Goal: Complete application form: Complete application form

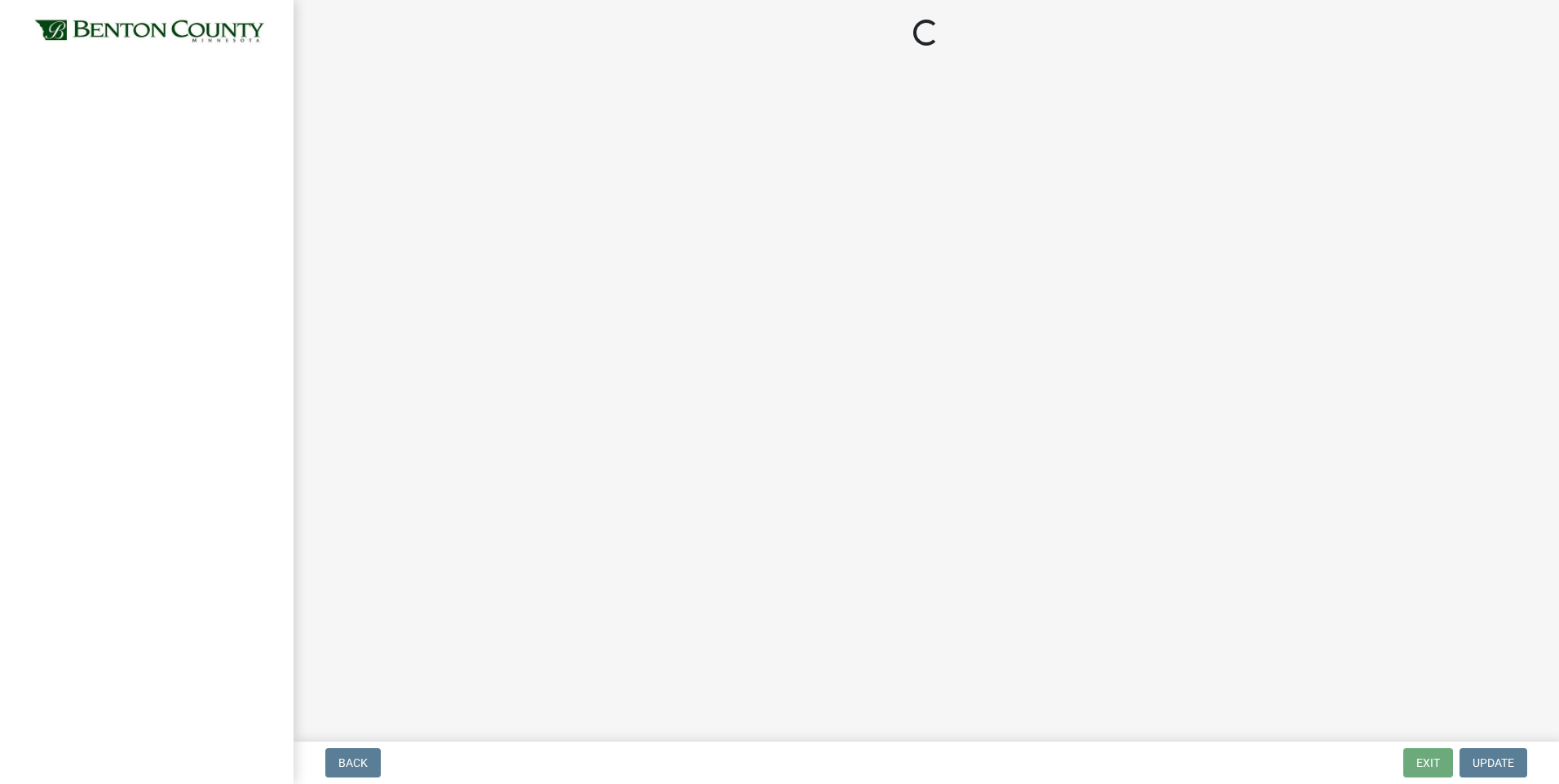
select select "3: 3"
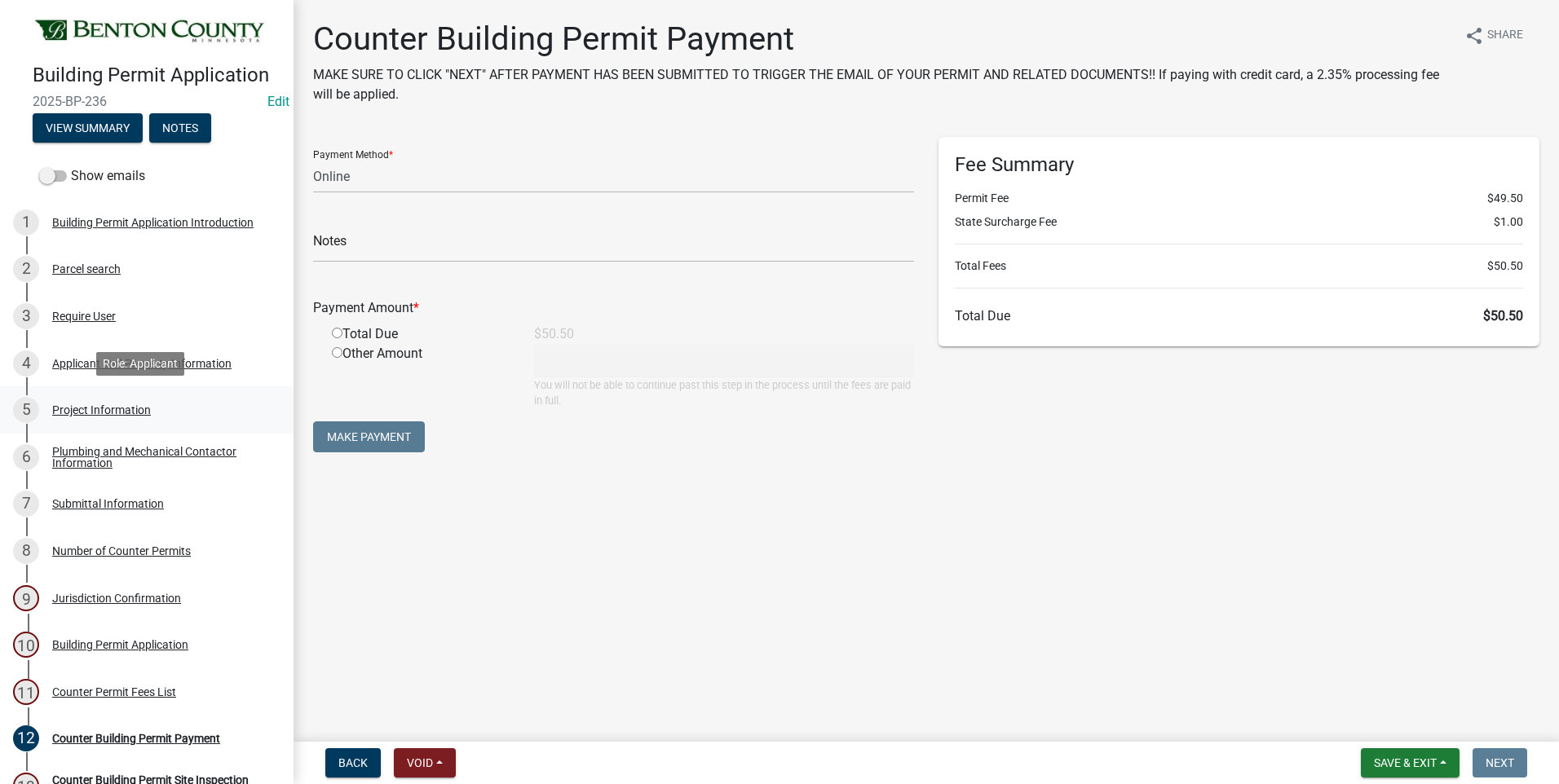
click at [105, 407] on div "Project Information" at bounding box center [101, 410] width 99 height 11
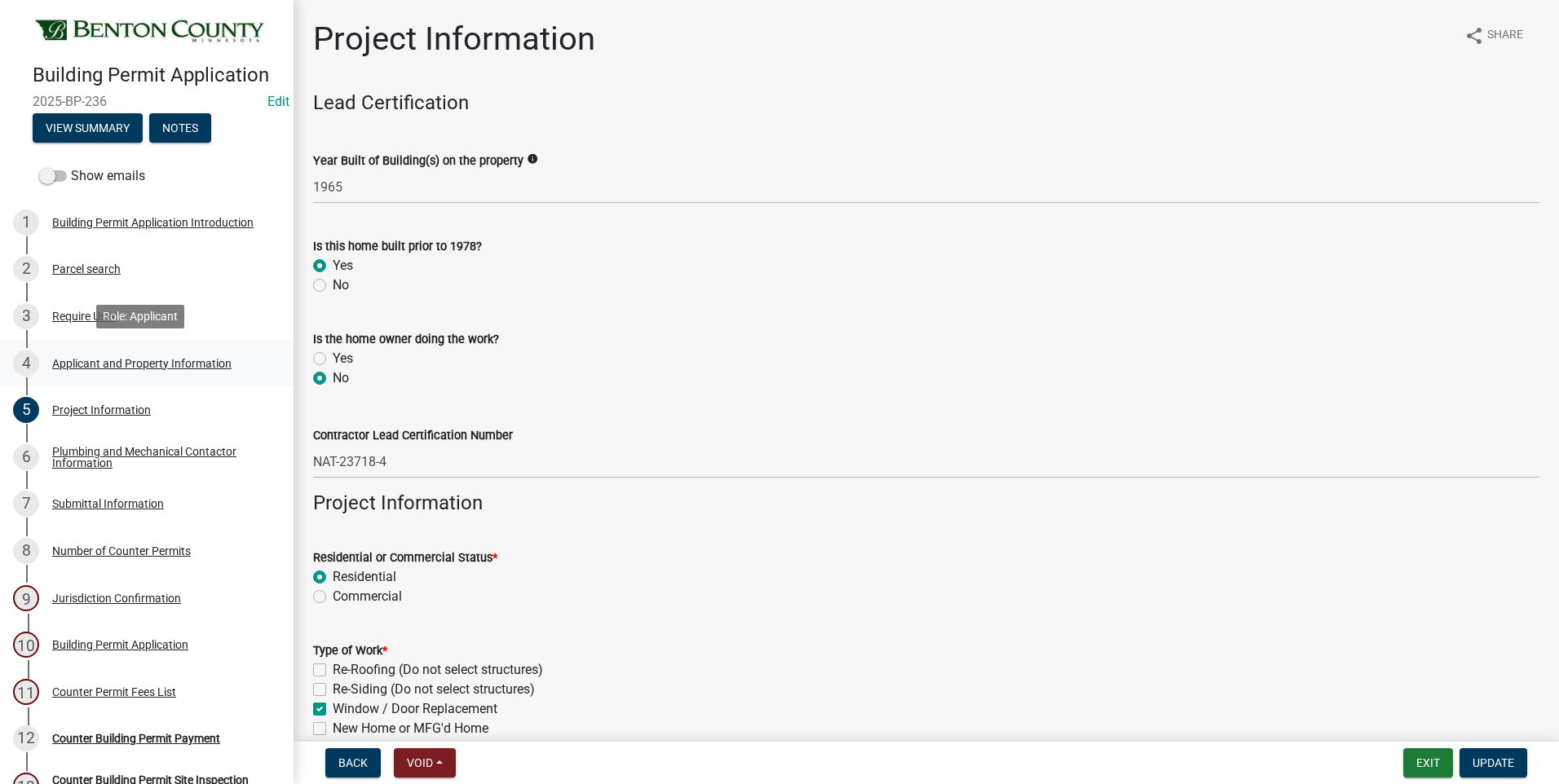
click at [155, 361] on div "Applicant and Property Information" at bounding box center [142, 363] width 180 height 11
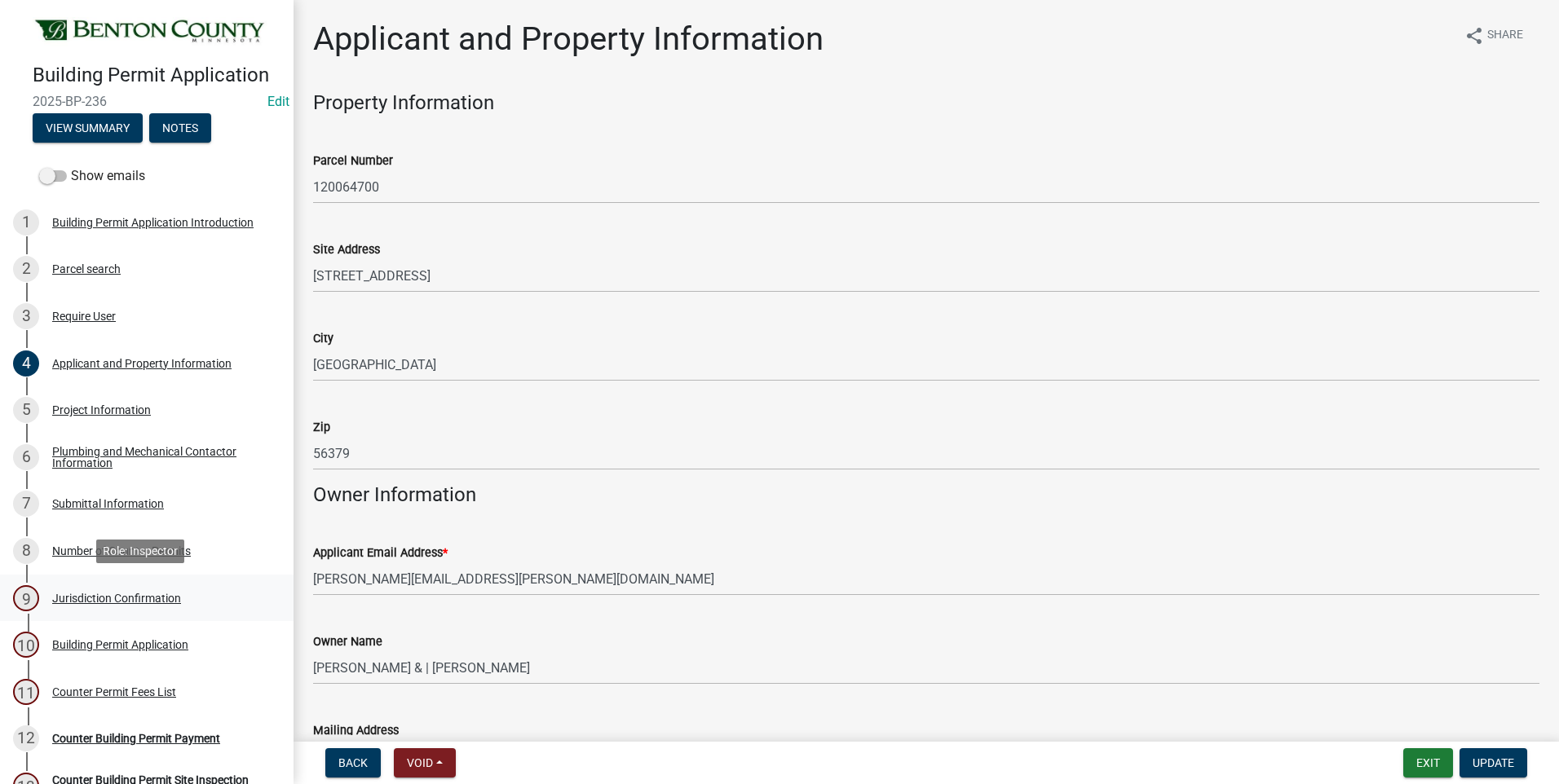
click at [129, 592] on div "Jurisdiction Confirmation" at bounding box center [117, 598] width 129 height 11
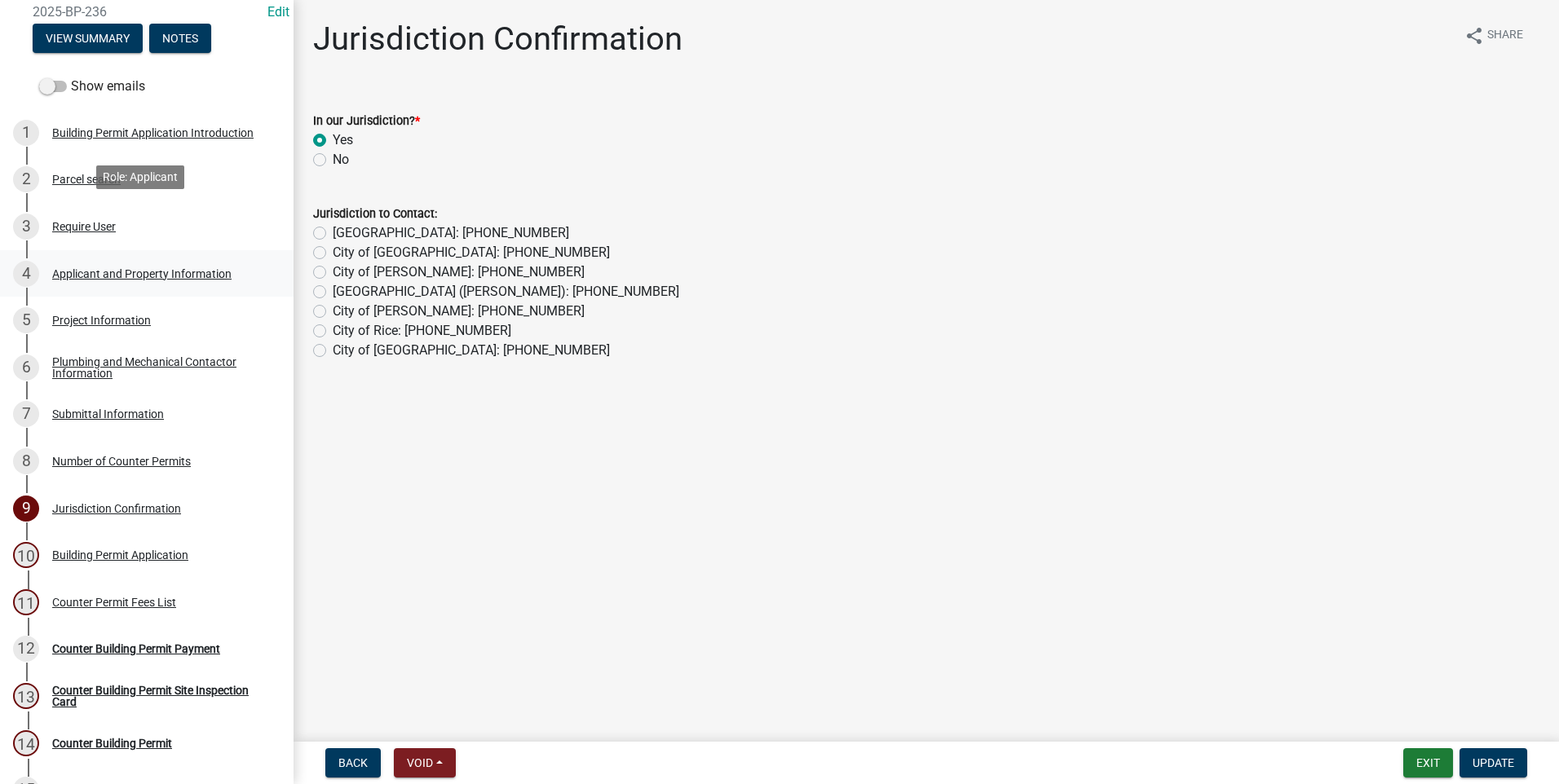
scroll to position [163, 0]
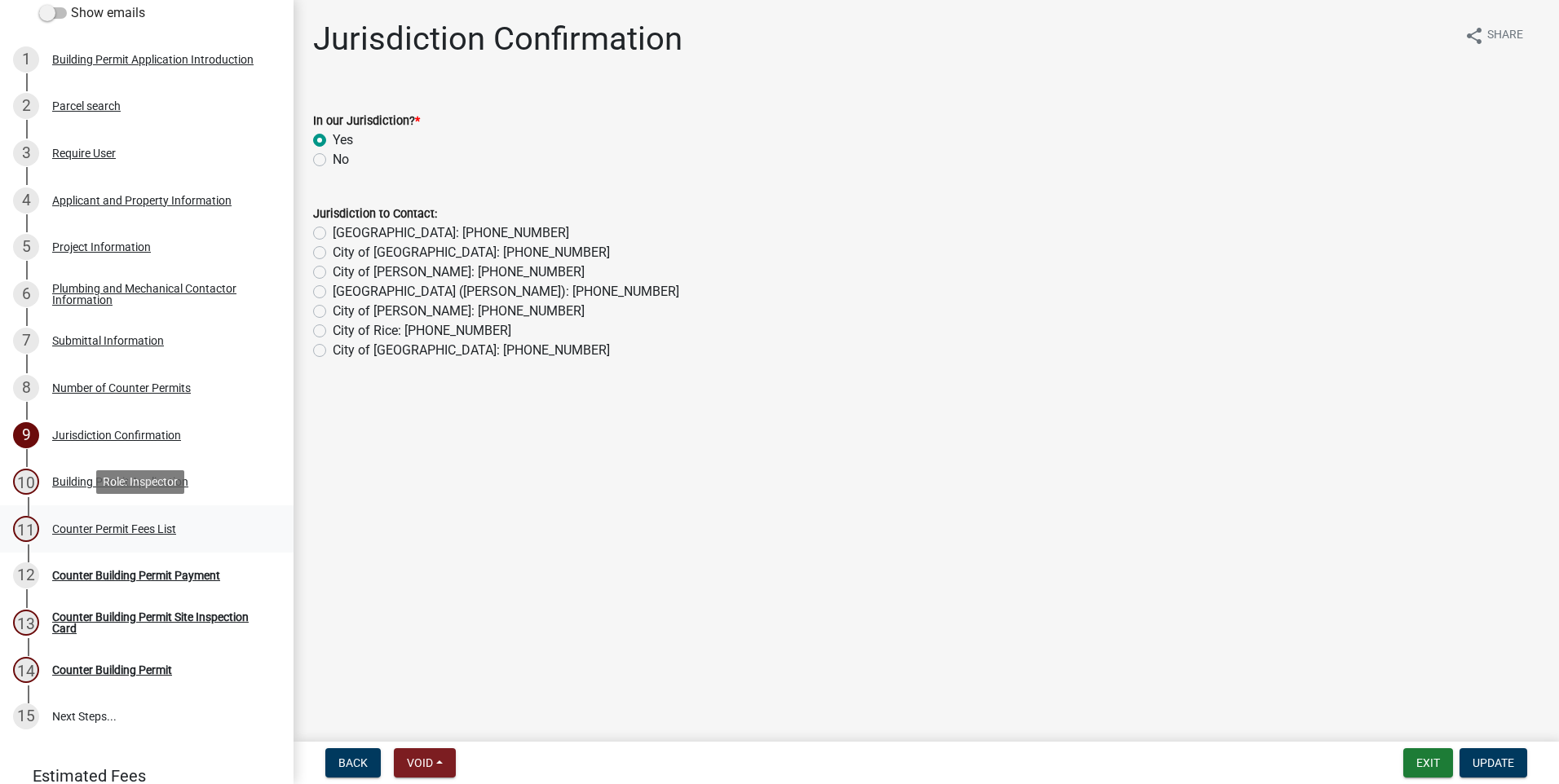
click at [119, 535] on div "11 Counter Permit Fees List" at bounding box center [140, 529] width 254 height 26
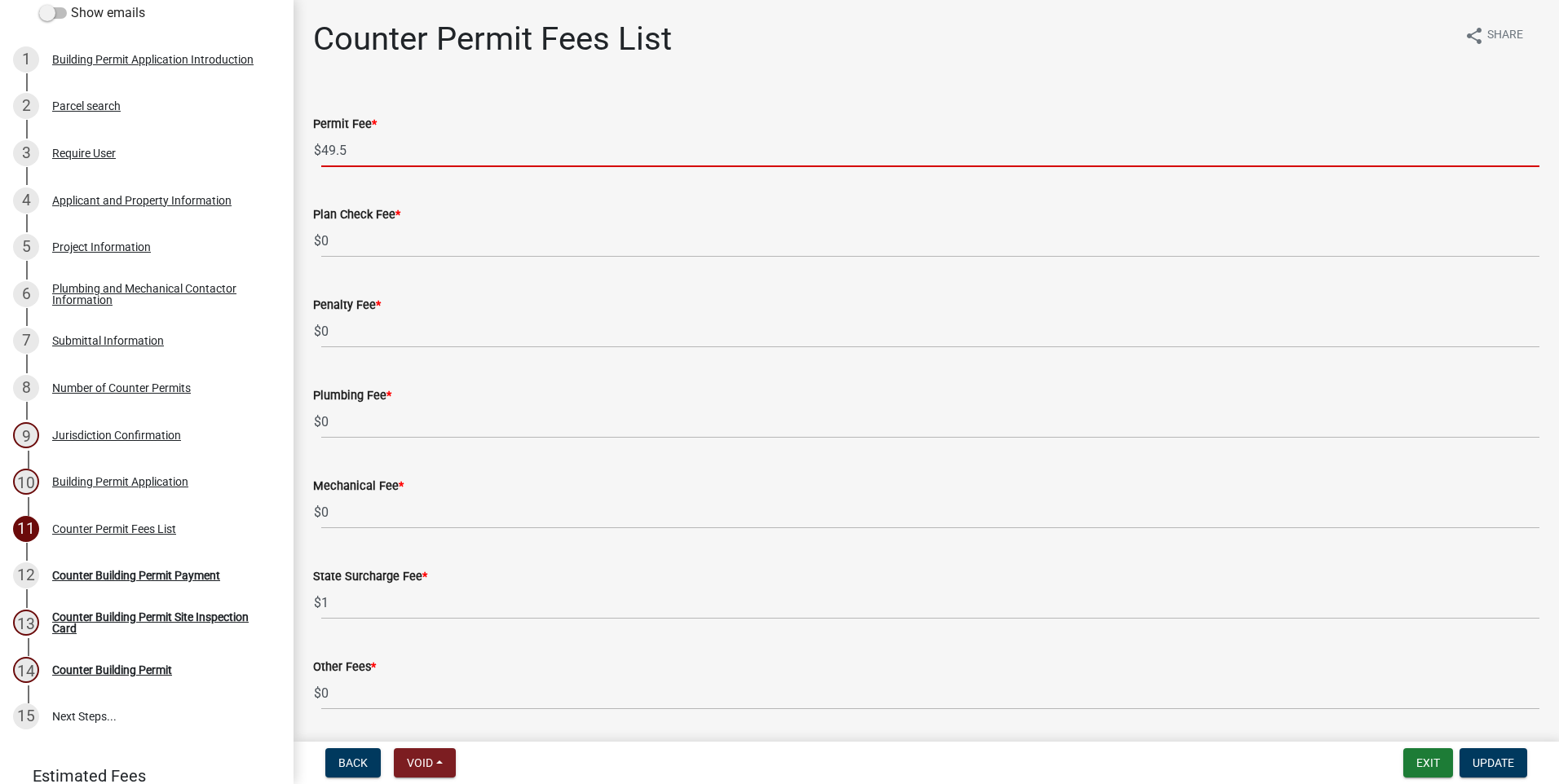
drag, startPoint x: 351, startPoint y: 151, endPoint x: 324, endPoint y: 151, distance: 27.0
click at [324, 151] on input "49.5" at bounding box center [930, 150] width 1218 height 33
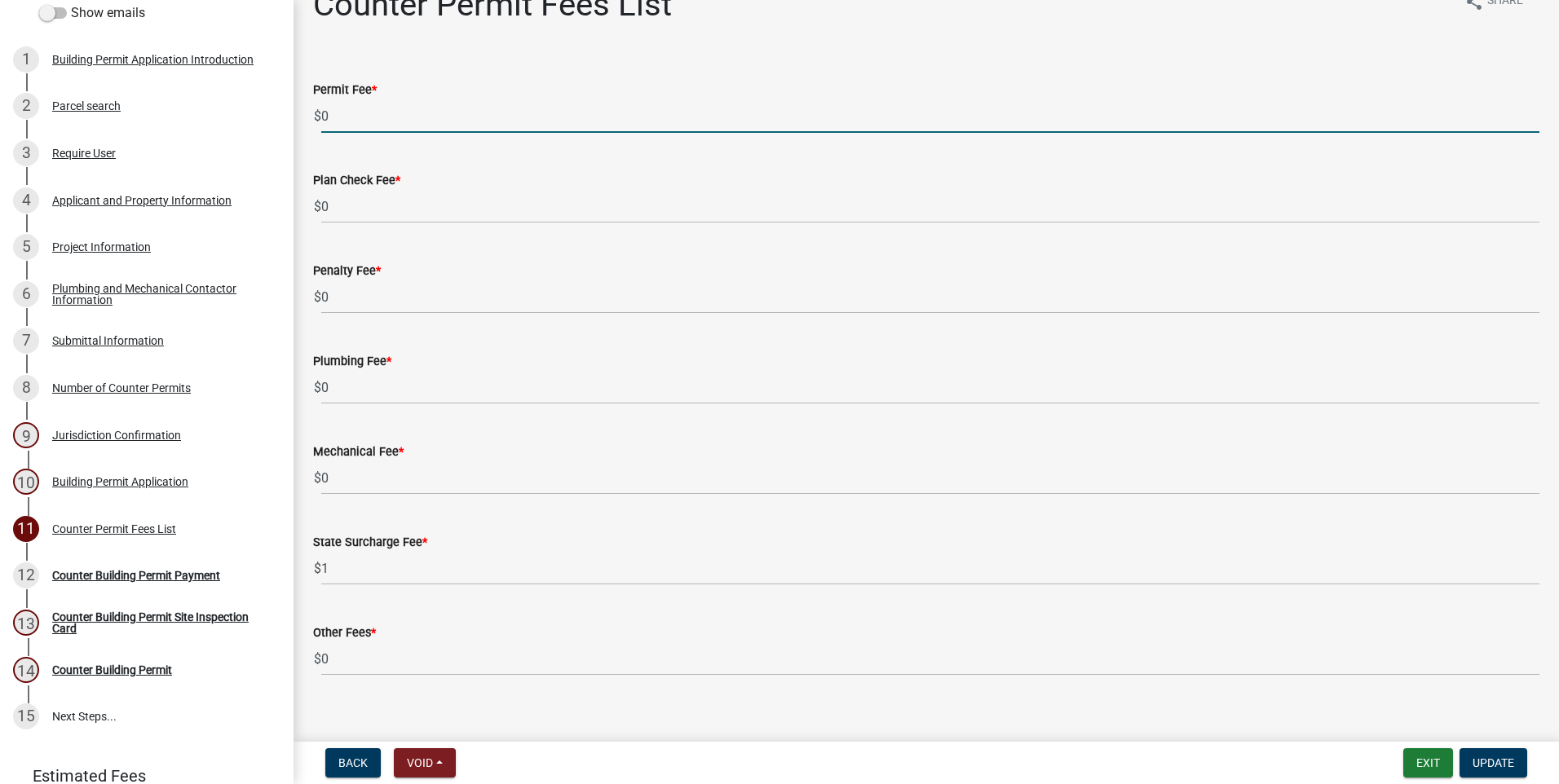
scroll to position [53, 0]
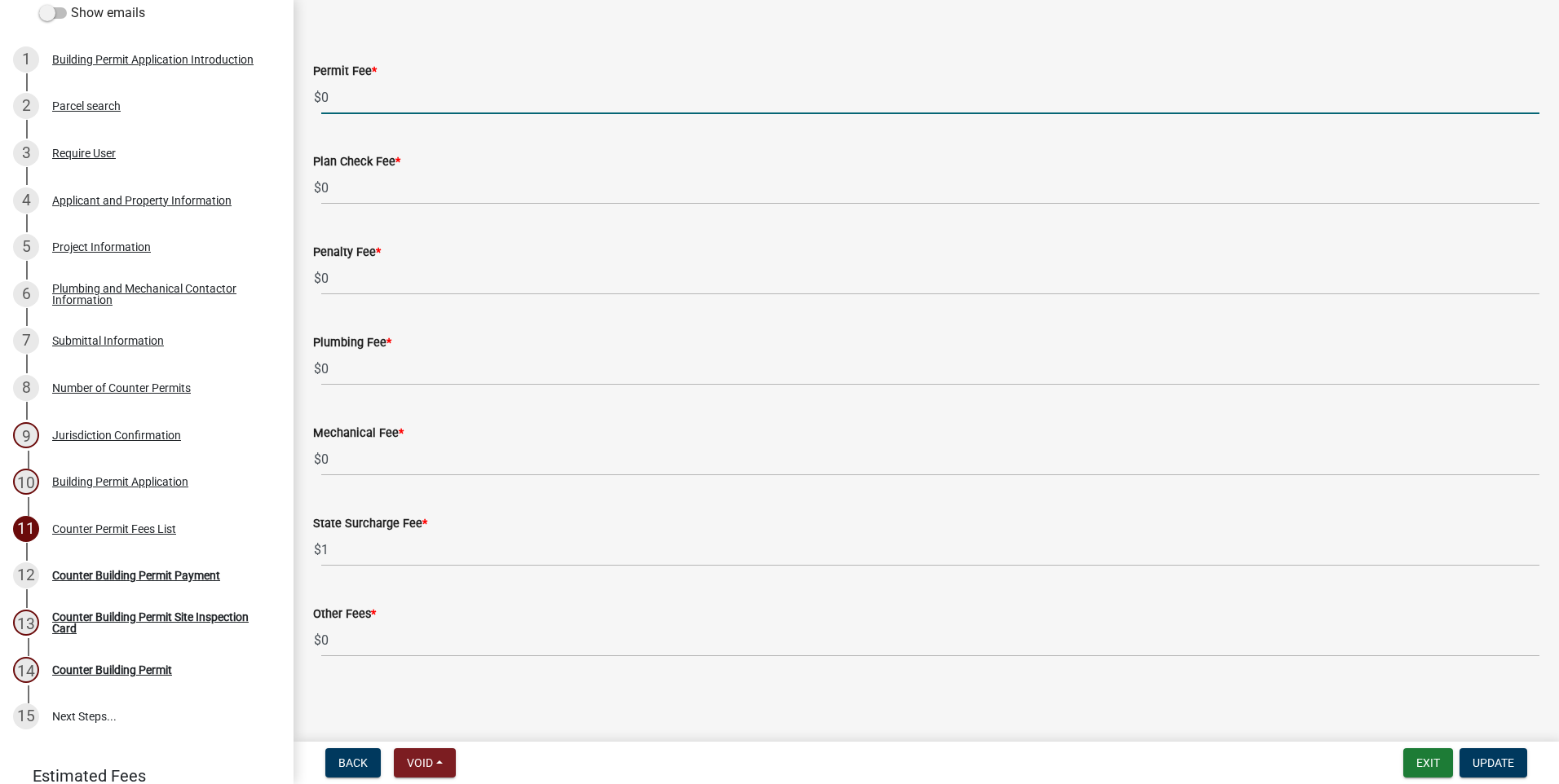
type input "0"
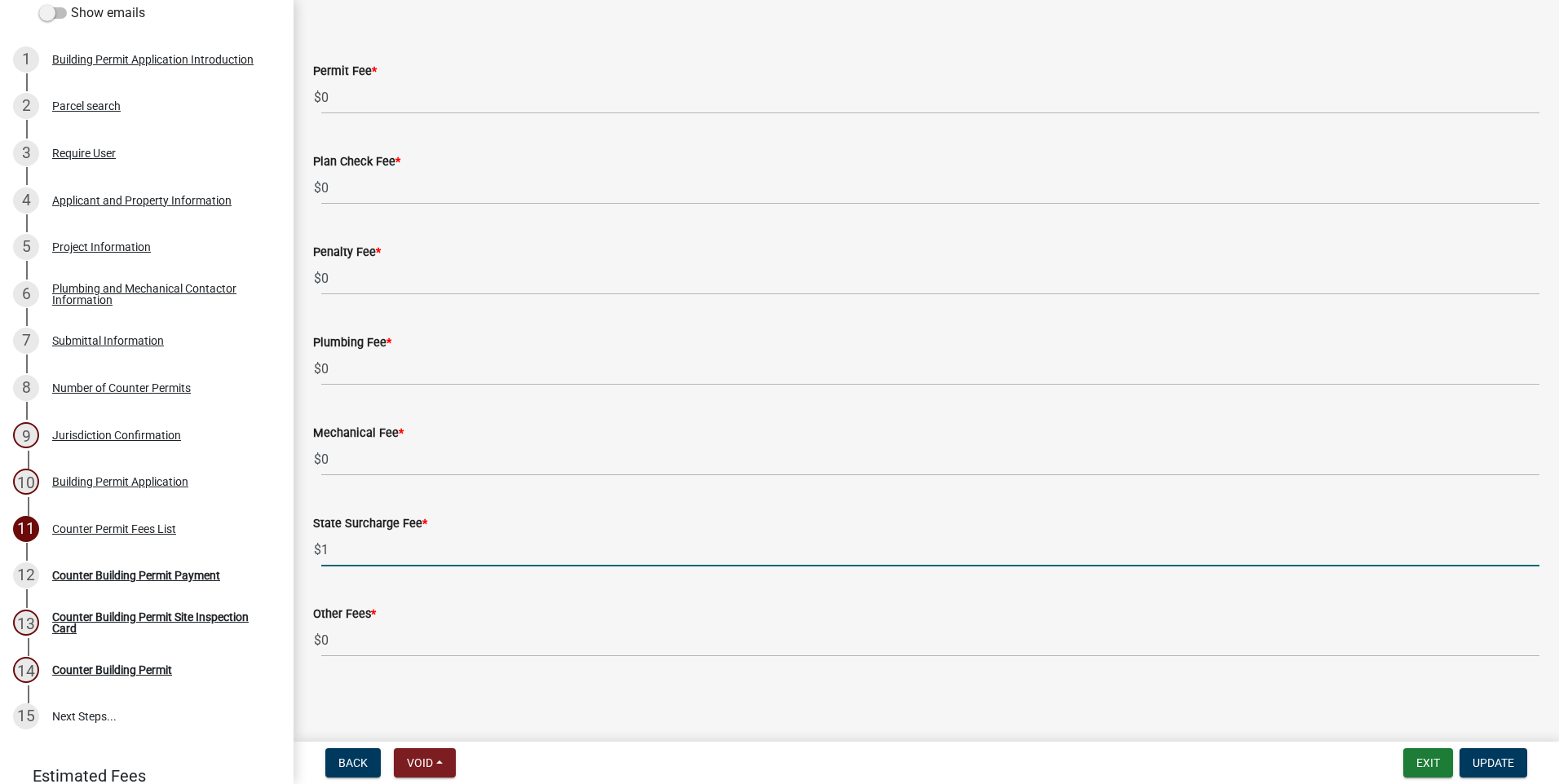
click at [324, 552] on input "1" at bounding box center [930, 550] width 1218 height 33
type input "0"
click at [1485, 764] on span "Update" at bounding box center [1493, 763] width 42 height 13
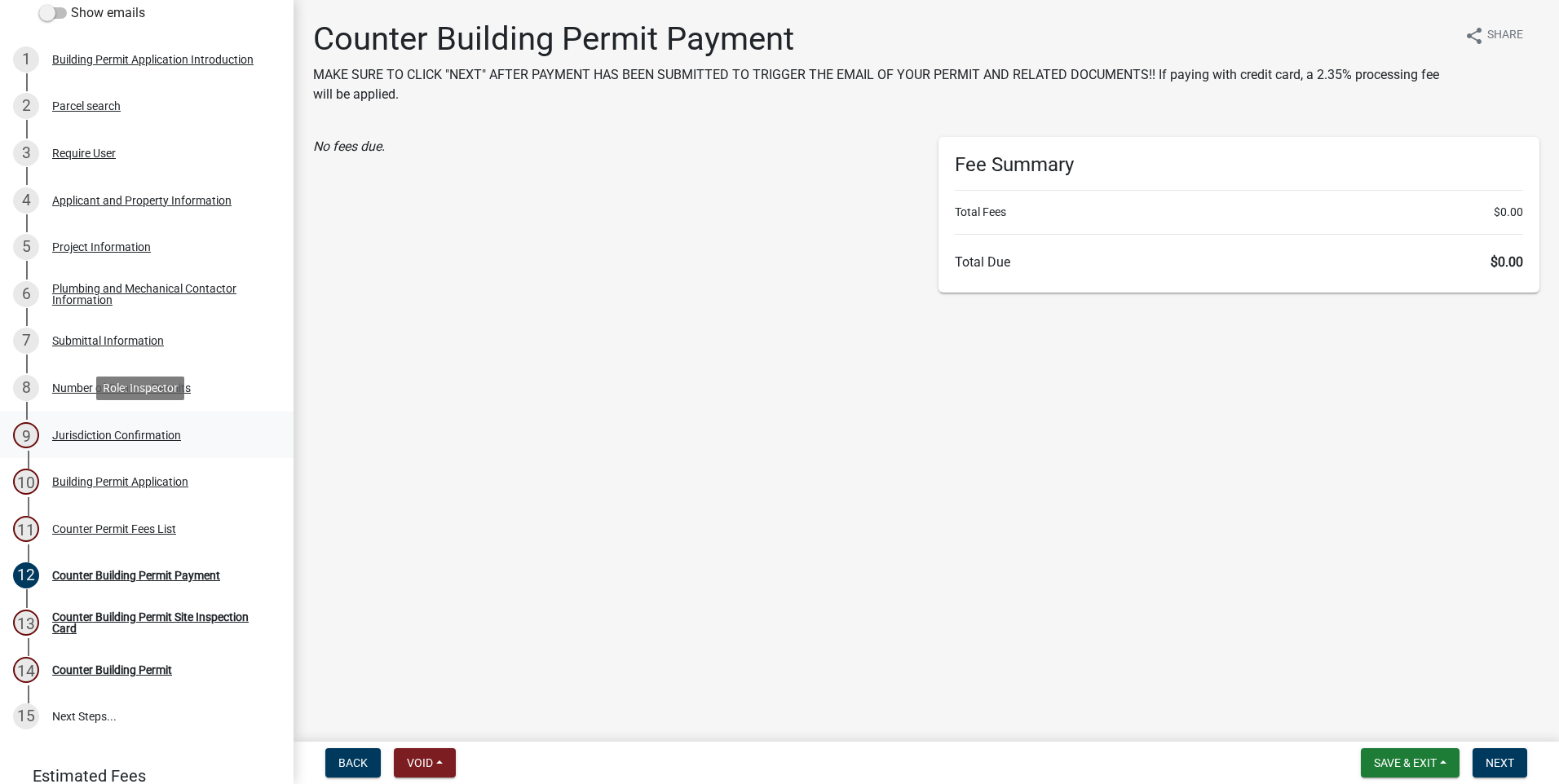
click at [112, 431] on div "Jurisdiction Confirmation" at bounding box center [117, 435] width 129 height 11
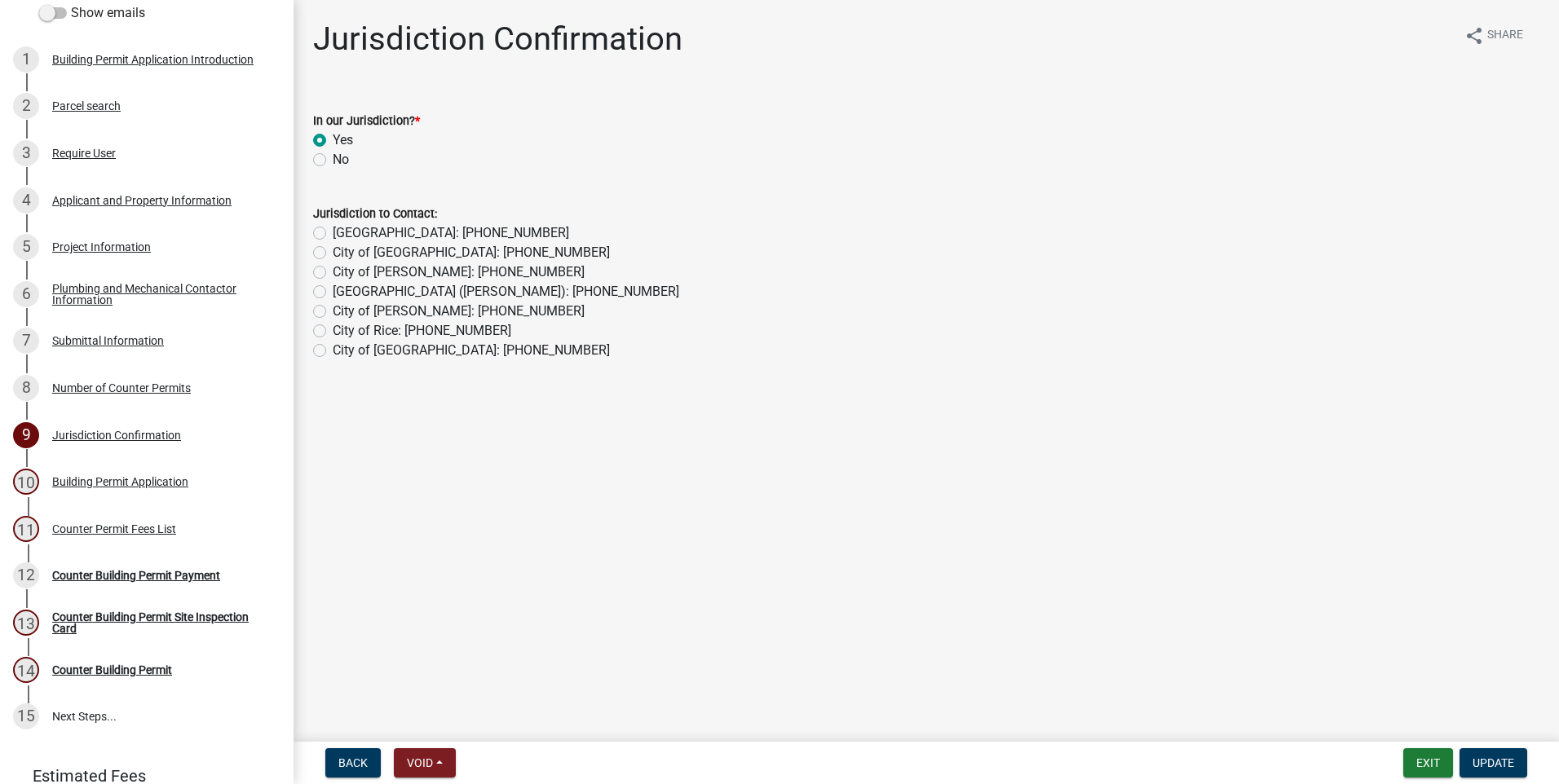
click at [333, 159] on label "No" at bounding box center [341, 160] width 16 height 20
click at [333, 159] on input "No" at bounding box center [337, 155] width 11 height 11
radio input "true"
click at [333, 292] on label "Watab Township (Nancy Scott): 320-293-5298" at bounding box center [506, 292] width 346 height 20
click at [333, 292] on input "Watab Township (Nancy Scott): 320-293-5298" at bounding box center [337, 287] width 11 height 11
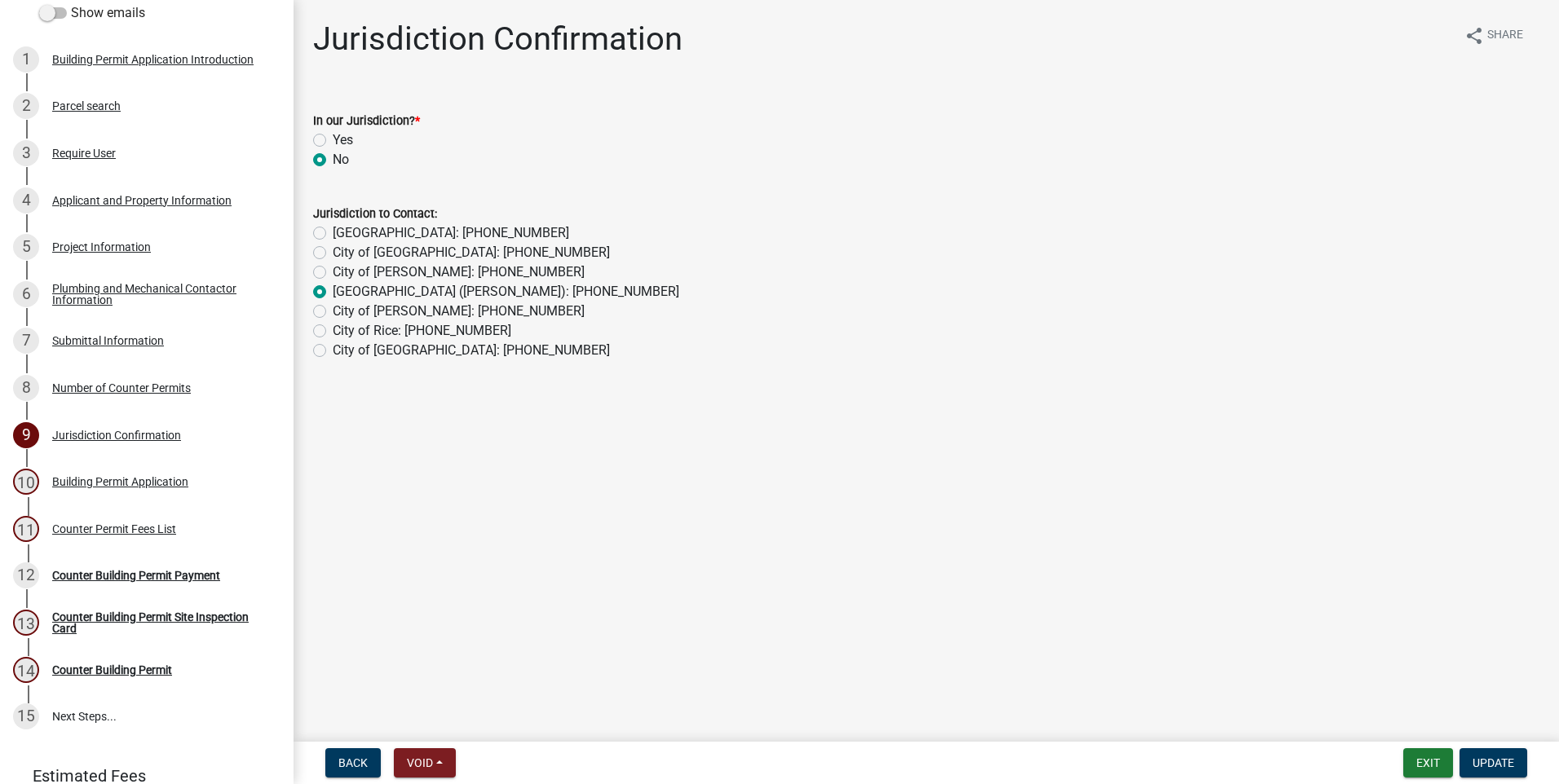
radio input "true"
click at [1495, 765] on span "Update" at bounding box center [1493, 763] width 42 height 13
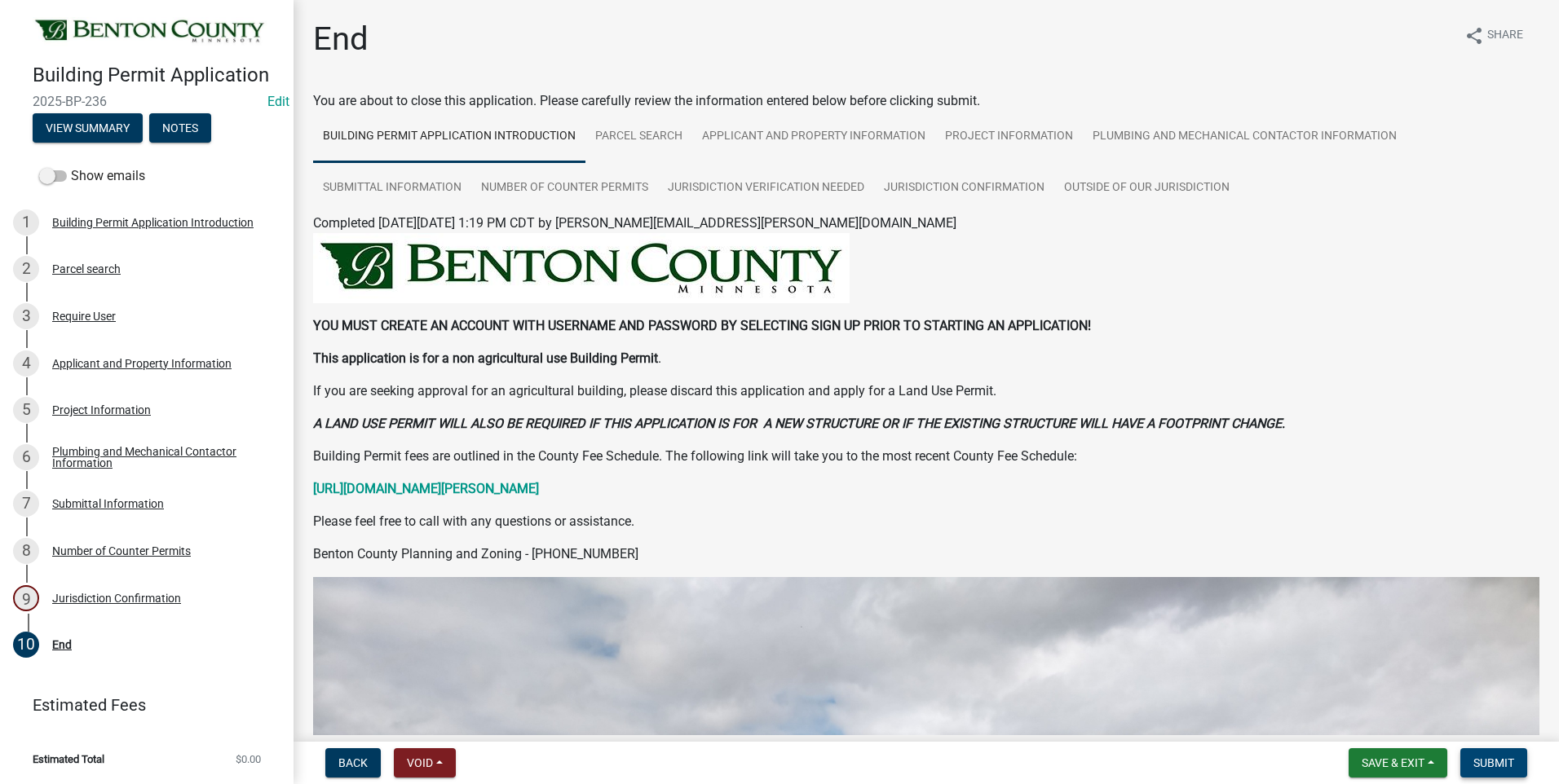
click at [1495, 765] on span "Submit" at bounding box center [1494, 763] width 41 height 13
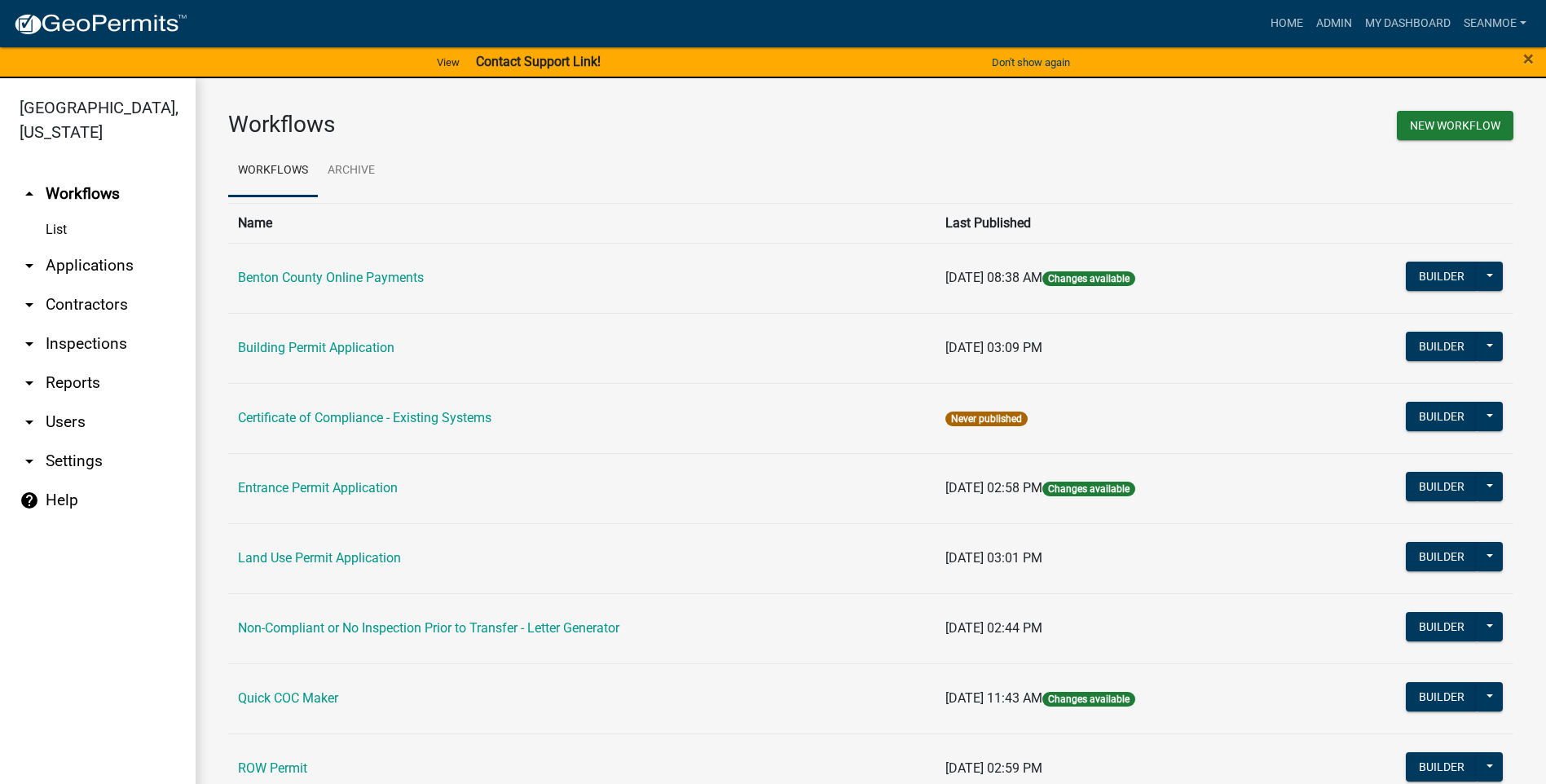
click at [83, 270] on link "arrow_drop_down Applications" at bounding box center [97, 265] width 195 height 39
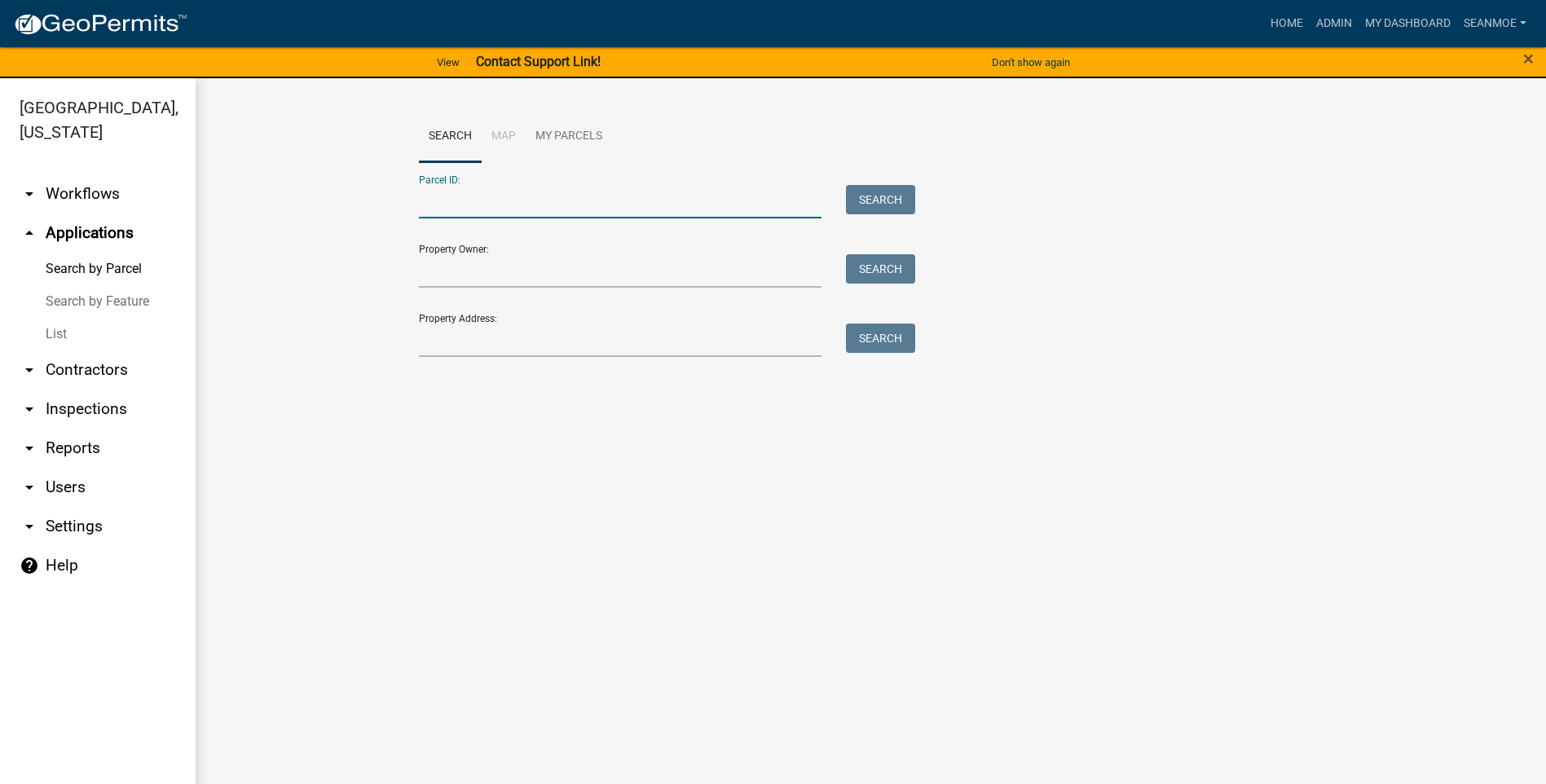
click at [569, 203] on input "Parcel ID:" at bounding box center [621, 202] width 403 height 33
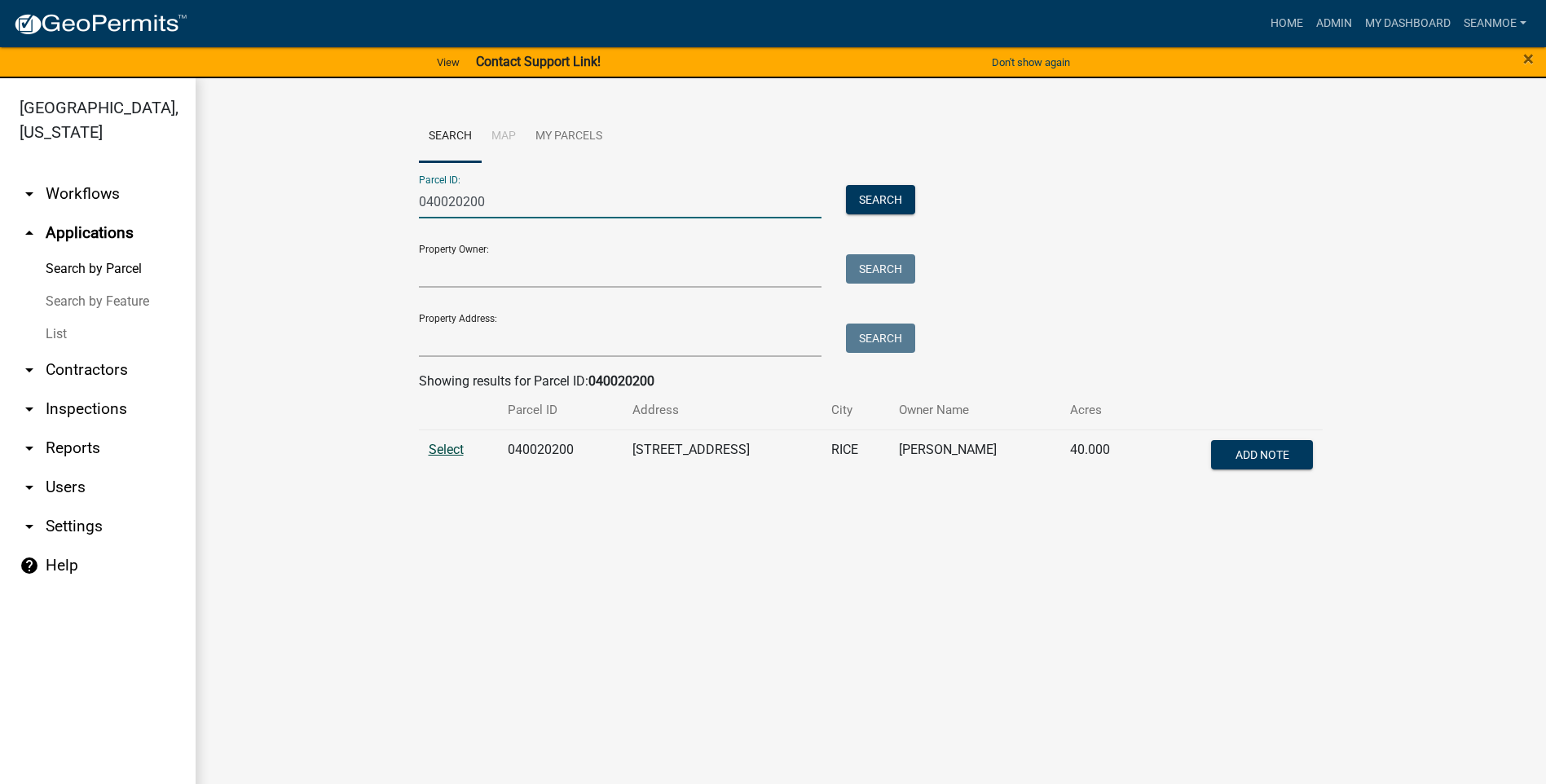
type input "040020200"
click at [444, 453] on span "Select" at bounding box center [446, 449] width 35 height 16
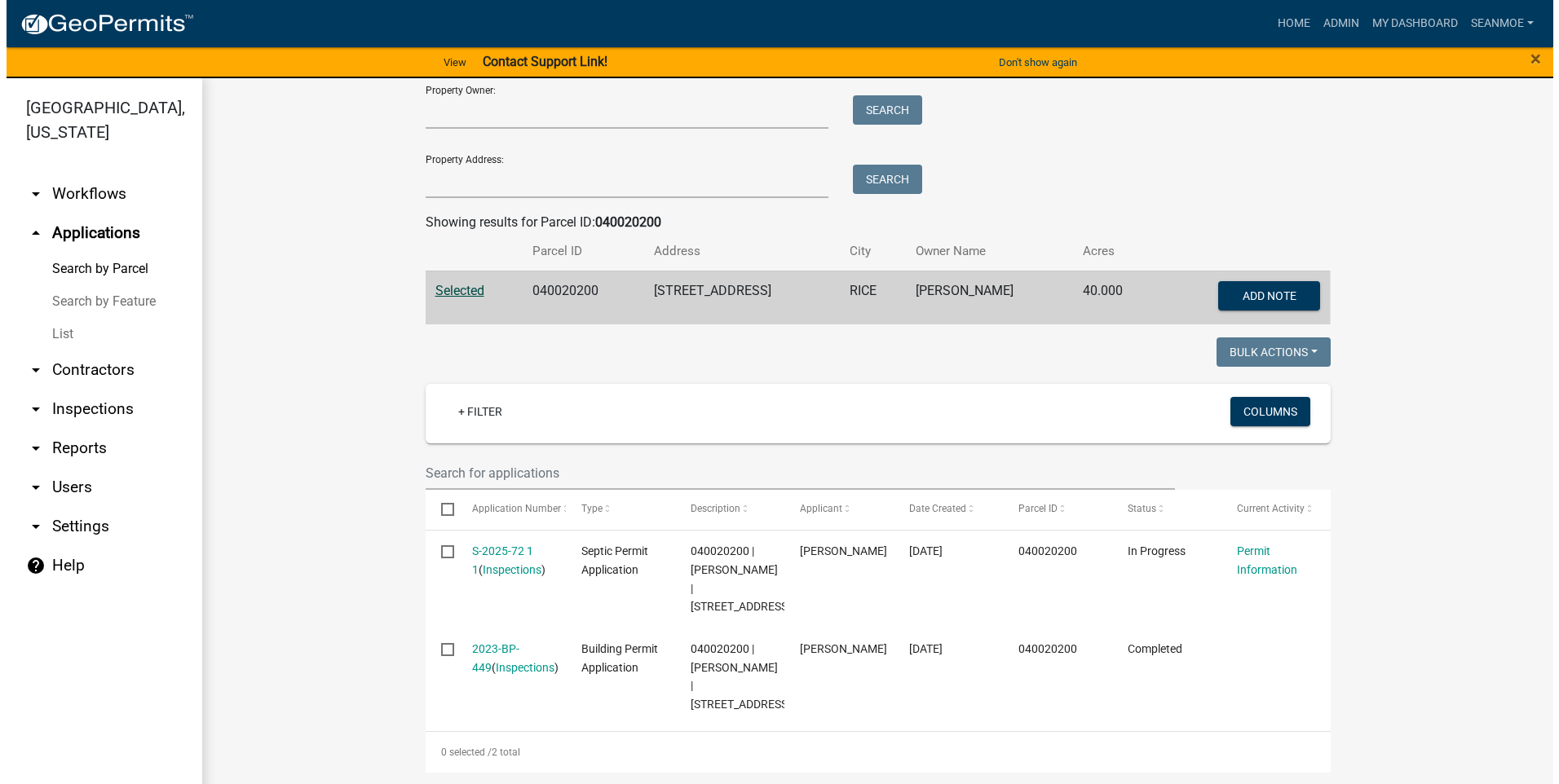
scroll to position [161, 0]
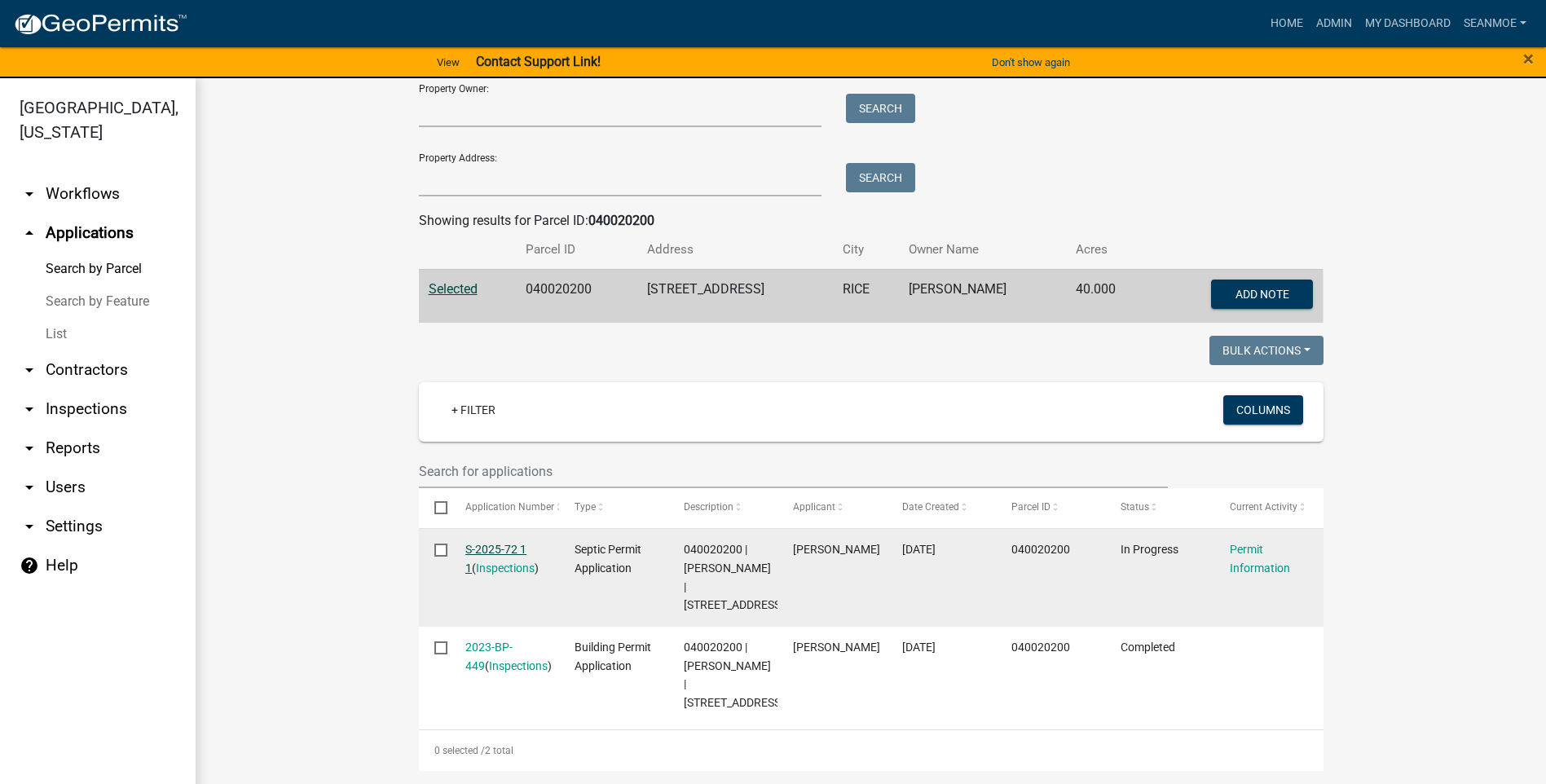
click at [498, 550] on link "S-2025-72 1 1" at bounding box center [496, 559] width 61 height 32
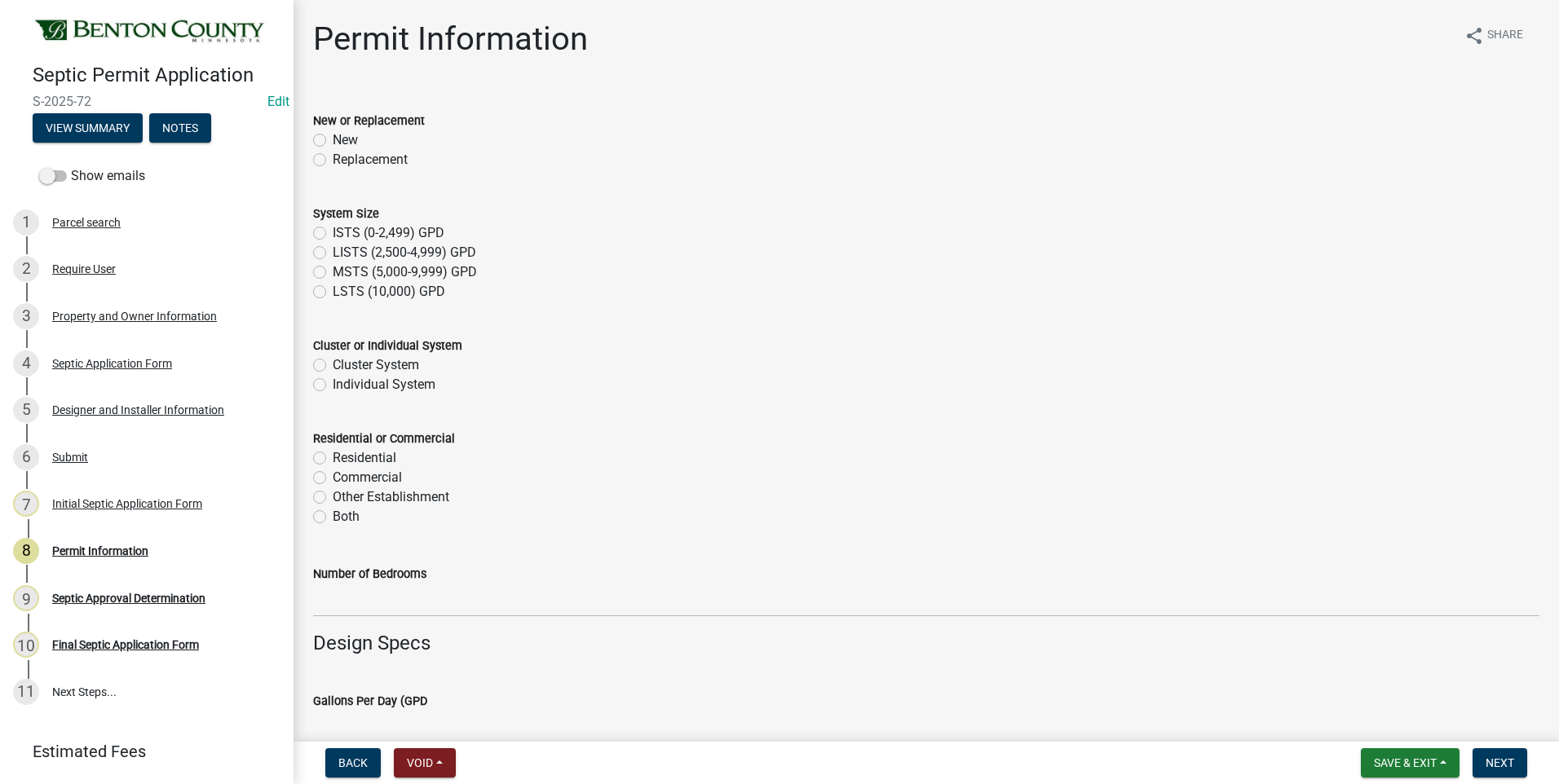
click at [333, 159] on label "Replacement" at bounding box center [370, 160] width 75 height 20
click at [333, 159] on input "Replacement" at bounding box center [337, 155] width 11 height 11
radio input "true"
click at [333, 233] on label "ISTS (0-2,499) GPD" at bounding box center [388, 233] width 112 height 20
click at [333, 233] on input "ISTS (0-2,499) GPD" at bounding box center [337, 228] width 11 height 11
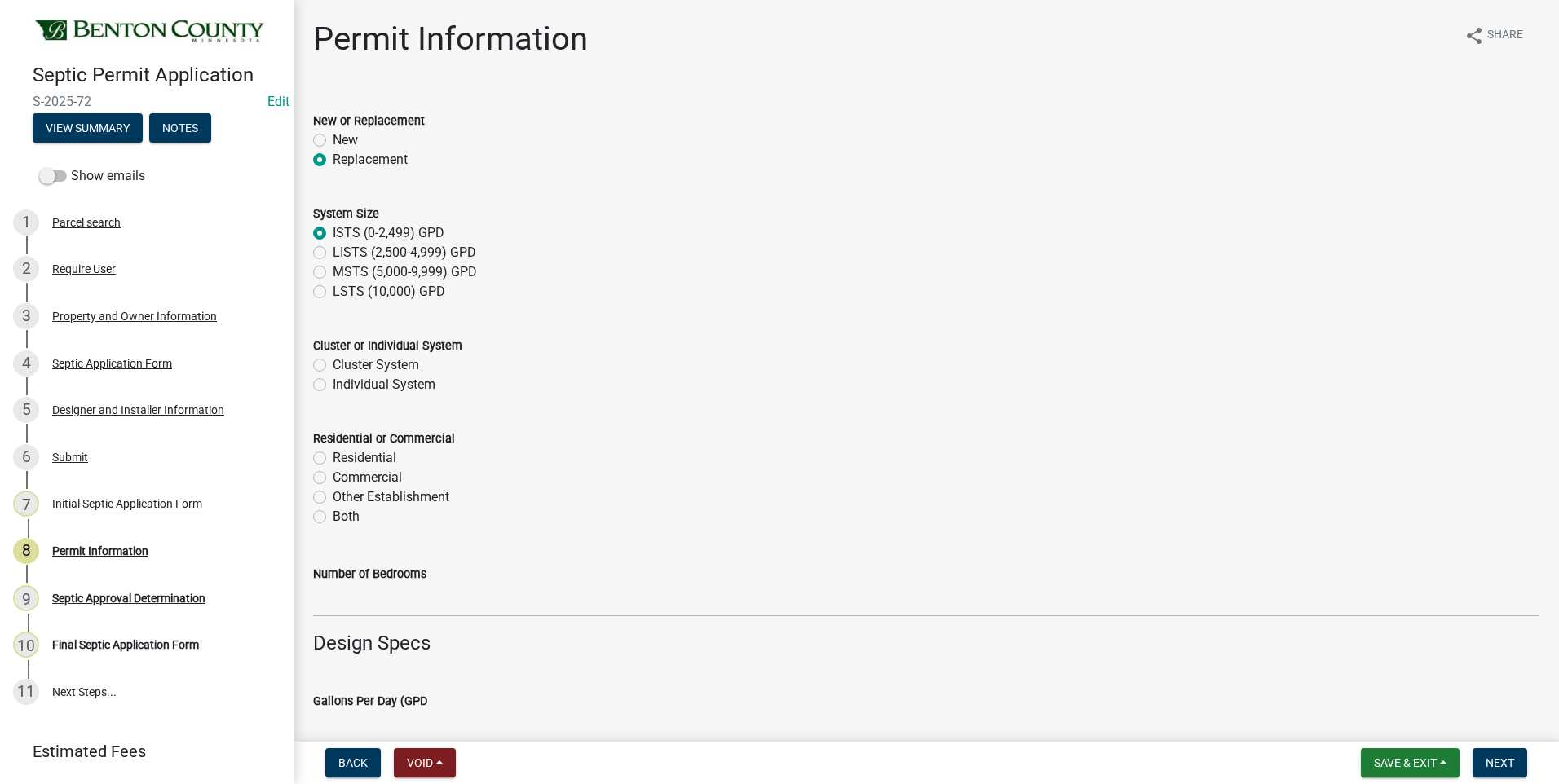
radio input "true"
click at [333, 385] on label "Individual System" at bounding box center [384, 385] width 103 height 20
click at [333, 385] on input "Individual System" at bounding box center [337, 380] width 11 height 11
radio input "true"
click at [333, 457] on label "Residential" at bounding box center [364, 458] width 64 height 20
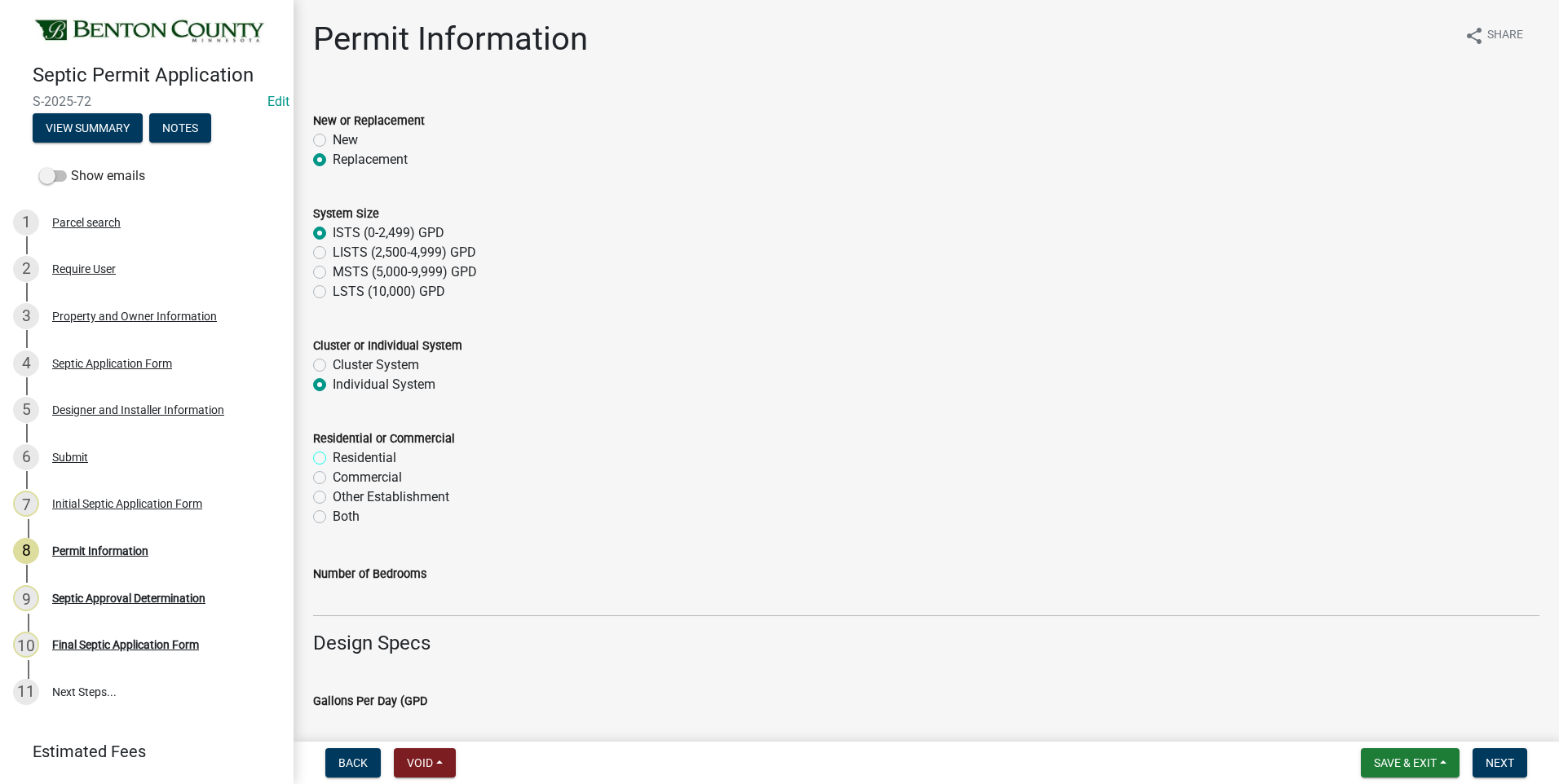
click at [333, 457] on input "Residential" at bounding box center [337, 453] width 11 height 11
radio input "true"
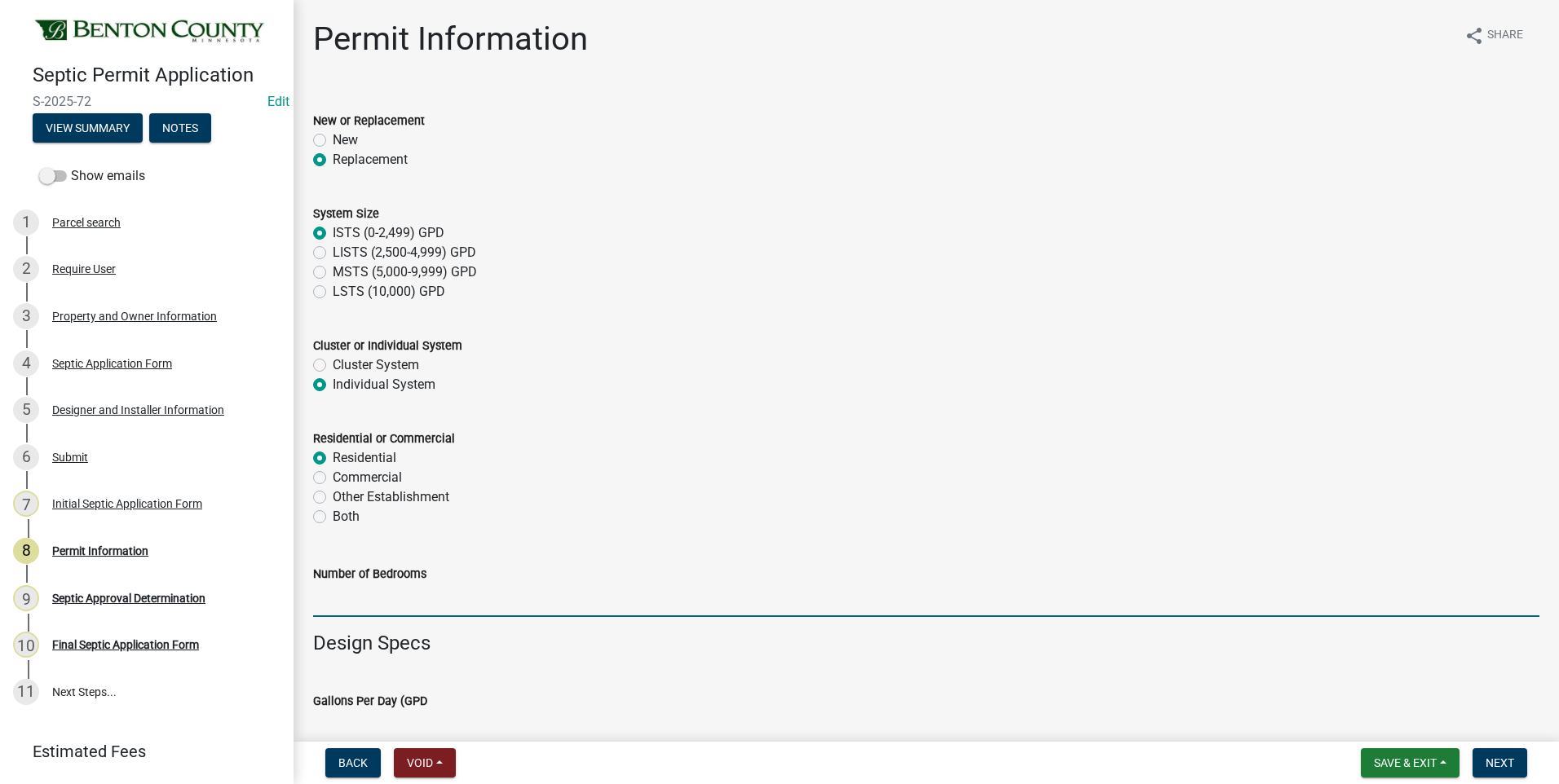
click at [397, 608] on input "text" at bounding box center [926, 600] width 1226 height 33
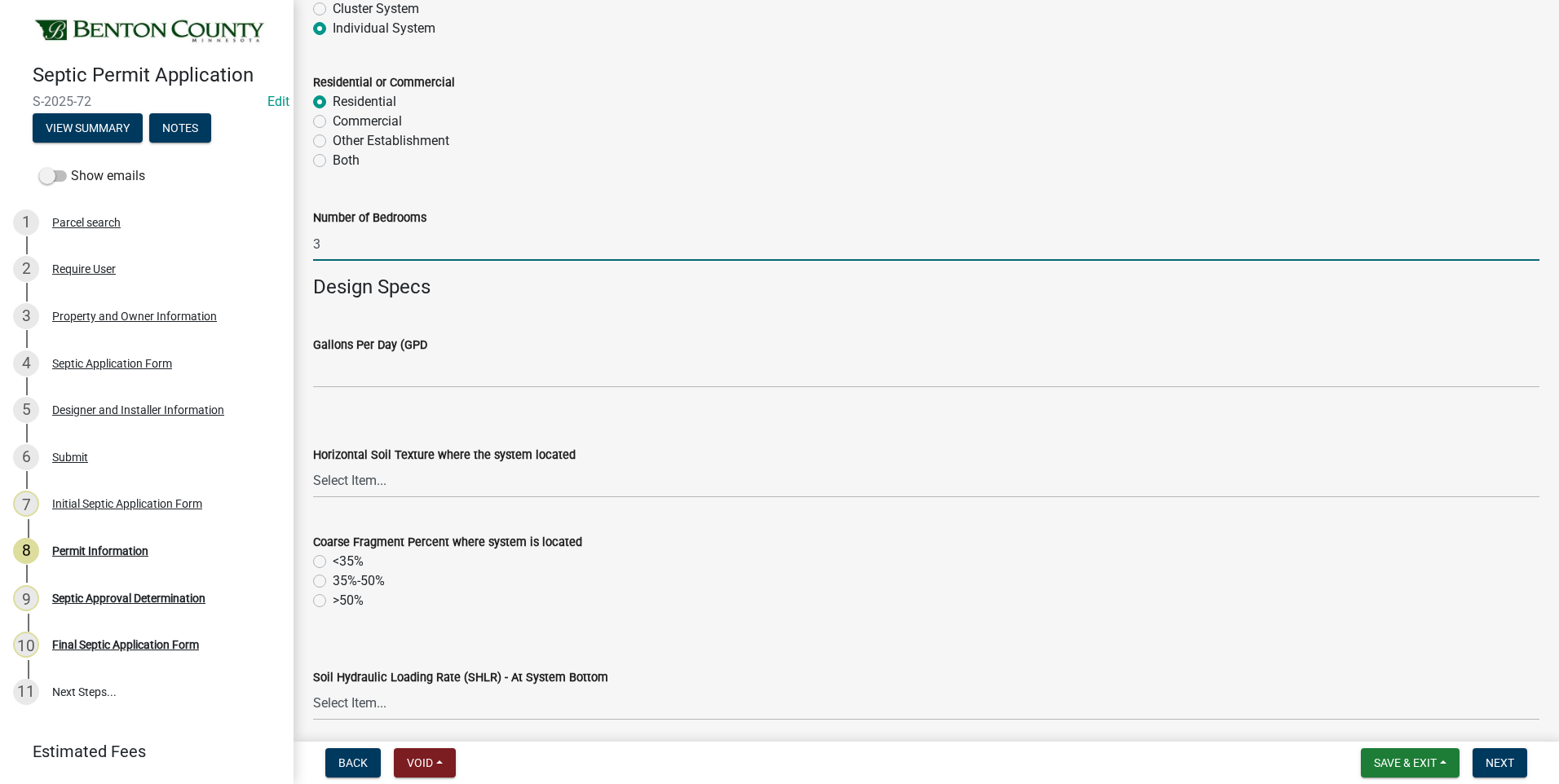
scroll to position [408, 0]
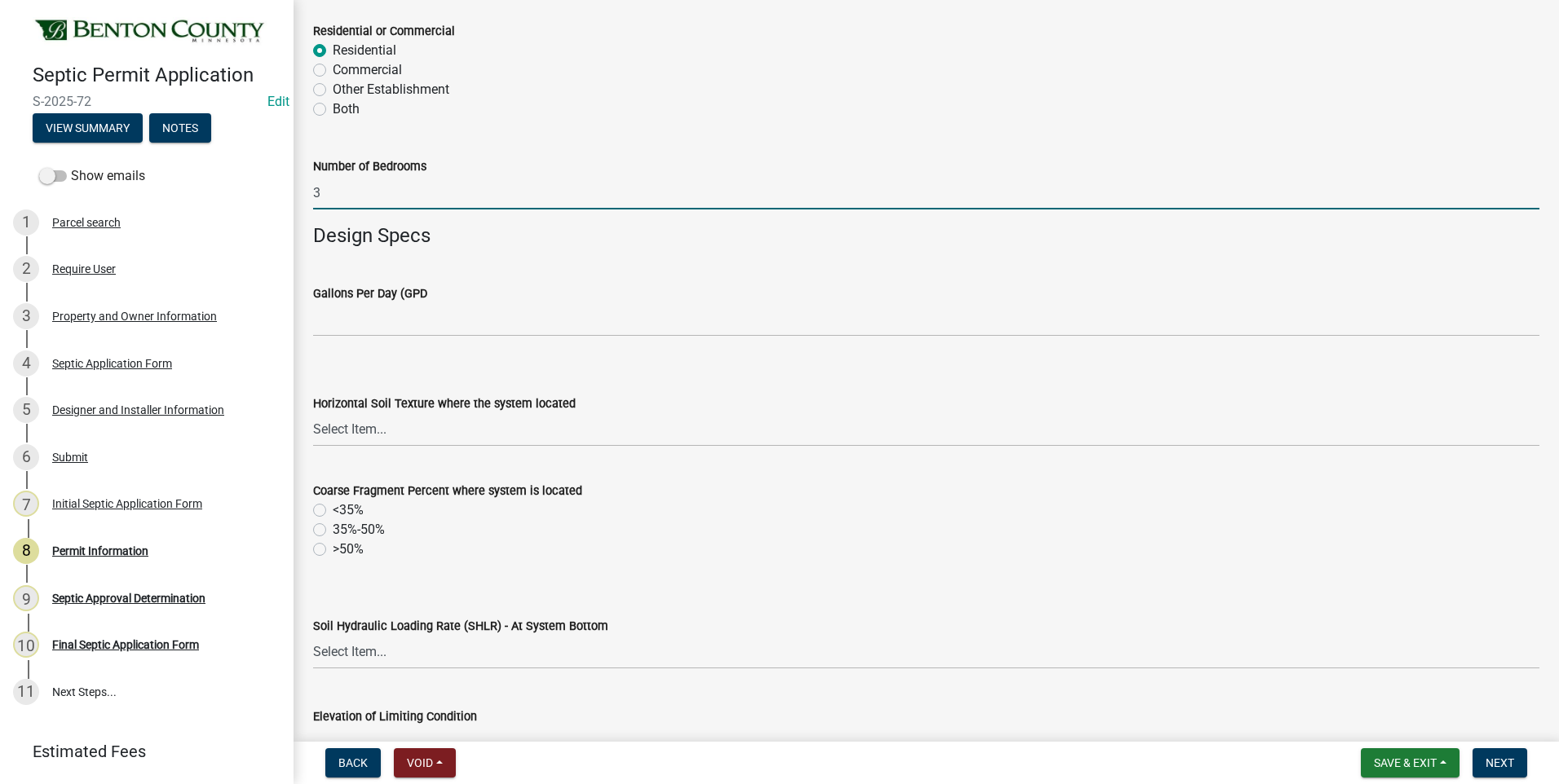
type input "3"
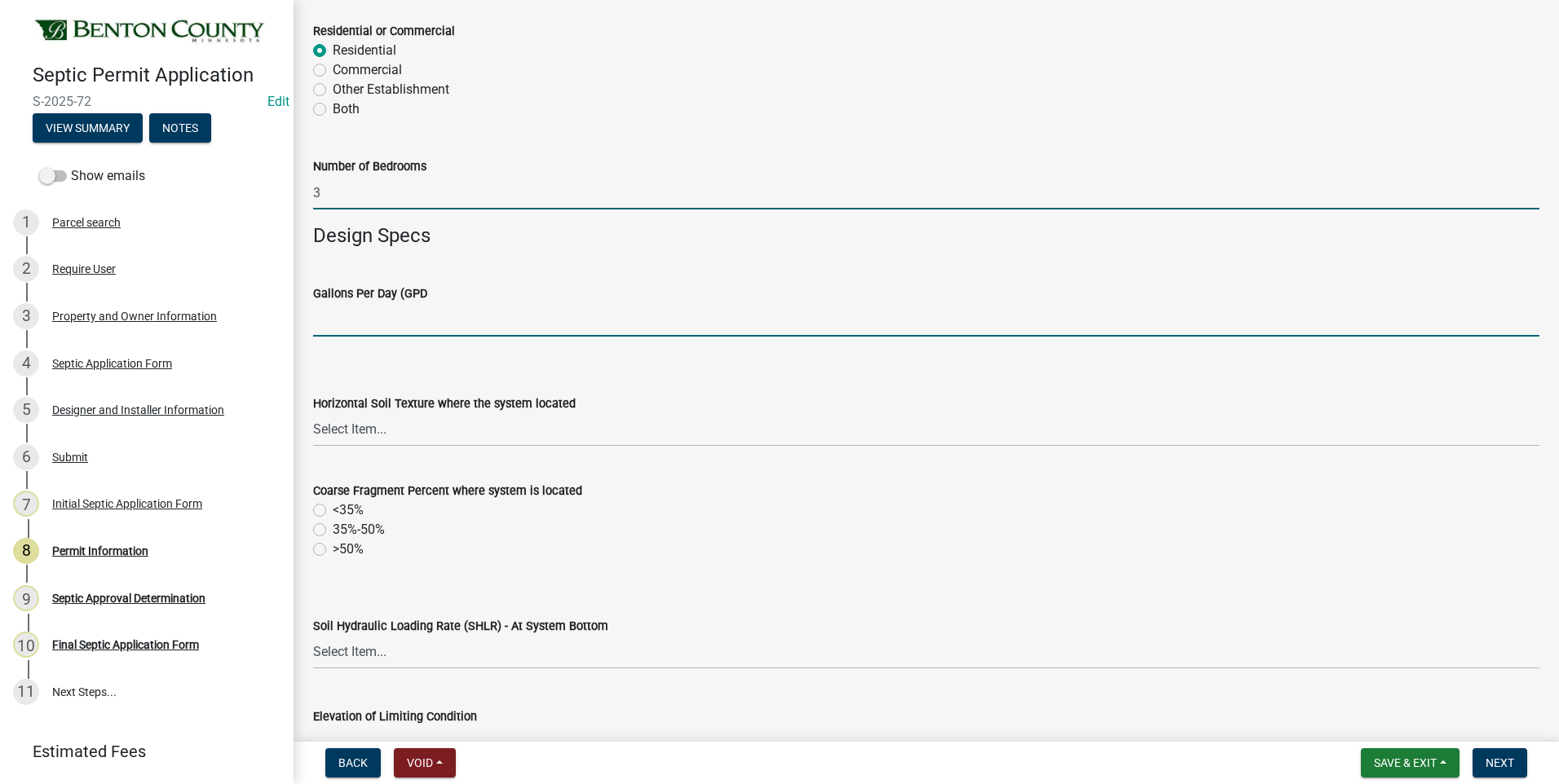
click at [387, 318] on input "text" at bounding box center [926, 319] width 1226 height 33
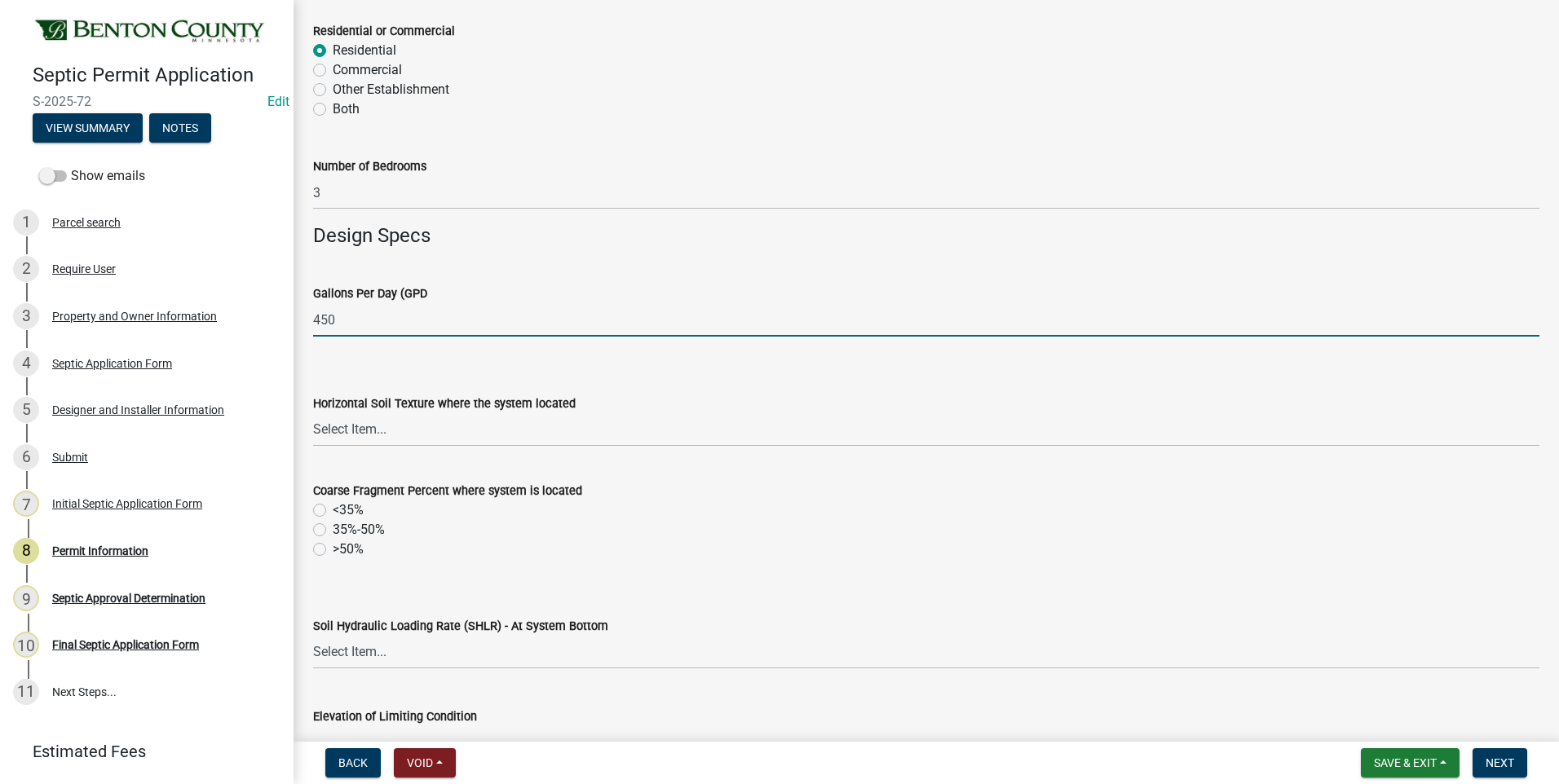
type input "450"
click at [367, 430] on select "Select Item... Sand Coarse Sand Loamy Sand Loamy Coarse Sand Loamy Fine Sand Lo…" at bounding box center [926, 430] width 1226 height 33
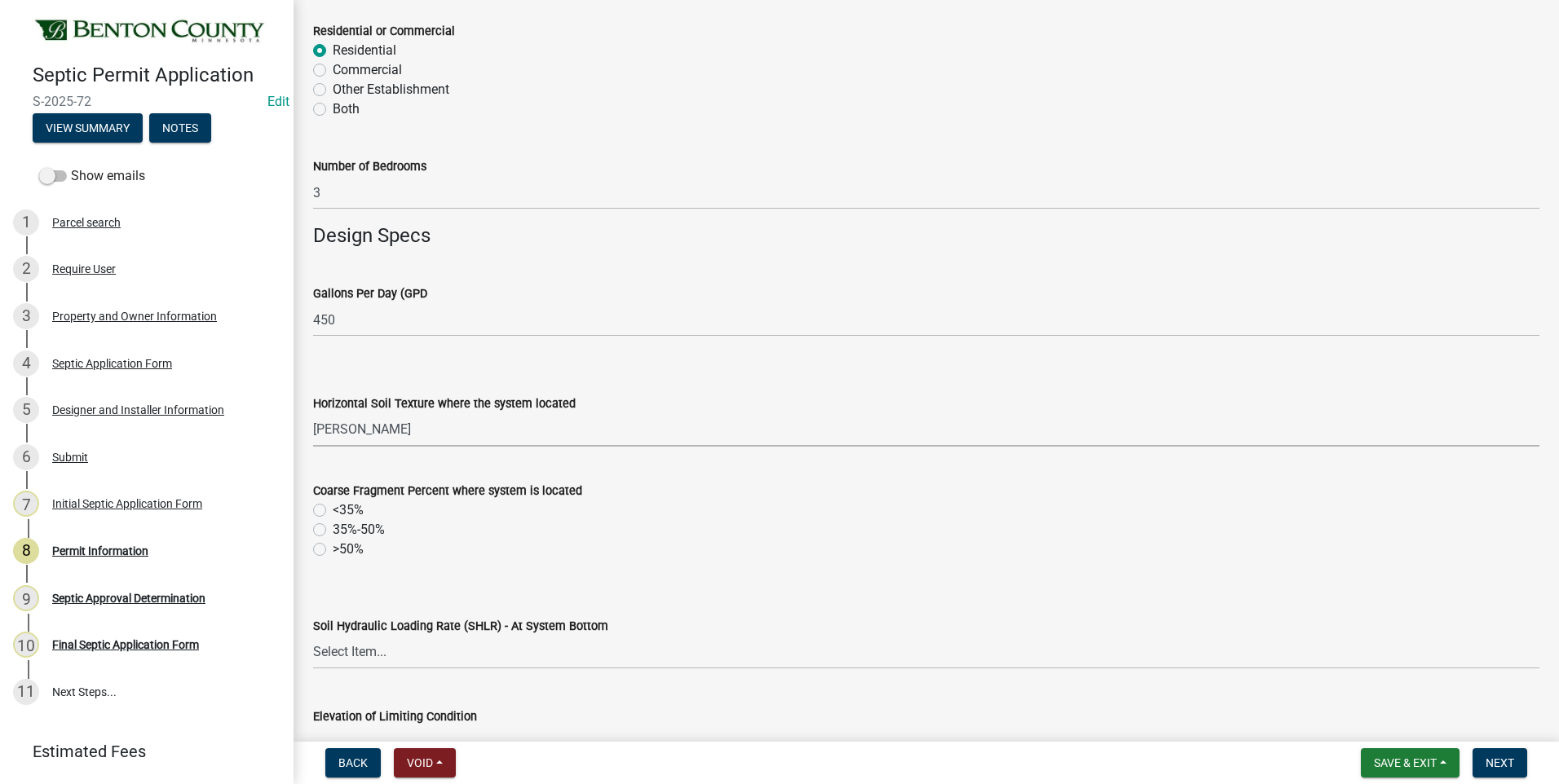
click at [313, 413] on select "Select Item... Sand Coarse Sand Loamy Sand Loamy Coarse Sand Loamy Fine Sand Lo…" at bounding box center [926, 430] width 1226 height 33
select select "cb503d5c-7493-4bcc-9f70-da8ae0269f8b"
click at [333, 511] on label "<35%" at bounding box center [348, 510] width 31 height 20
click at [333, 511] on input "<35%" at bounding box center [337, 506] width 11 height 11
radio input "true"
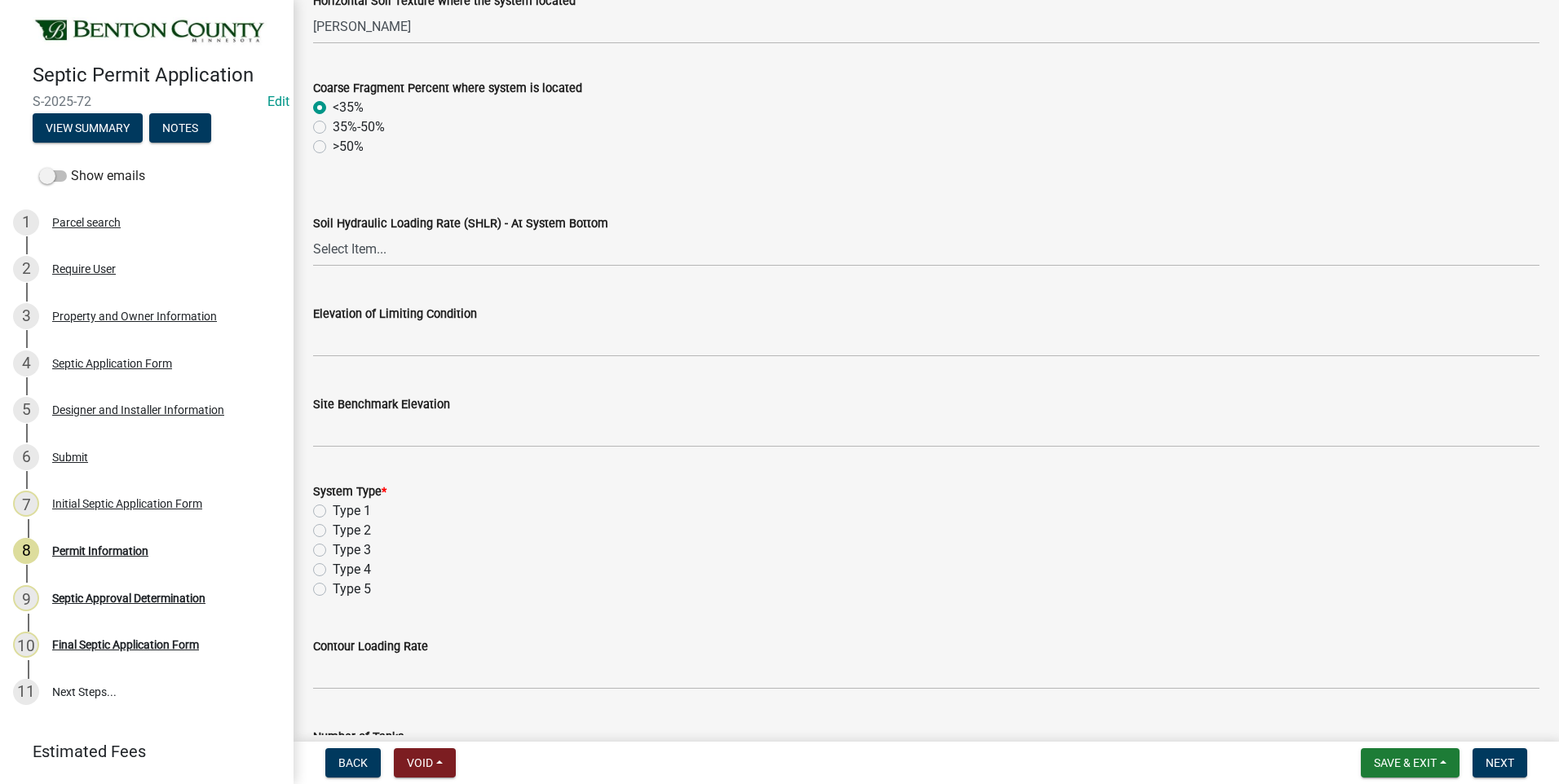
scroll to position [815, 0]
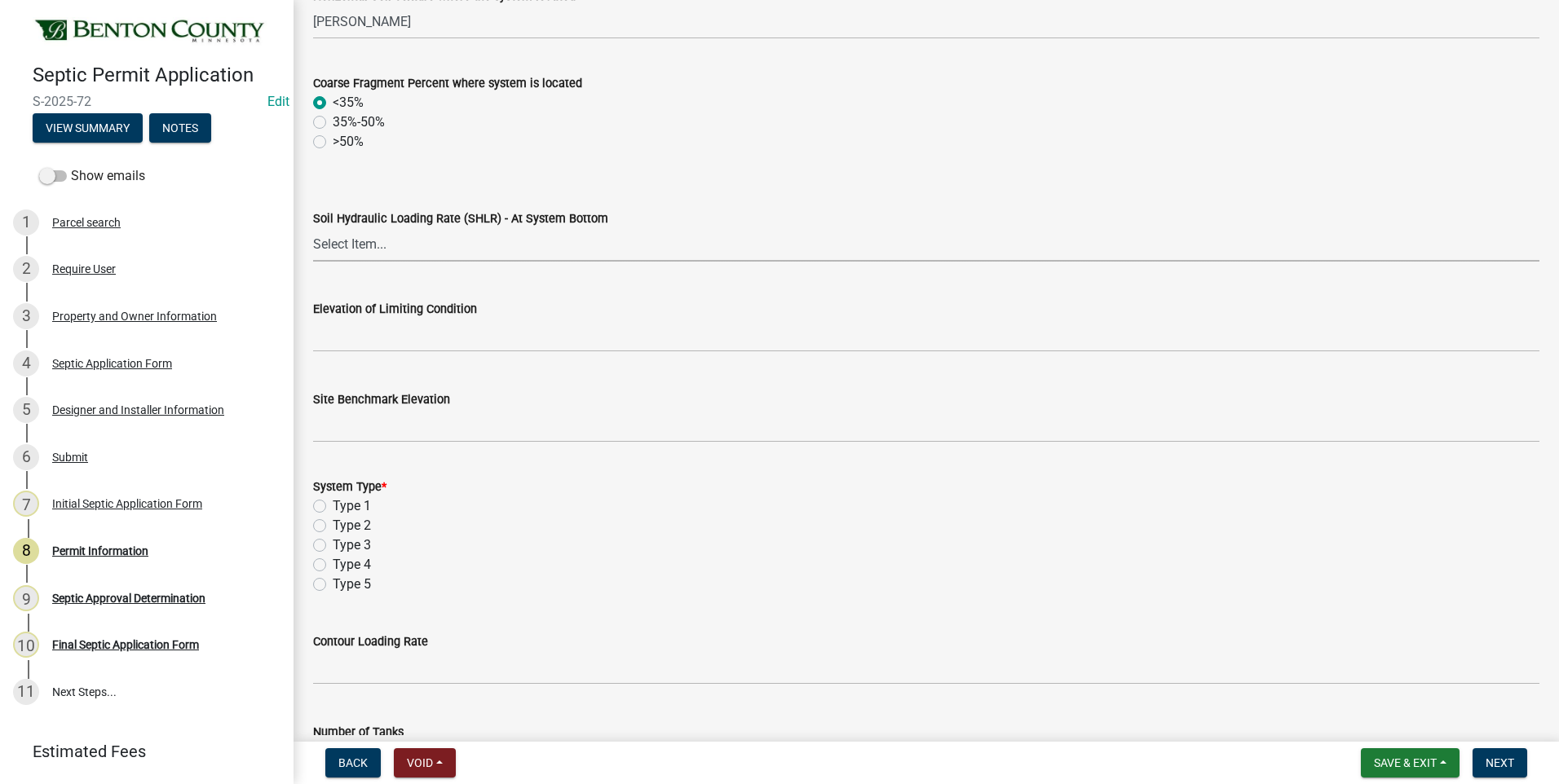
click at [365, 245] on select "Select Item... 1.2 0.78 0.68 0.6 0.52 0.5 0.45 0.42 0.24 0 Other" at bounding box center [926, 244] width 1226 height 33
click at [313, 228] on select "Select Item... 1.2 0.78 0.68 0.6 0.52 0.5 0.45 0.42 0.24 0 Other" at bounding box center [926, 244] width 1226 height 33
select select "416f6747-1656-42ed-9bd2-261c134ed372"
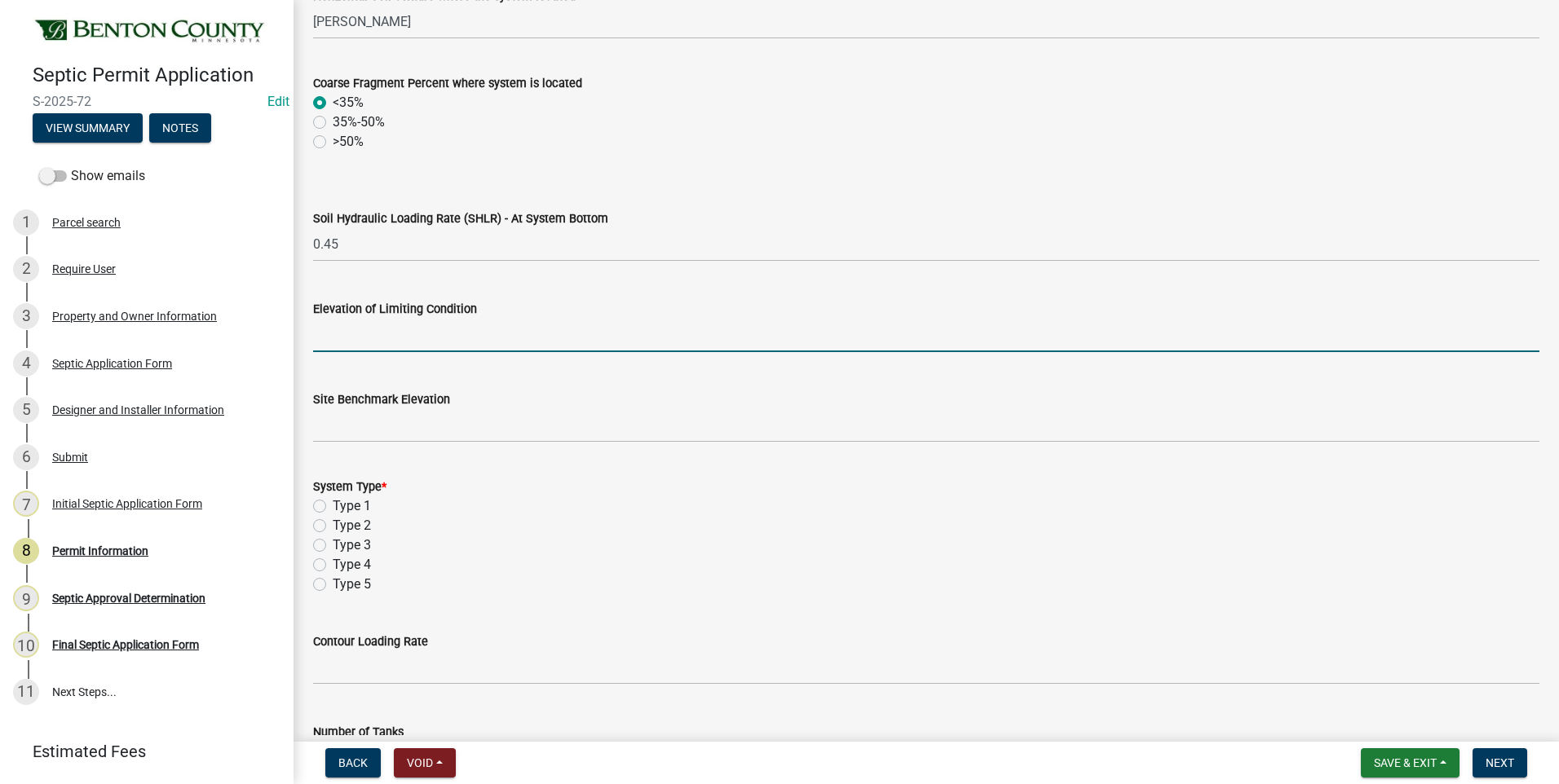
click at [502, 341] on input "text" at bounding box center [926, 335] width 1226 height 33
type input "98"
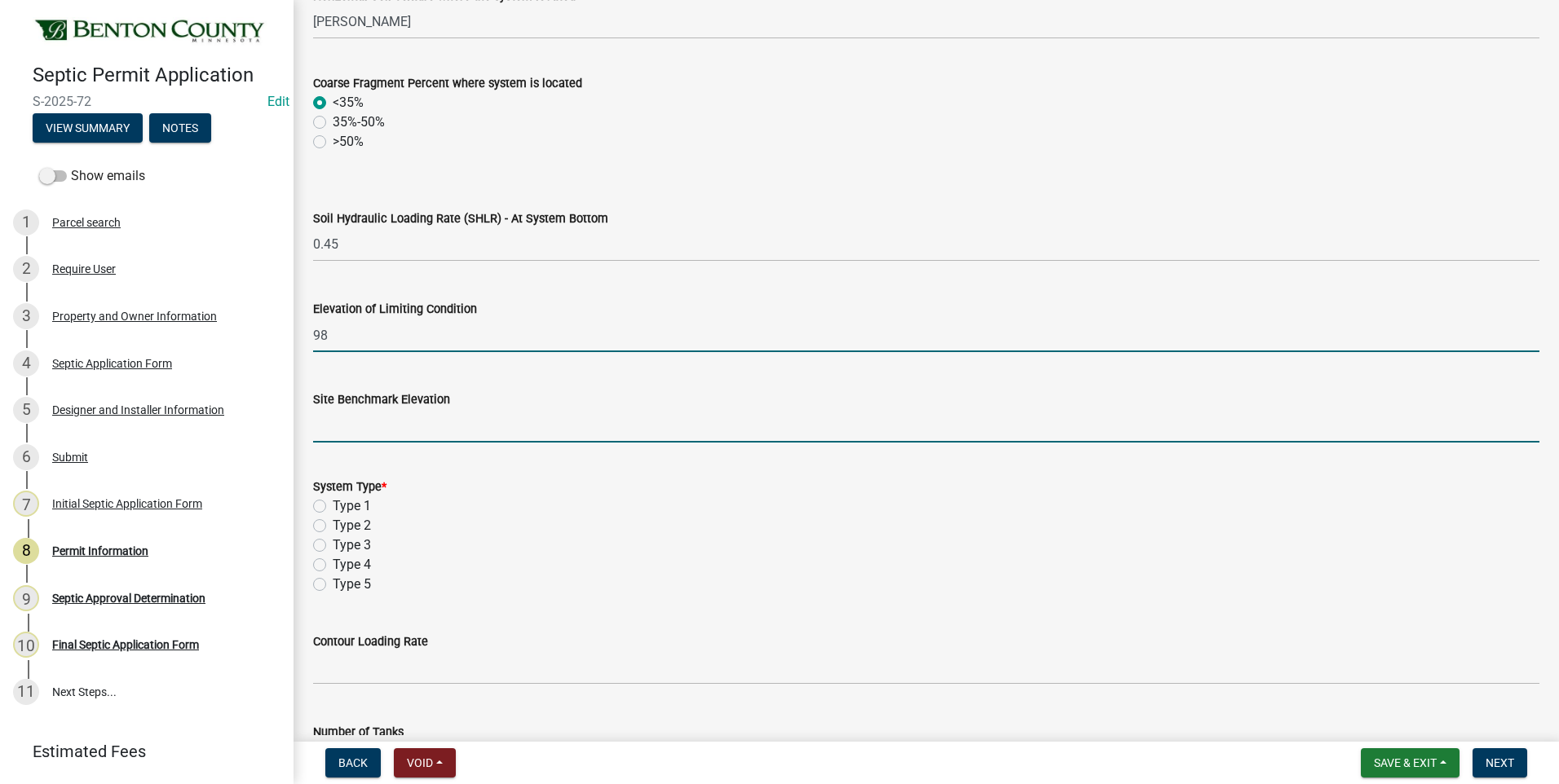
click at [337, 431] on input "text" at bounding box center [926, 425] width 1226 height 33
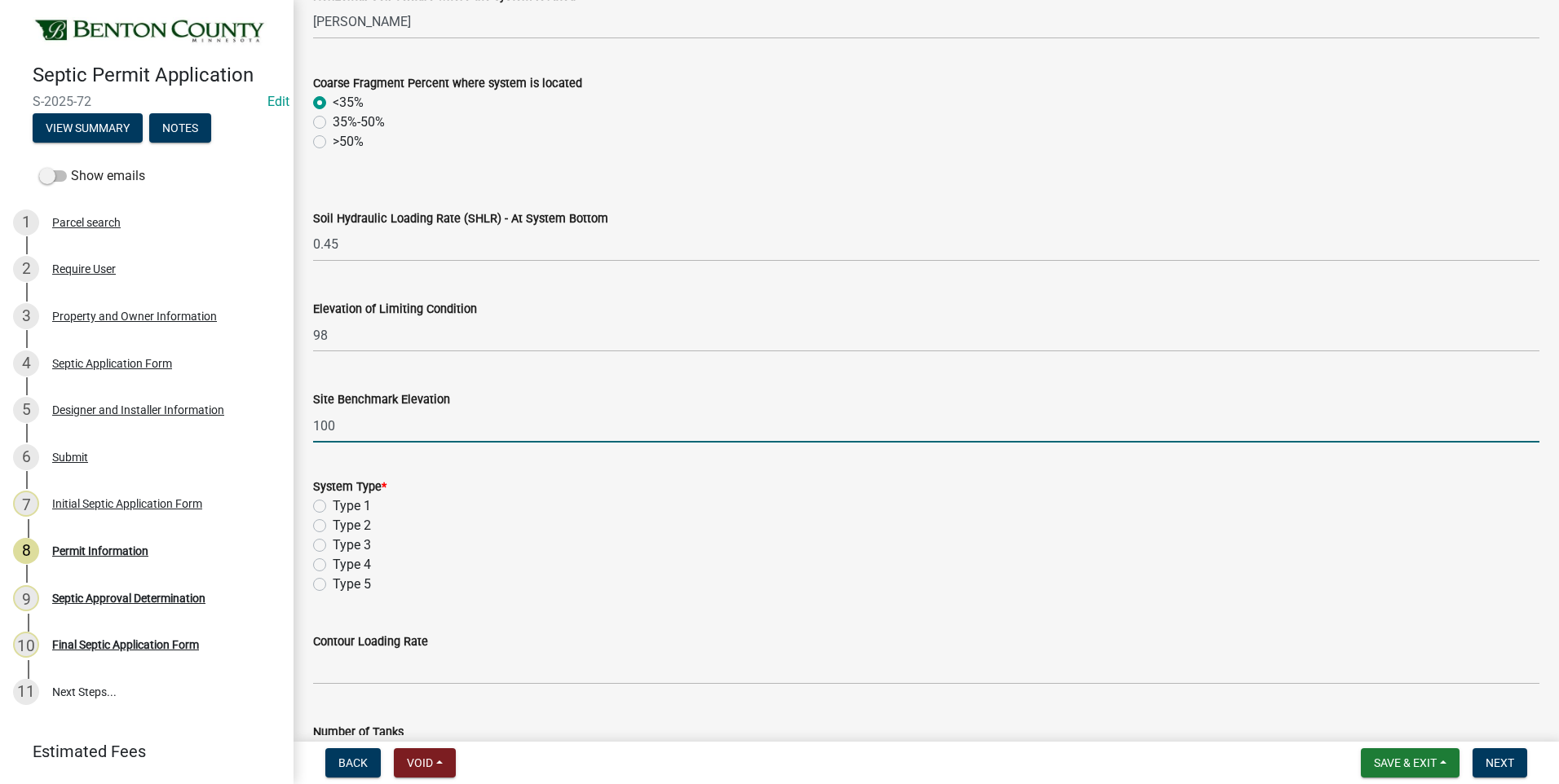
type input "100"
click at [333, 546] on label "Type 3" at bounding box center [351, 546] width 38 height 20
click at [333, 546] on input "Type 3" at bounding box center [337, 541] width 11 height 11
radio input "true"
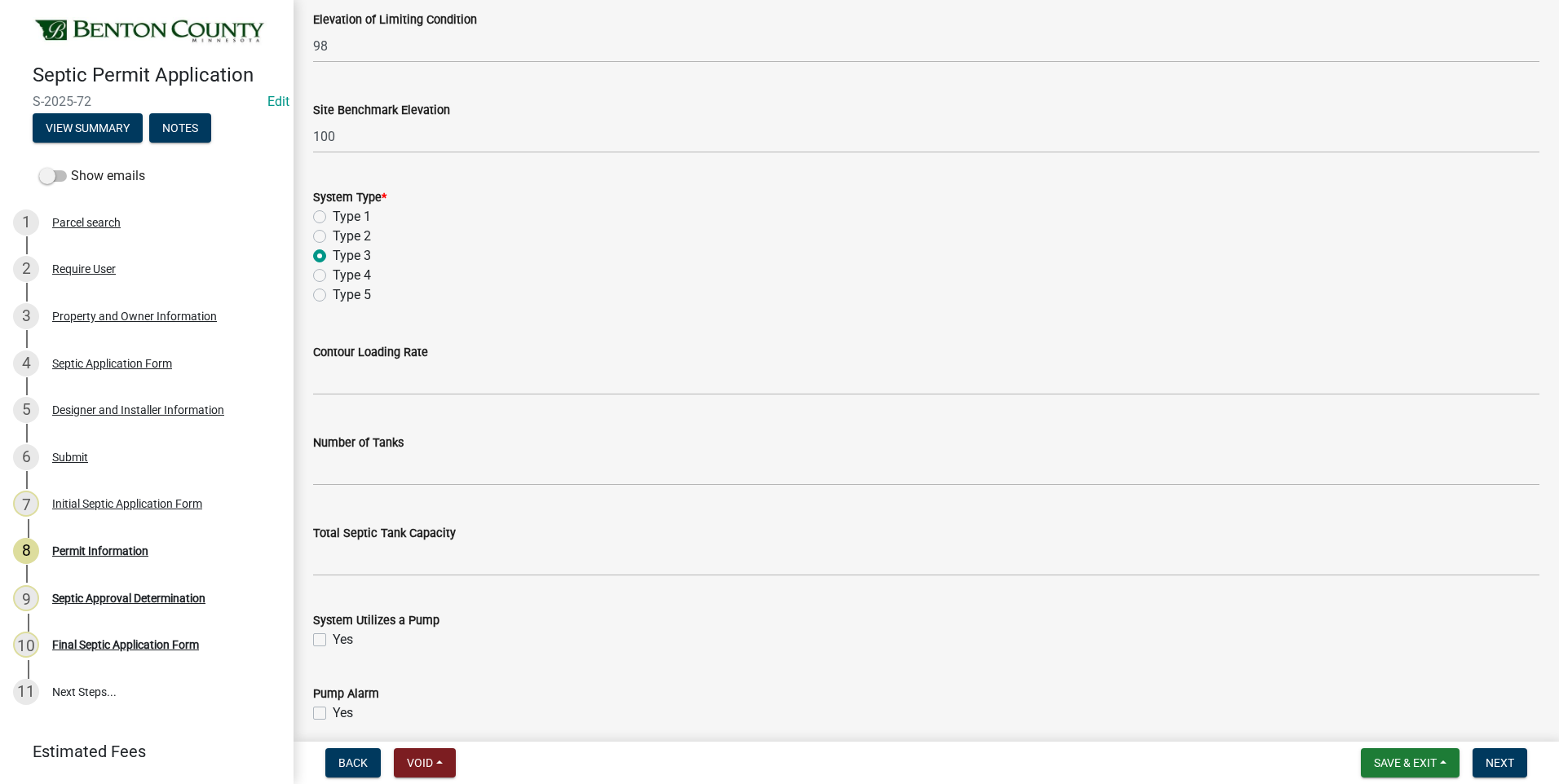
scroll to position [1141, 0]
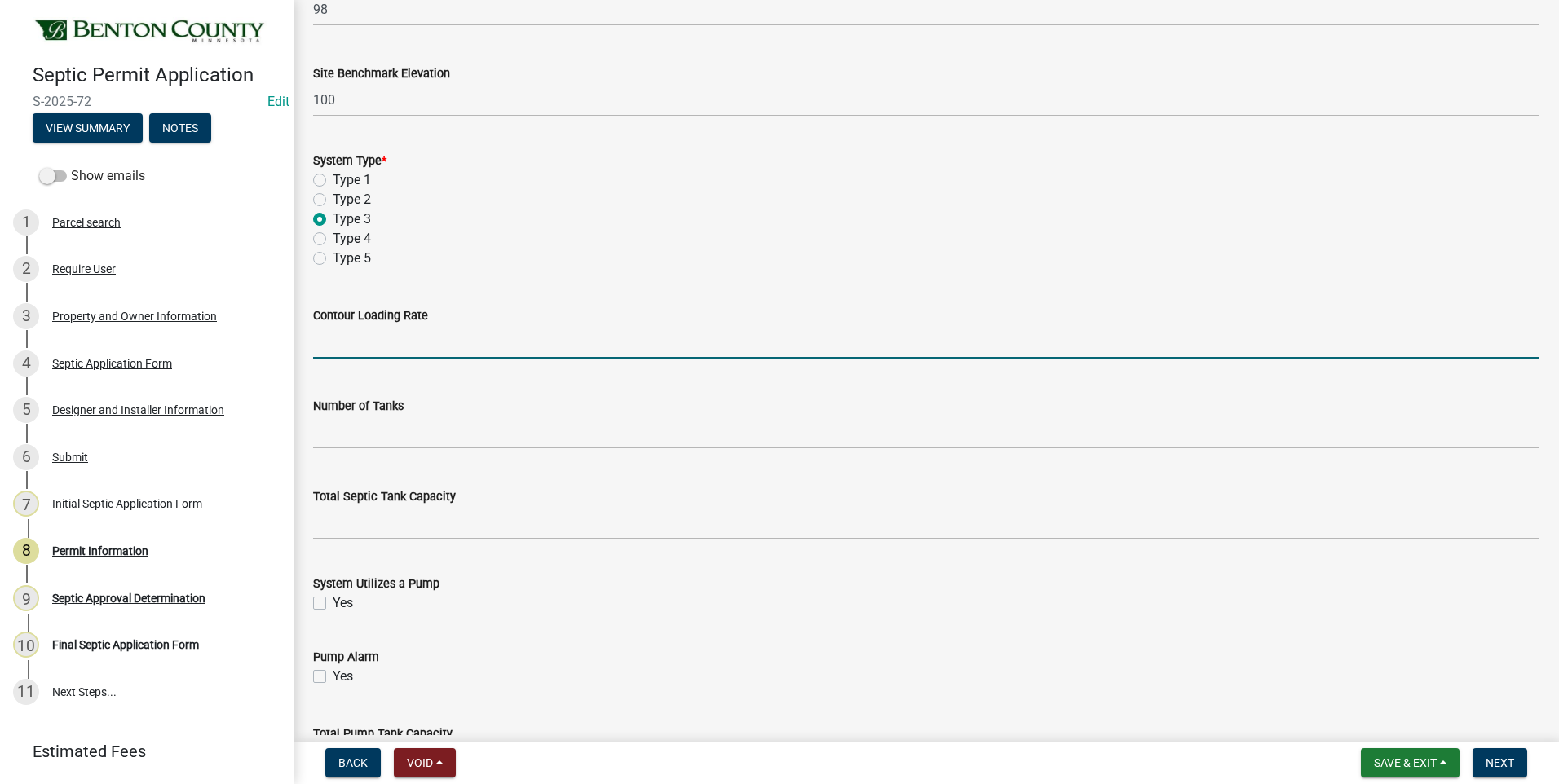
click at [466, 344] on input "text" at bounding box center [926, 341] width 1226 height 33
type input "12"
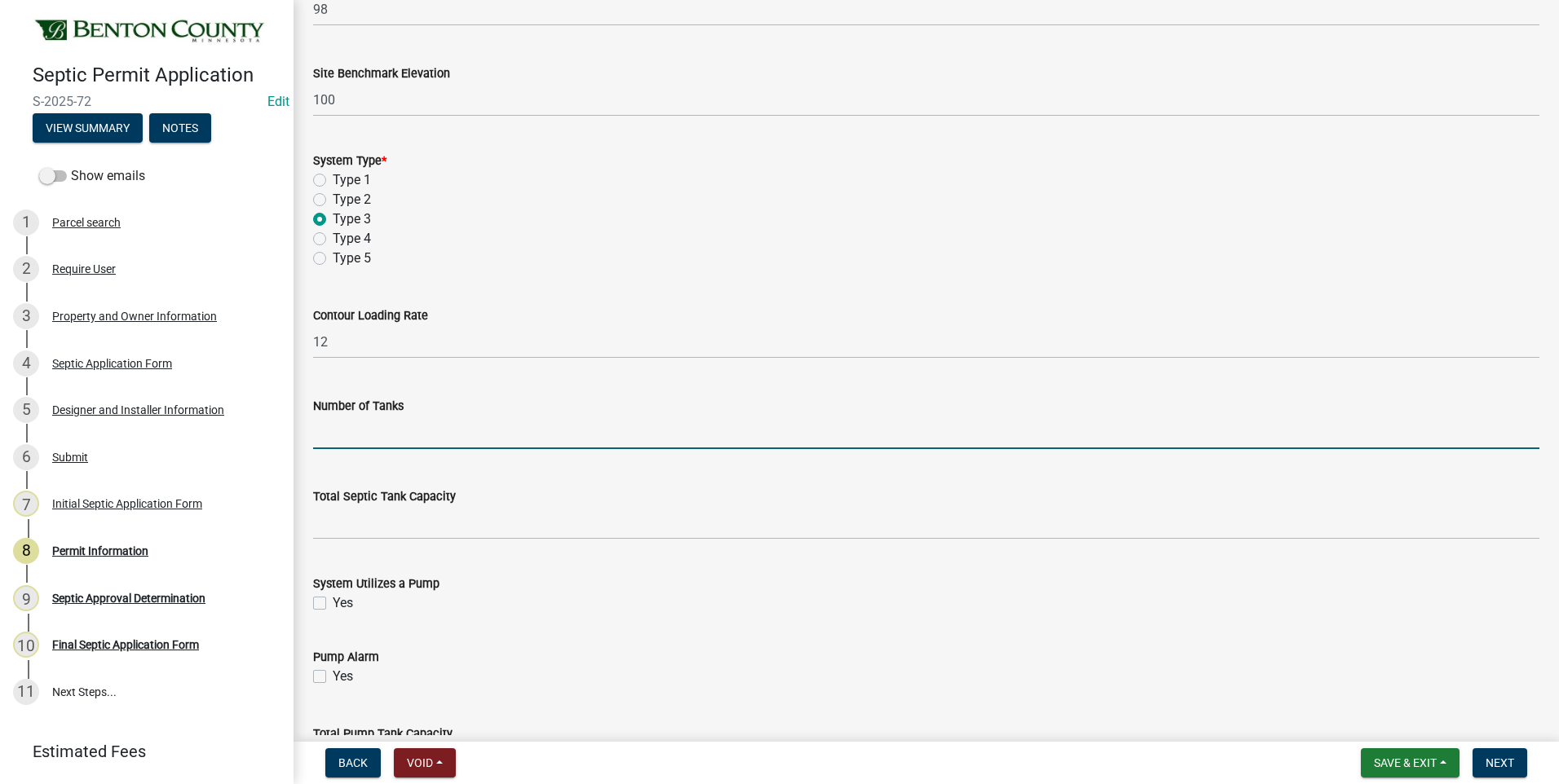
click at [423, 427] on input "text" at bounding box center [926, 432] width 1226 height 33
type input "1"
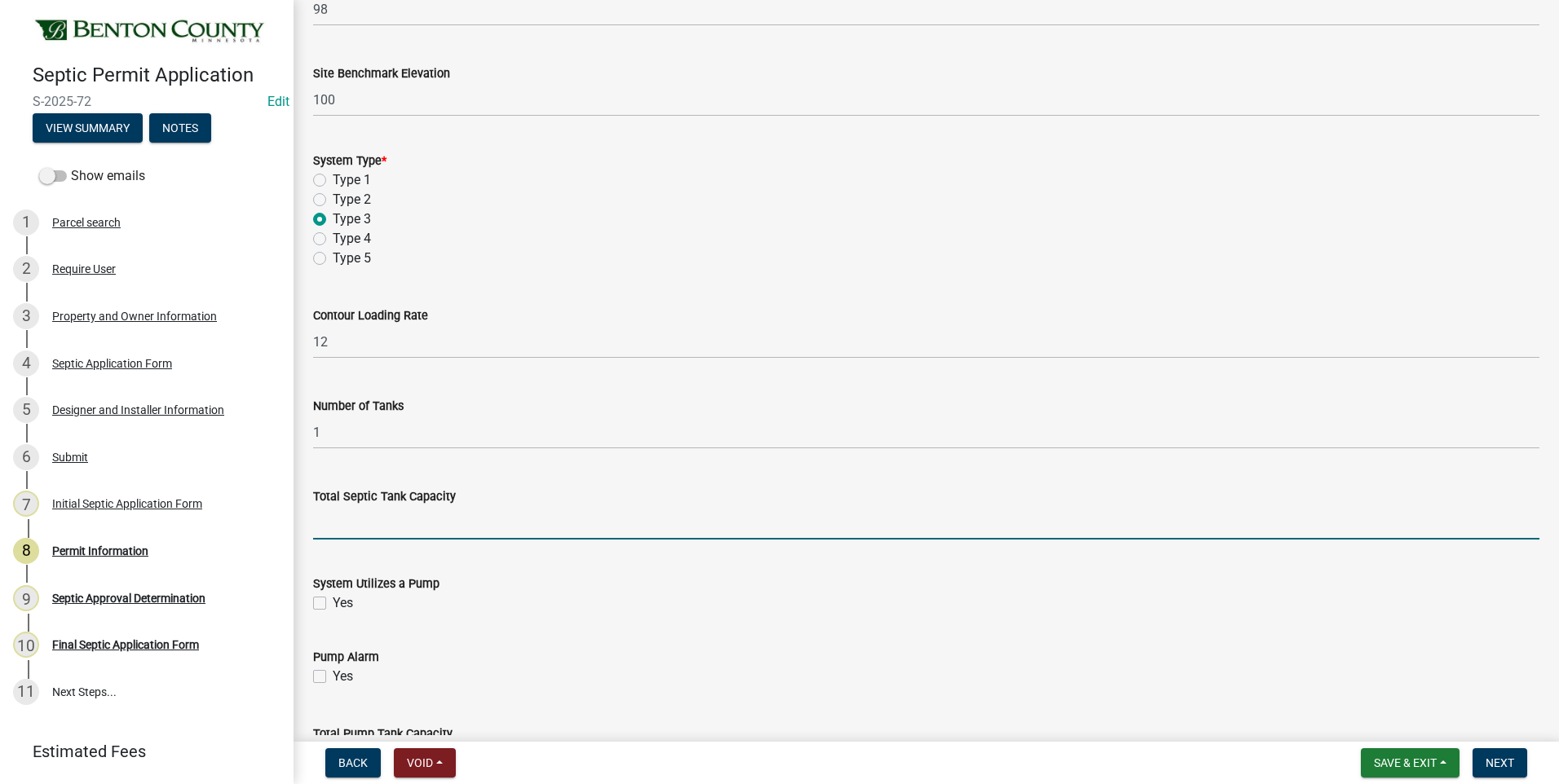
click at [380, 530] on input "text" at bounding box center [926, 523] width 1226 height 33
type input "1000"
click at [333, 602] on label "Yes" at bounding box center [342, 603] width 20 height 20
click at [333, 602] on input "Yes" at bounding box center [337, 598] width 11 height 11
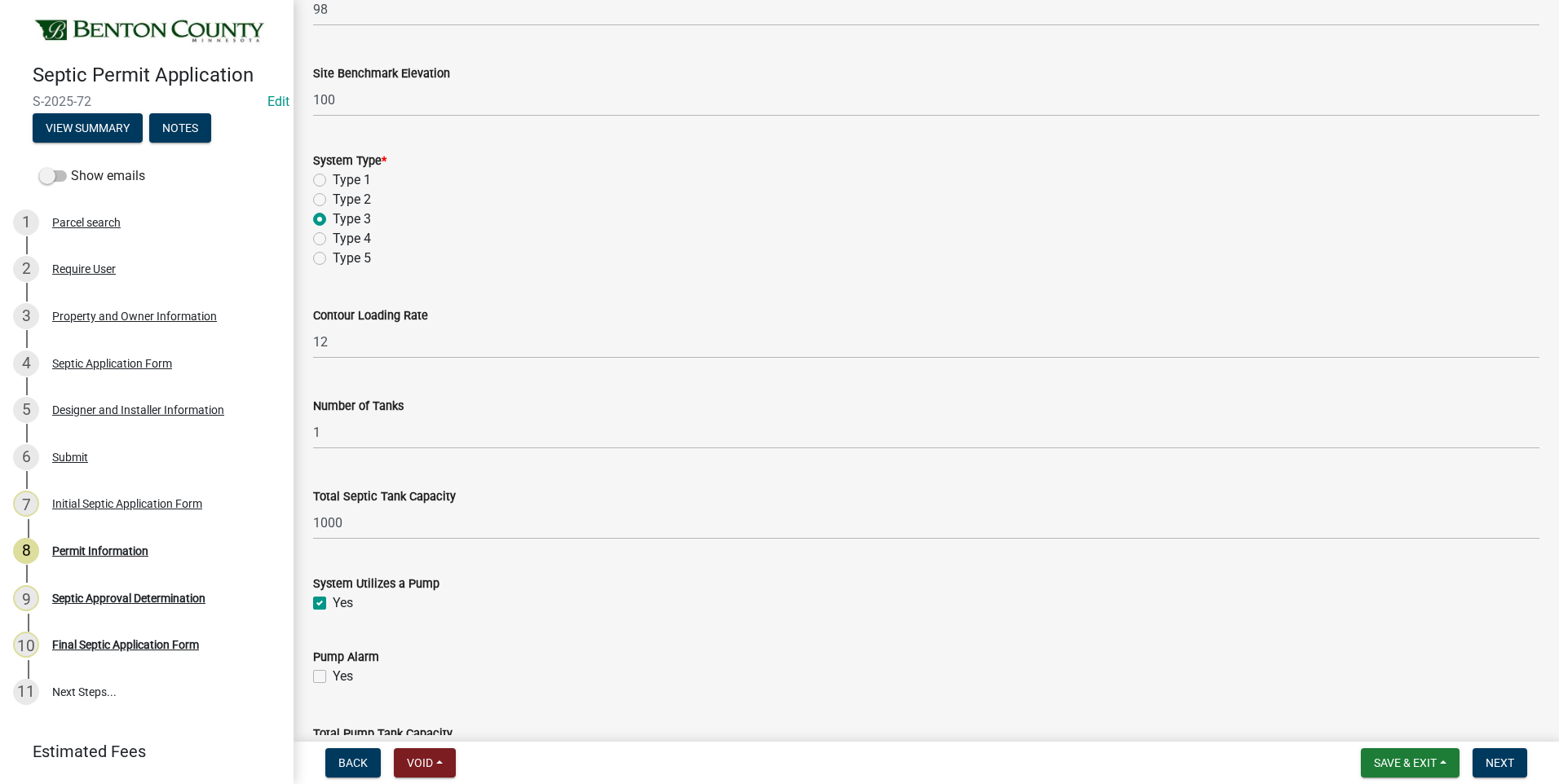
checkbox input "true"
click at [333, 677] on label "Yes" at bounding box center [342, 676] width 20 height 20
click at [333, 677] on input "Yes" at bounding box center [337, 671] width 11 height 11
checkbox input "true"
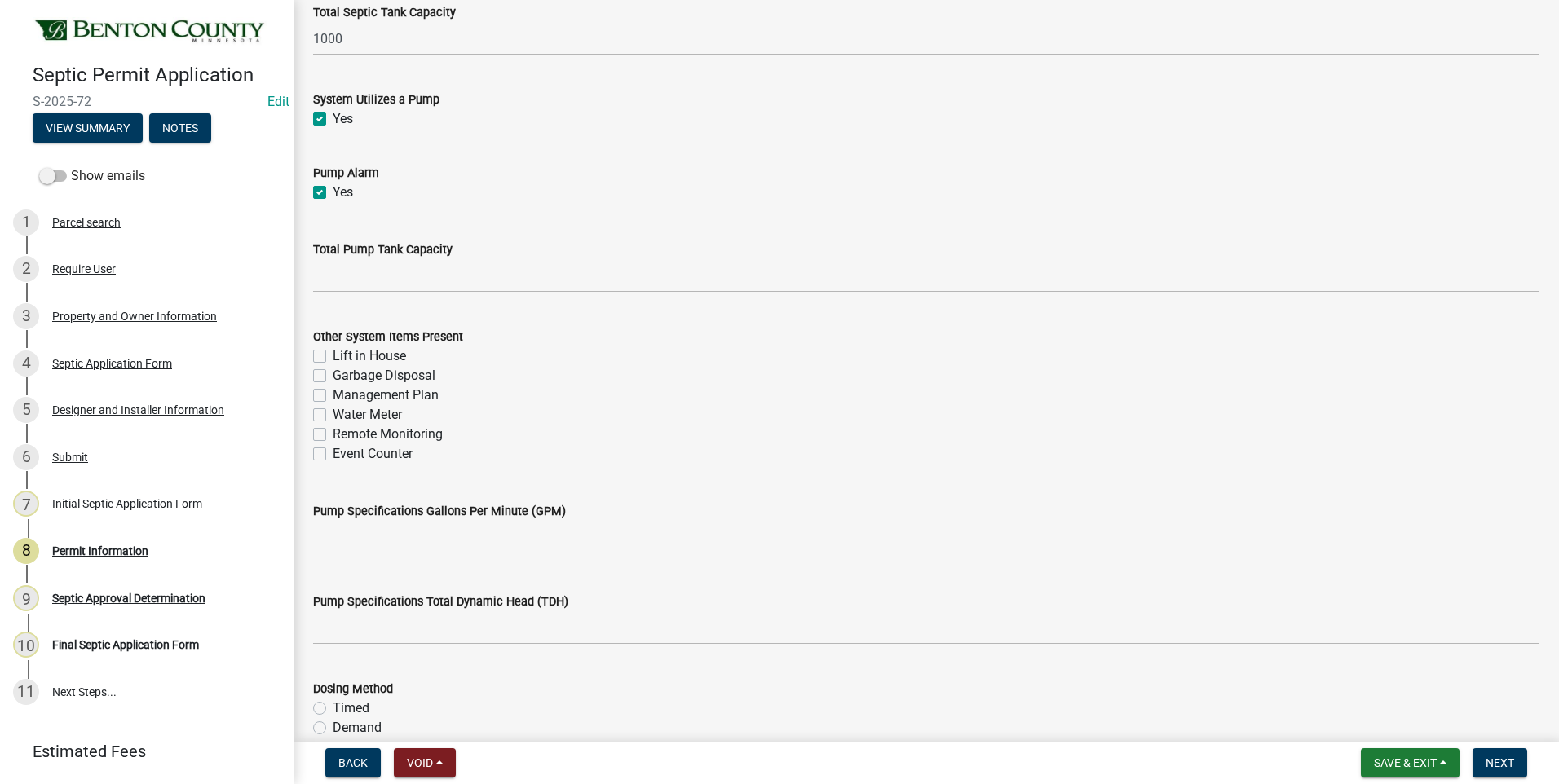
scroll to position [1630, 0]
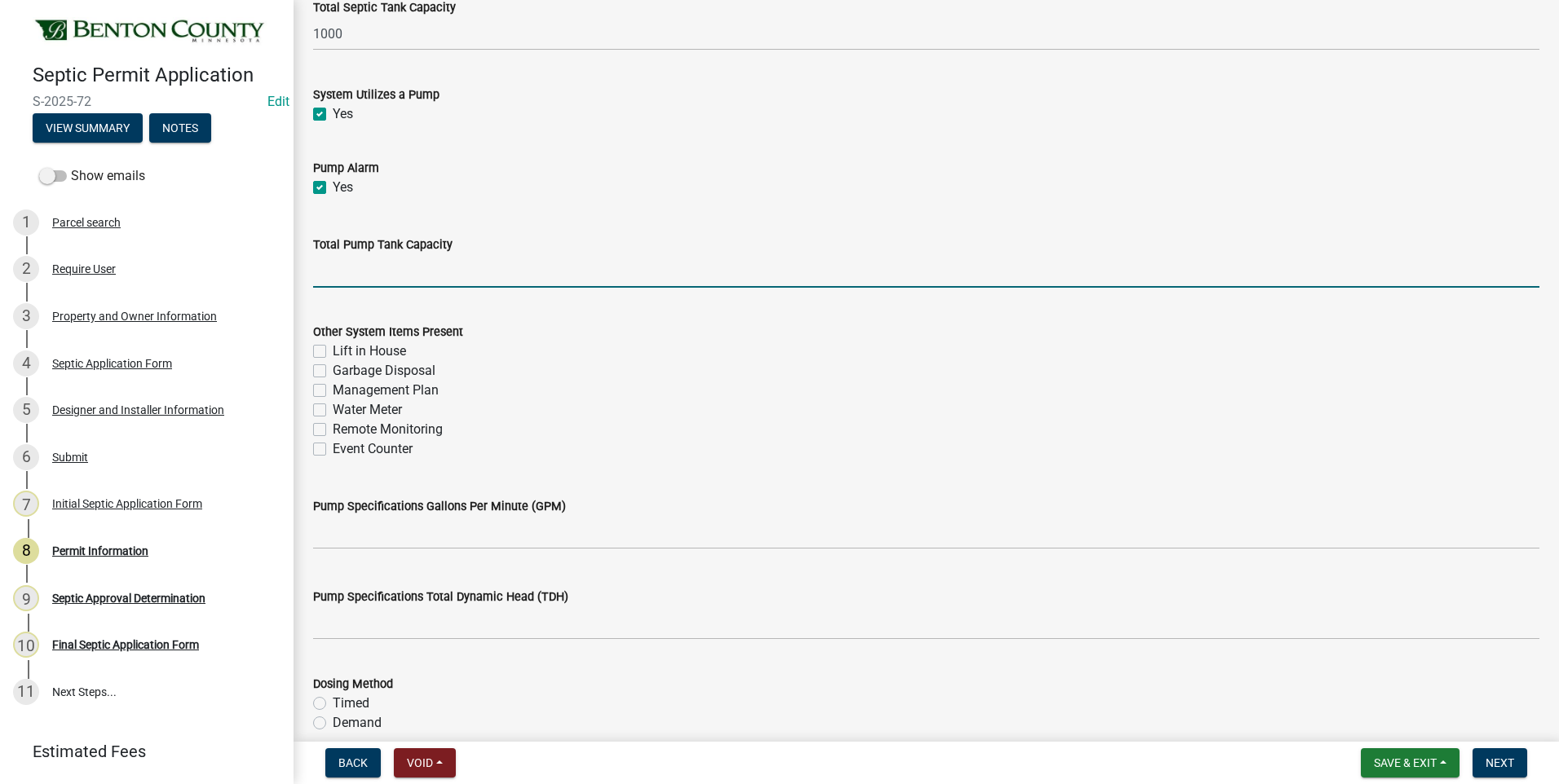
click at [399, 277] on input "text" at bounding box center [926, 270] width 1226 height 33
type input "600"
click at [333, 392] on label "Management Plan" at bounding box center [386, 390] width 106 height 20
click at [333, 391] on input "Management Plan" at bounding box center [337, 385] width 11 height 11
checkbox input "true"
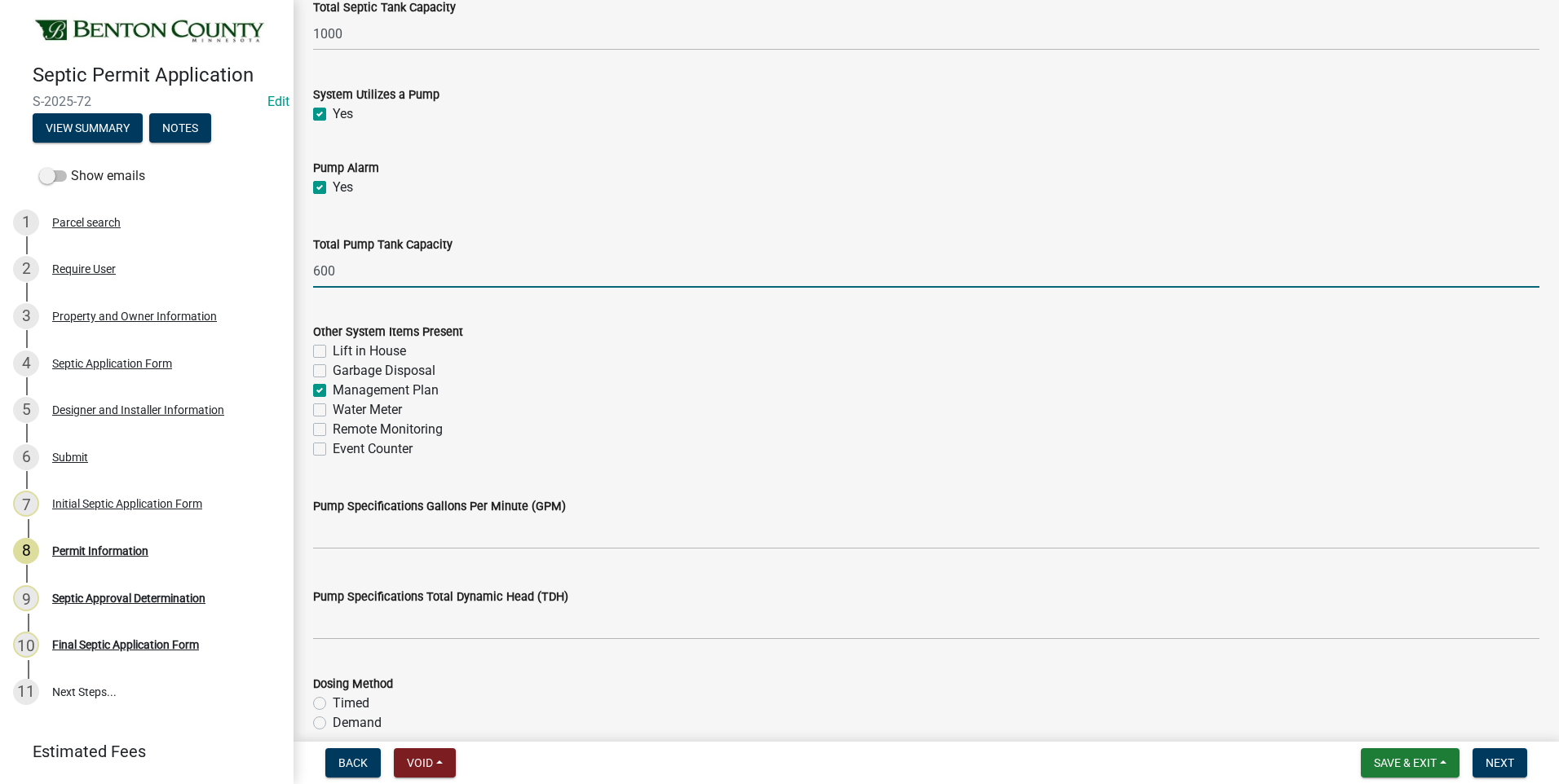
checkbox input "false"
checkbox input "true"
checkbox input "false"
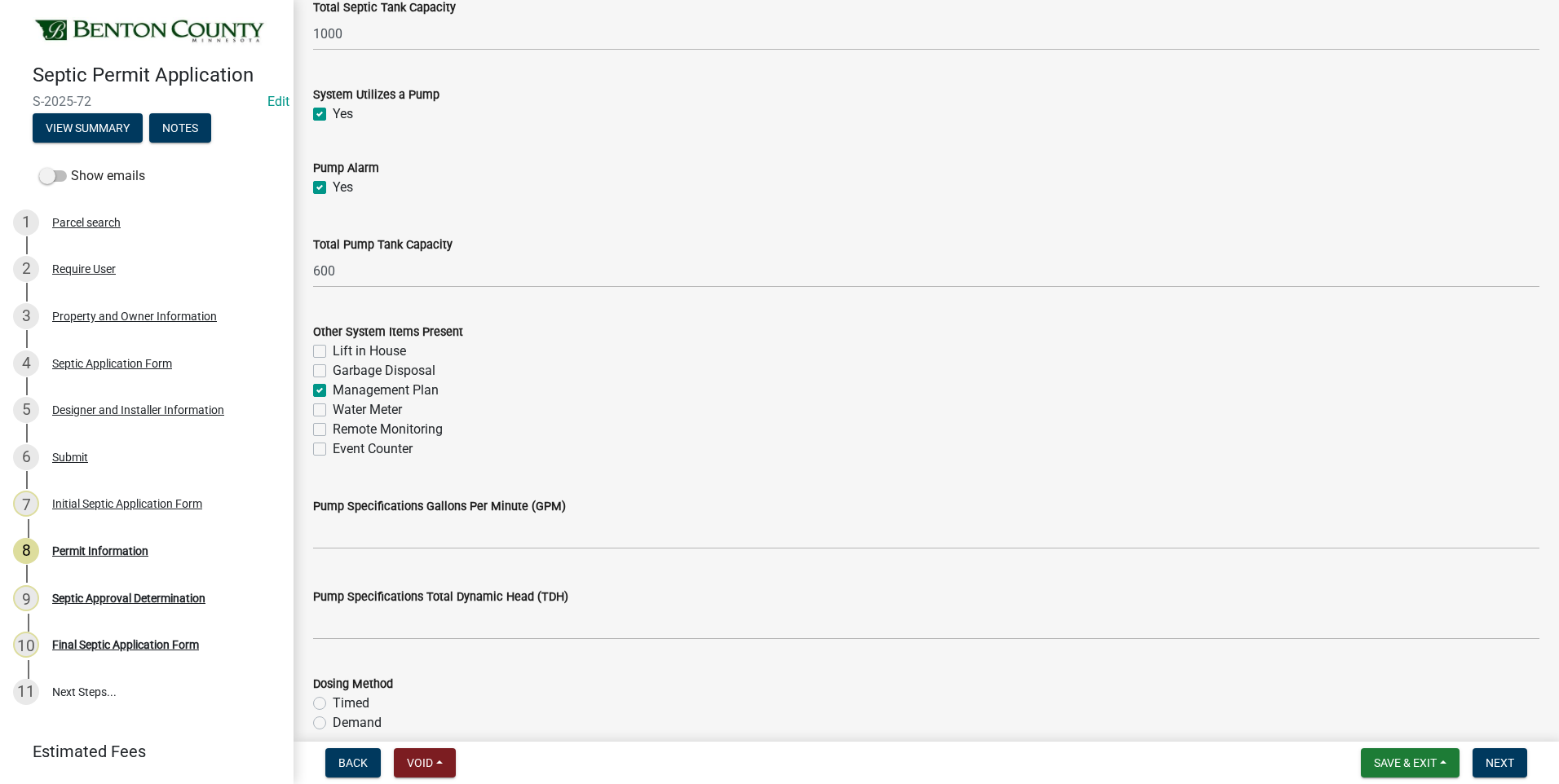
click at [333, 450] on label "Event Counter" at bounding box center [373, 449] width 80 height 20
click at [333, 450] on input "Event Counter" at bounding box center [337, 444] width 11 height 11
checkbox input "true"
checkbox input "false"
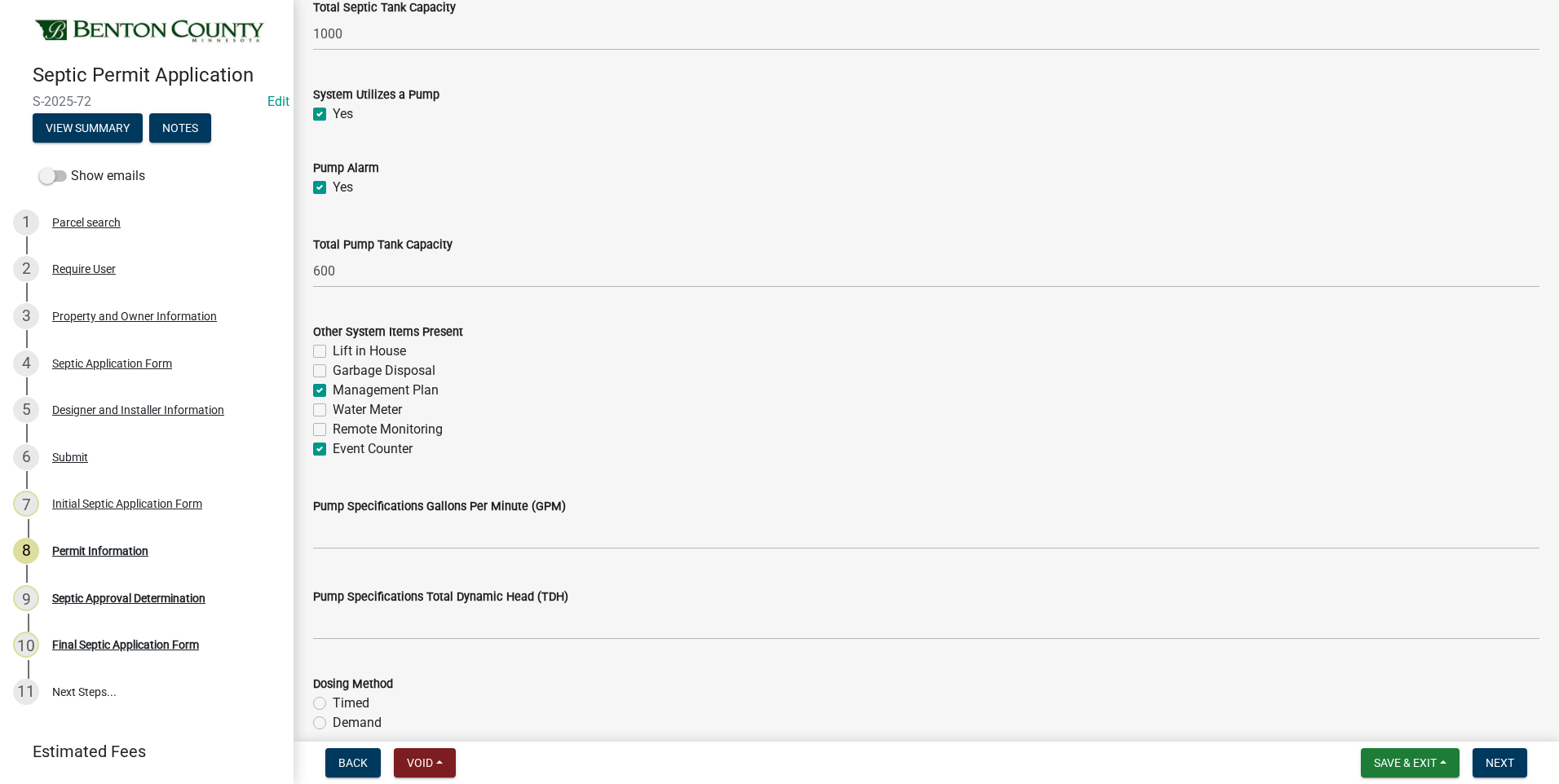
checkbox input "true"
checkbox input "false"
checkbox input "true"
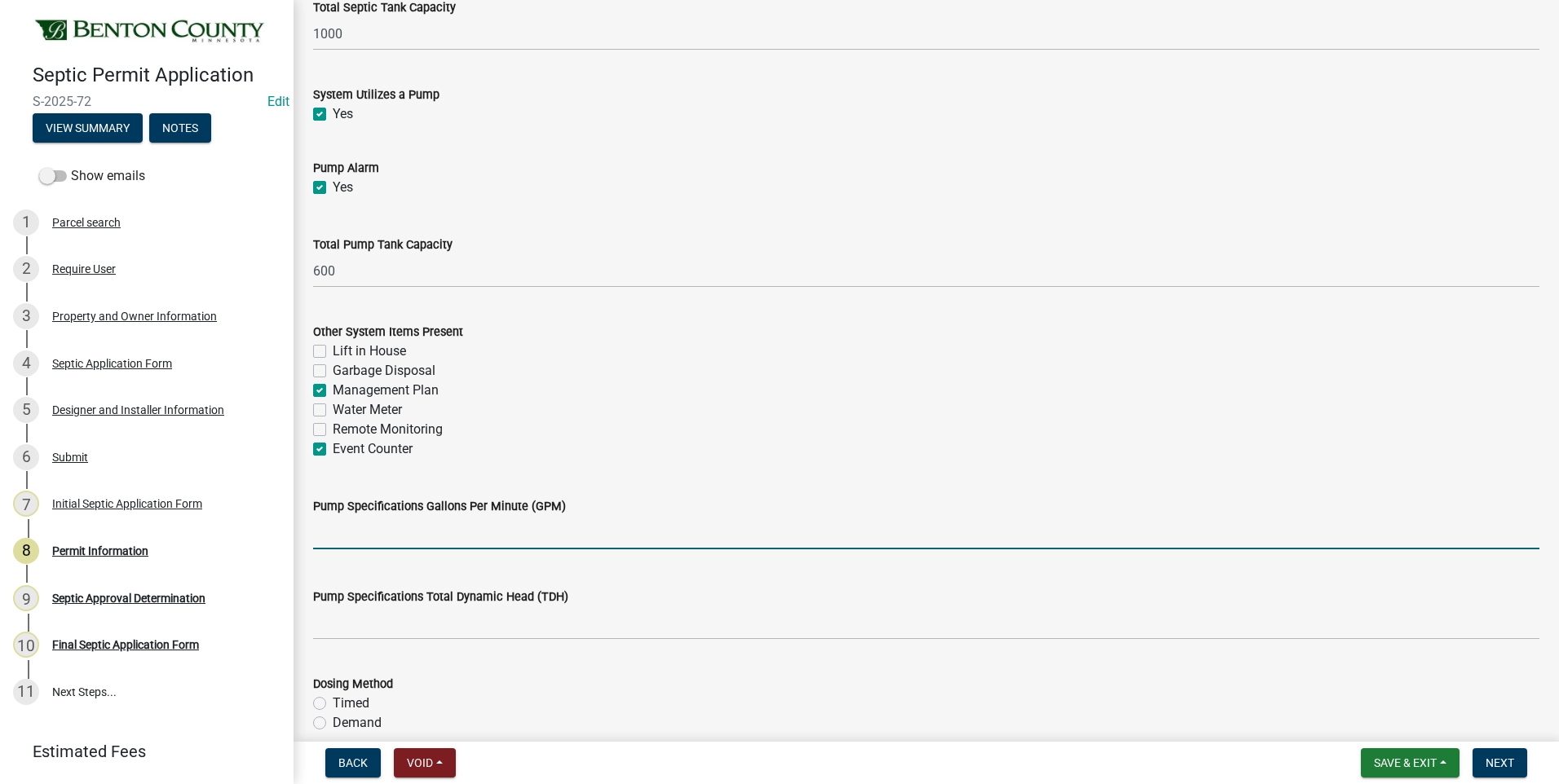
click at [574, 535] on input "text" at bounding box center [926, 532] width 1226 height 33
type input "29"
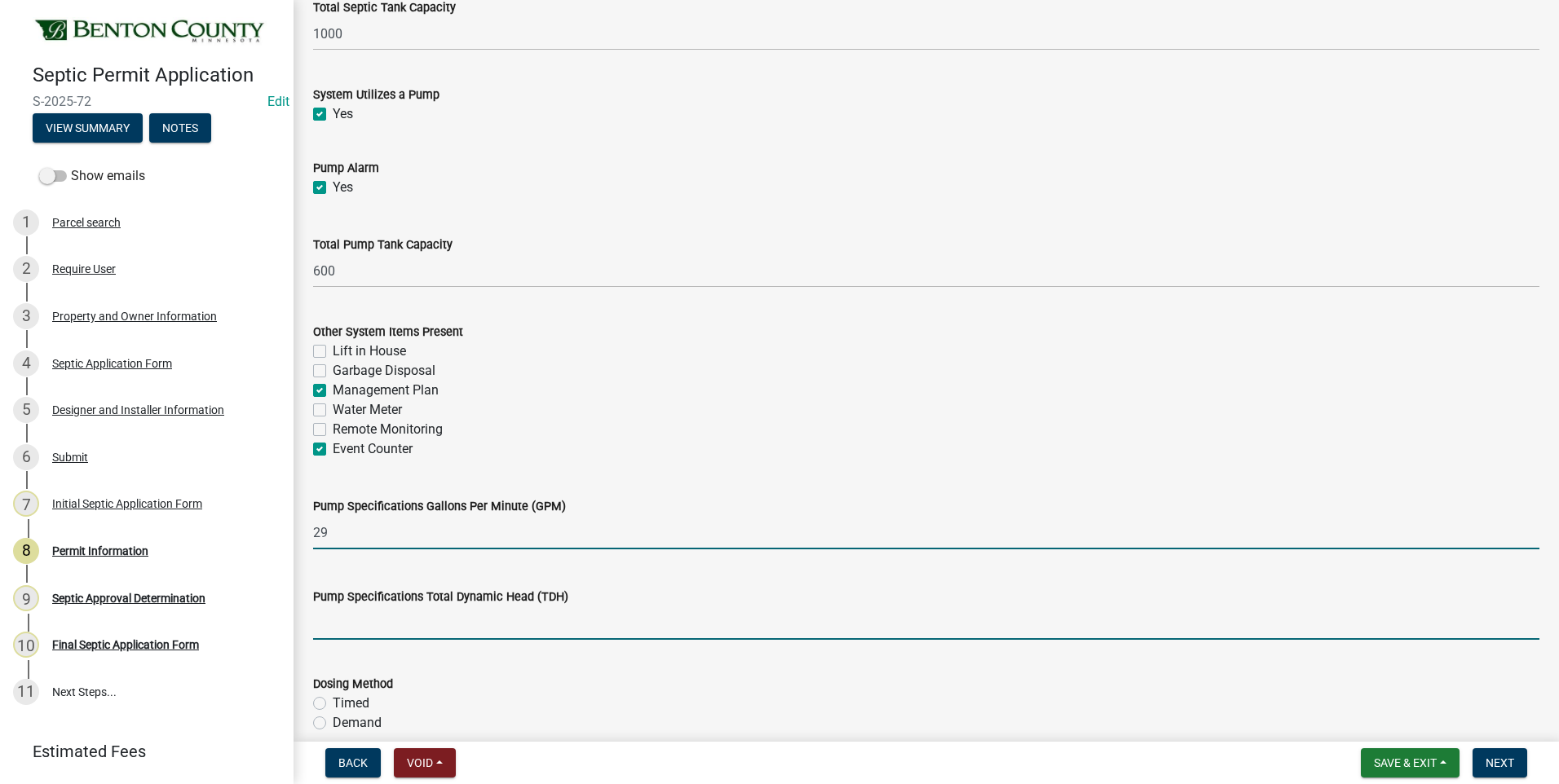
click at [462, 626] on input "text" at bounding box center [926, 622] width 1226 height 33
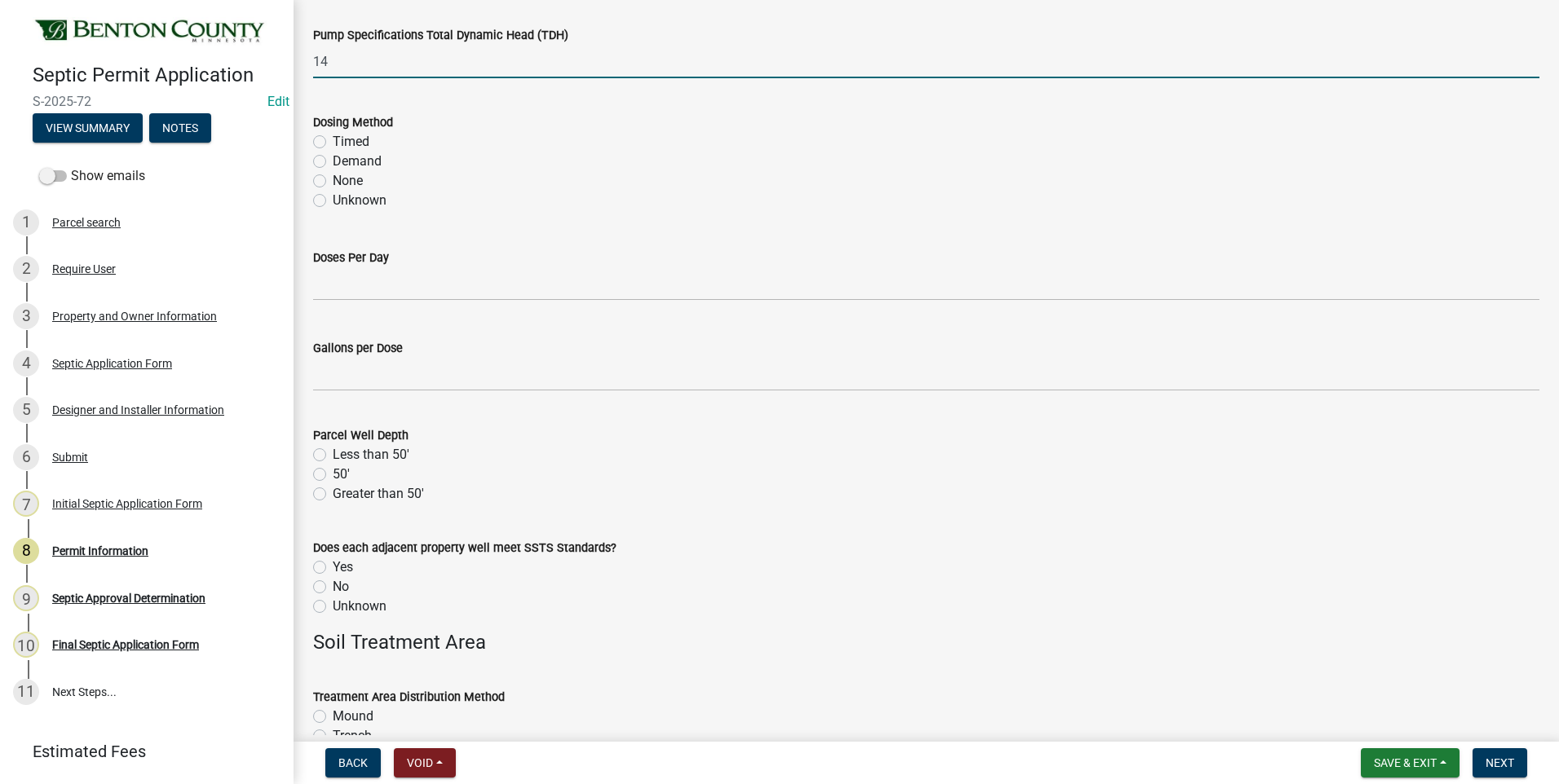
scroll to position [2200, 0]
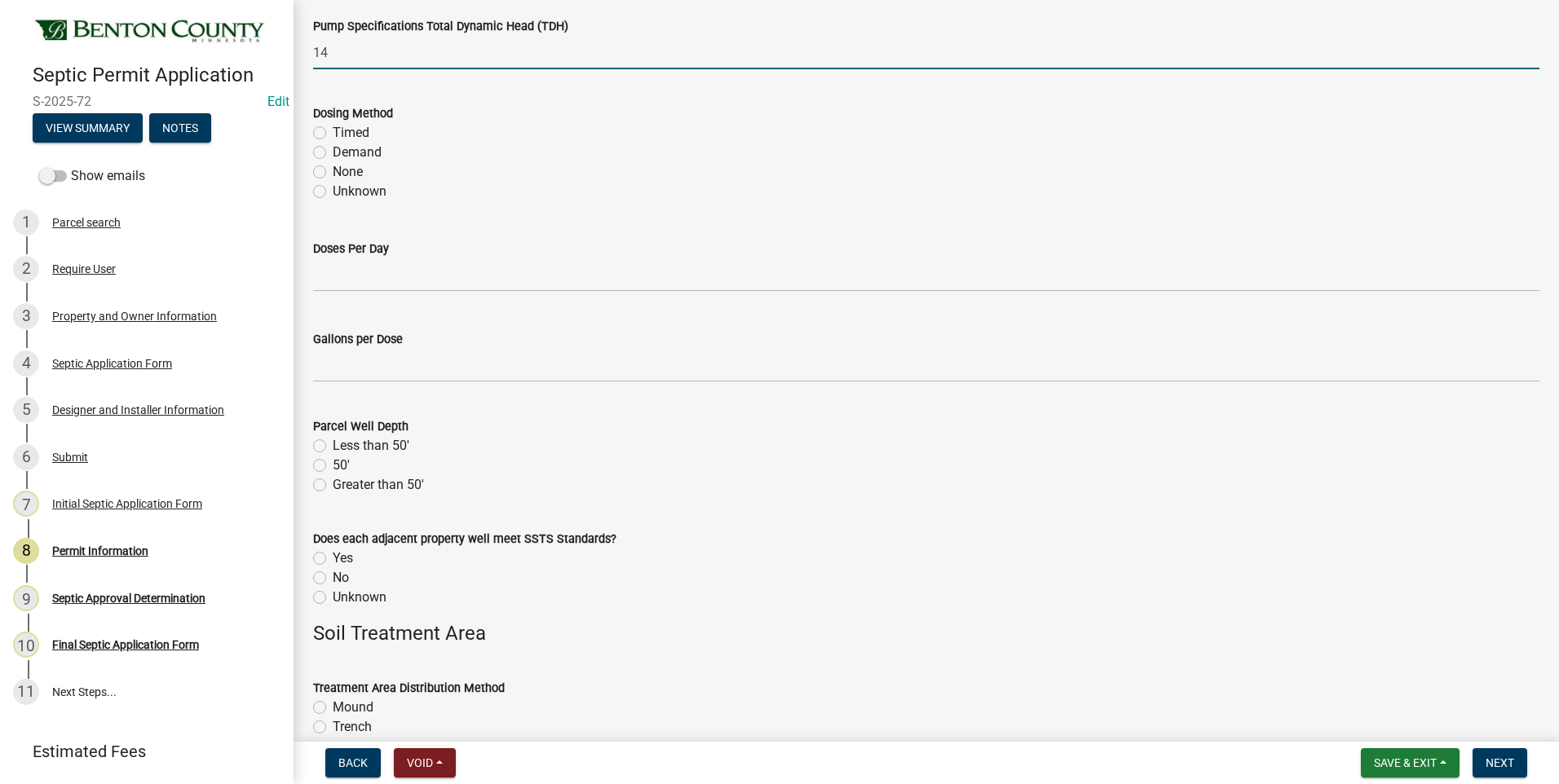
type input "14"
click at [333, 150] on label "Demand" at bounding box center [357, 153] width 49 height 20
click at [333, 150] on input "Demand" at bounding box center [337, 148] width 11 height 11
radio input "true"
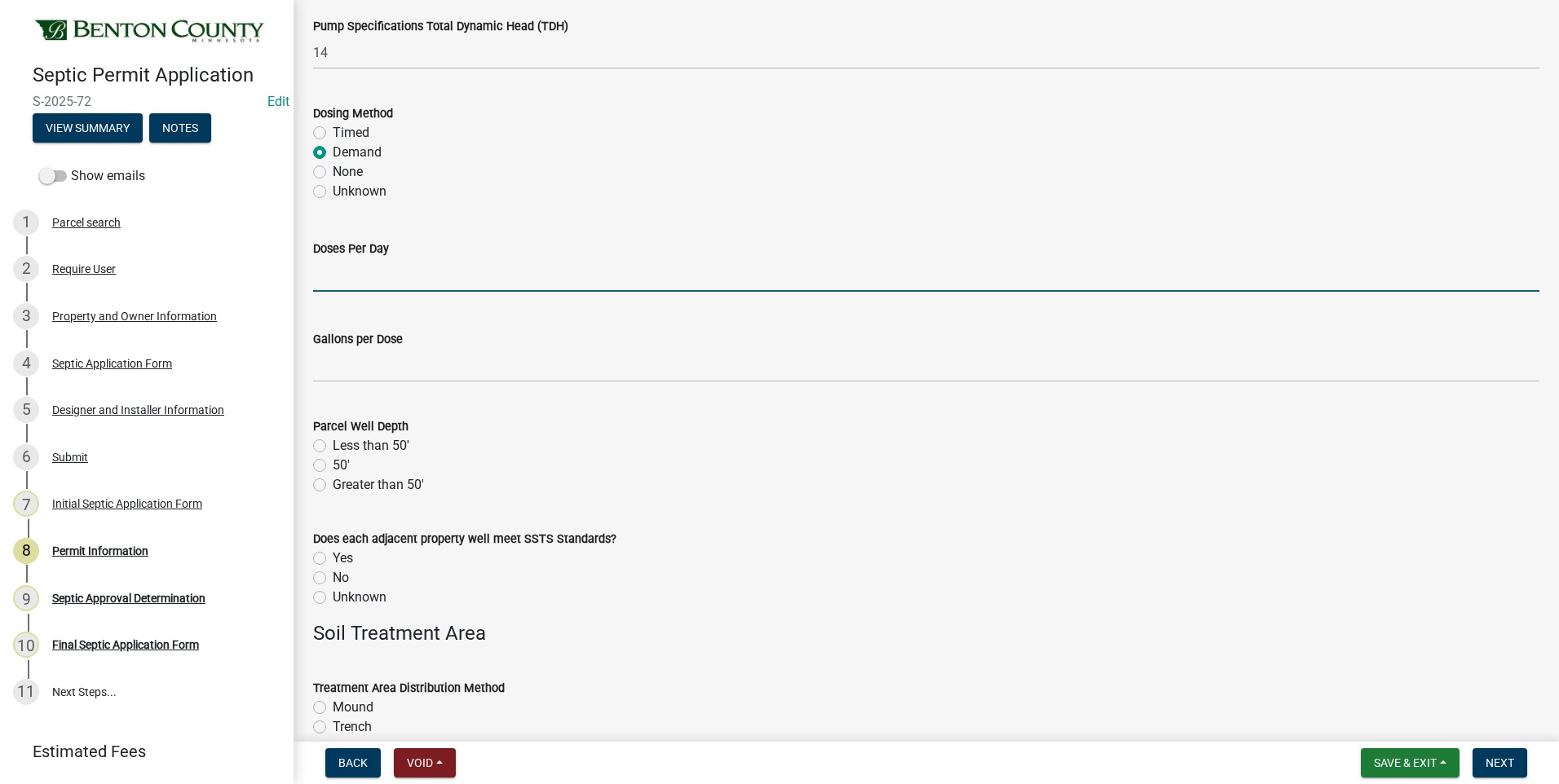
click at [431, 278] on input "text" at bounding box center [926, 274] width 1226 height 33
click at [391, 278] on input "text" at bounding box center [926, 274] width 1226 height 33
type input "6"
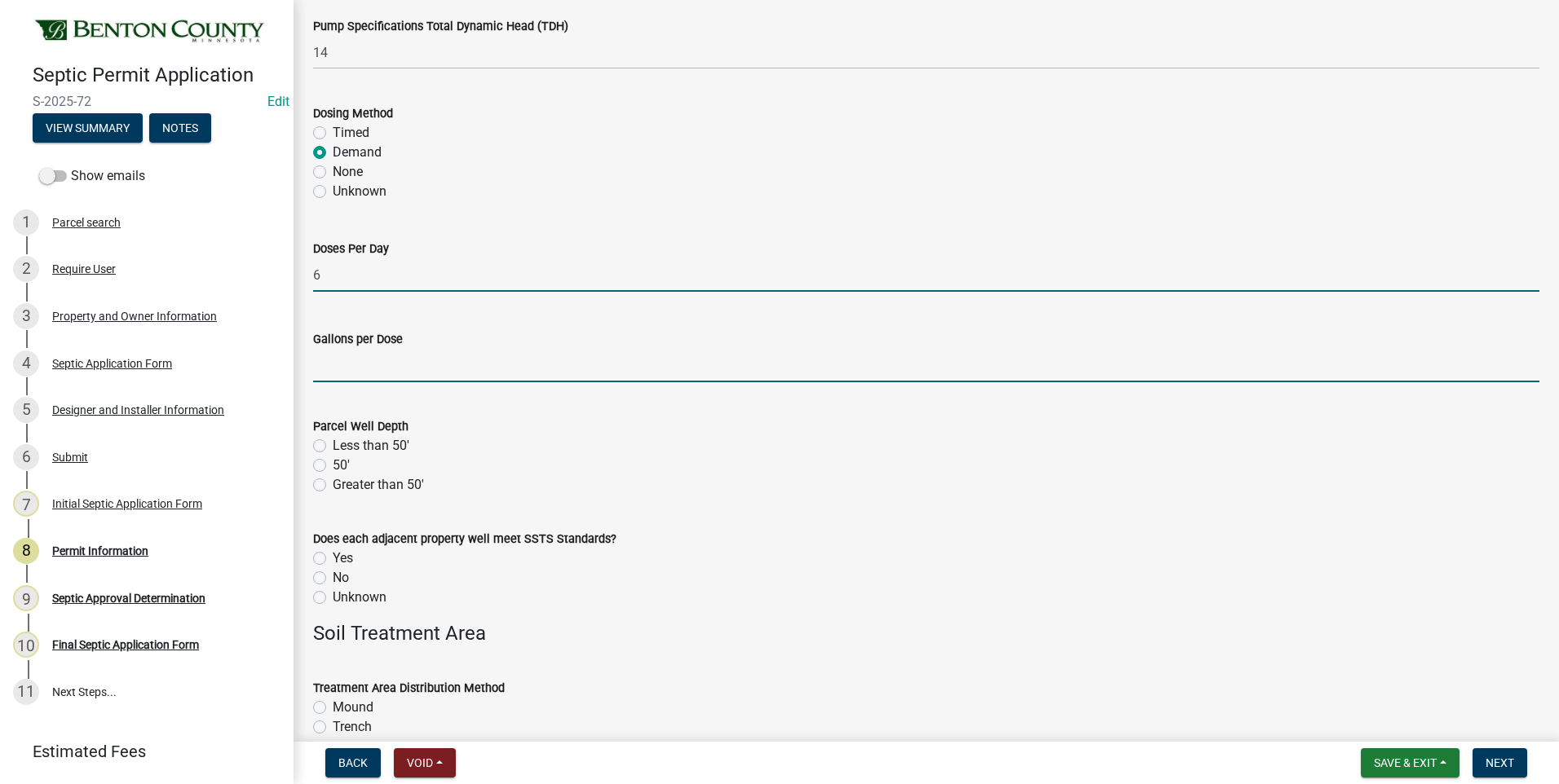
click at [395, 366] on input "text" at bounding box center [926, 365] width 1226 height 33
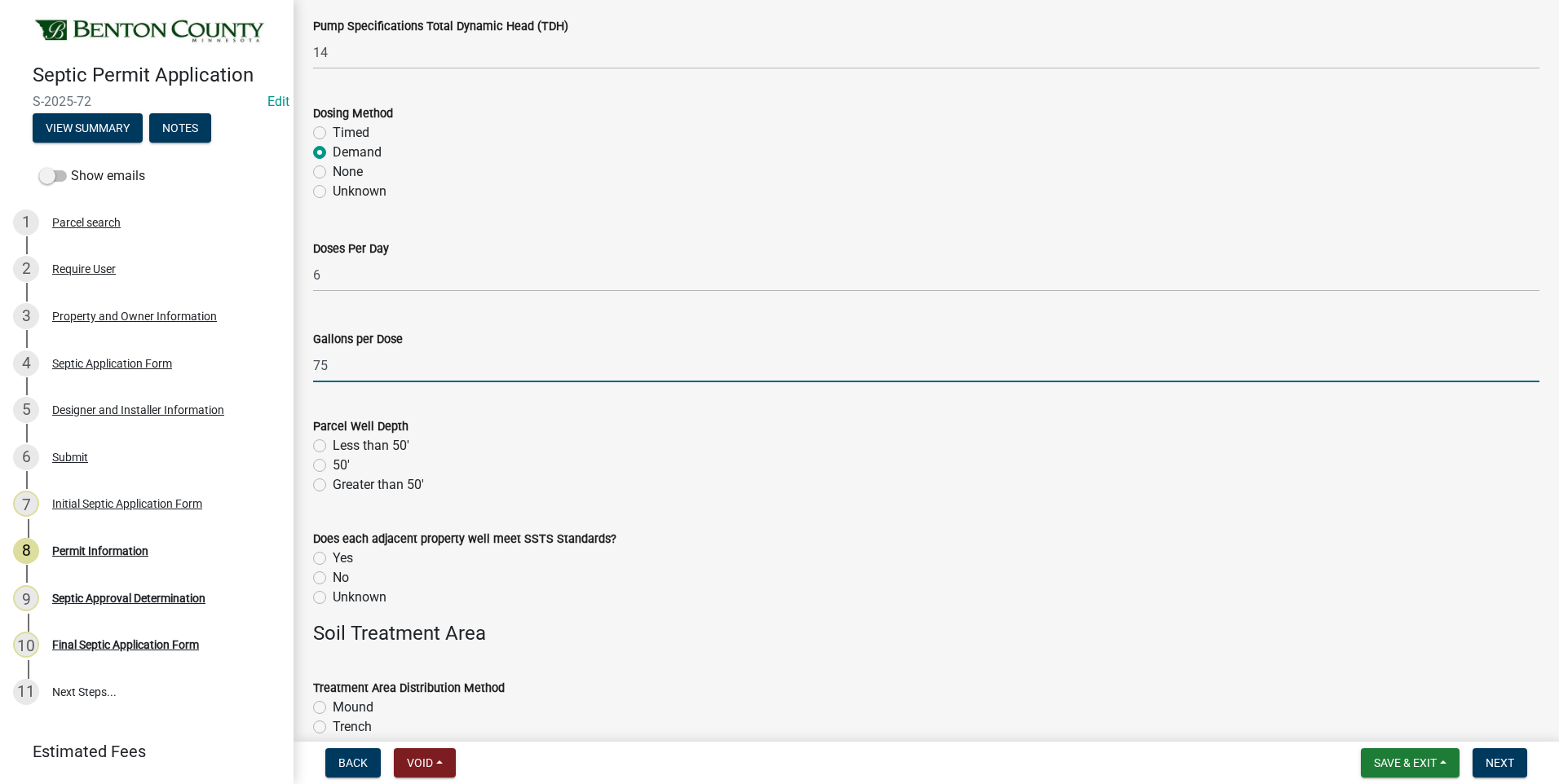
type input "75"
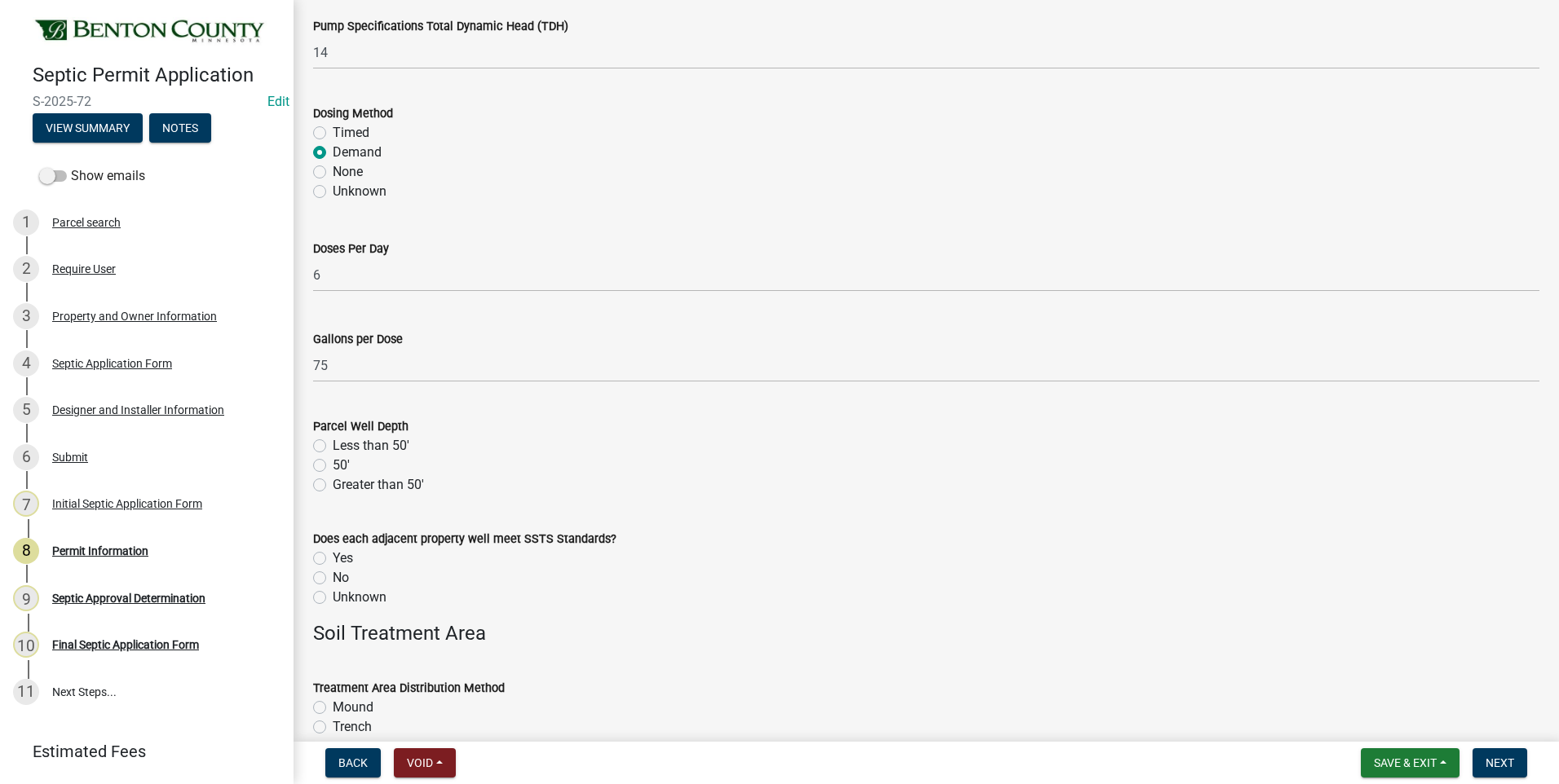
click at [333, 484] on label "Greater than 50'" at bounding box center [378, 485] width 92 height 20
click at [333, 484] on input "Greater than 50'" at bounding box center [337, 480] width 11 height 11
radio input "true"
click at [333, 595] on label "Unknown" at bounding box center [360, 597] width 54 height 20
click at [333, 595] on input "Unknown" at bounding box center [337, 592] width 11 height 11
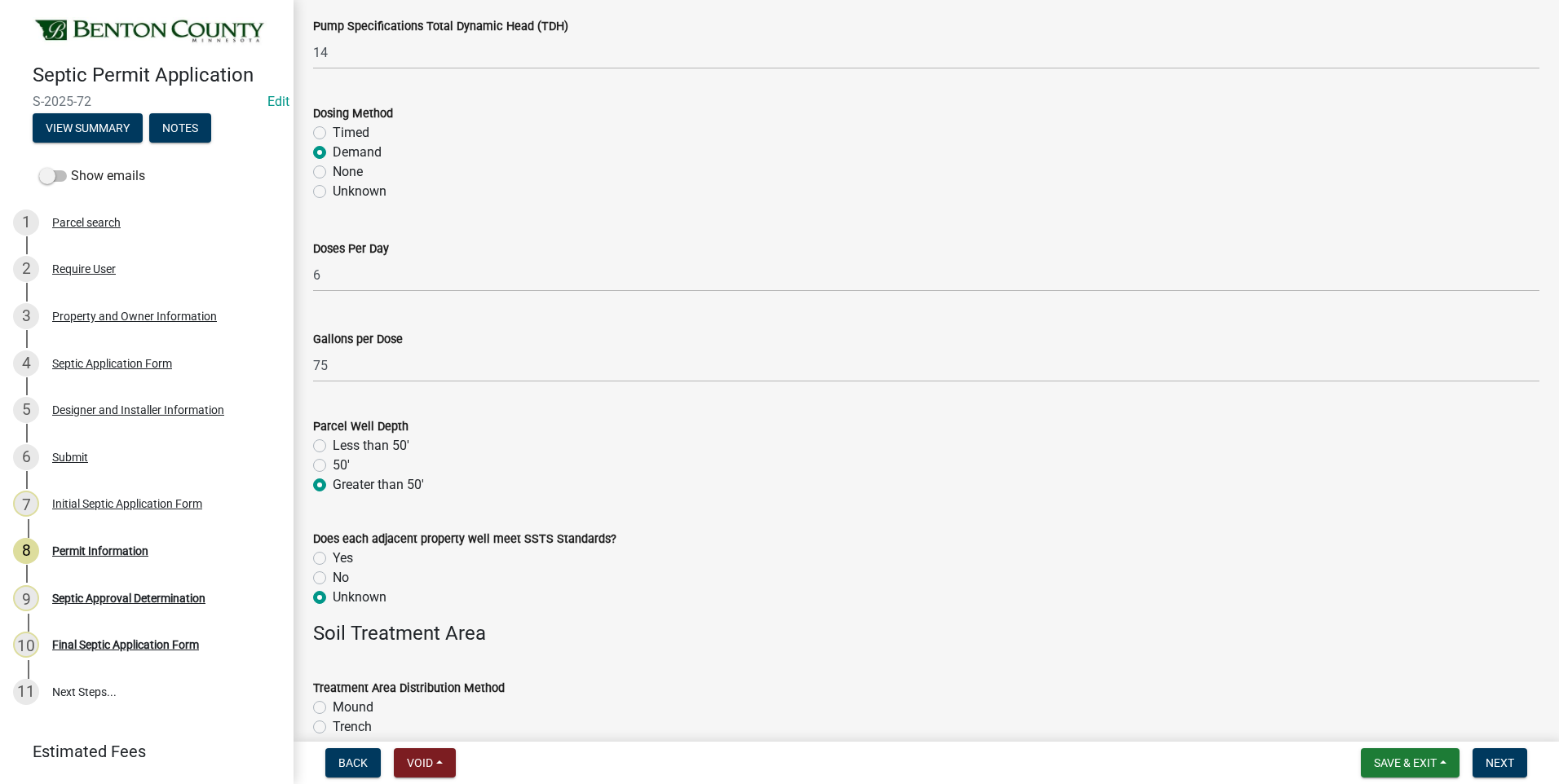
radio input "true"
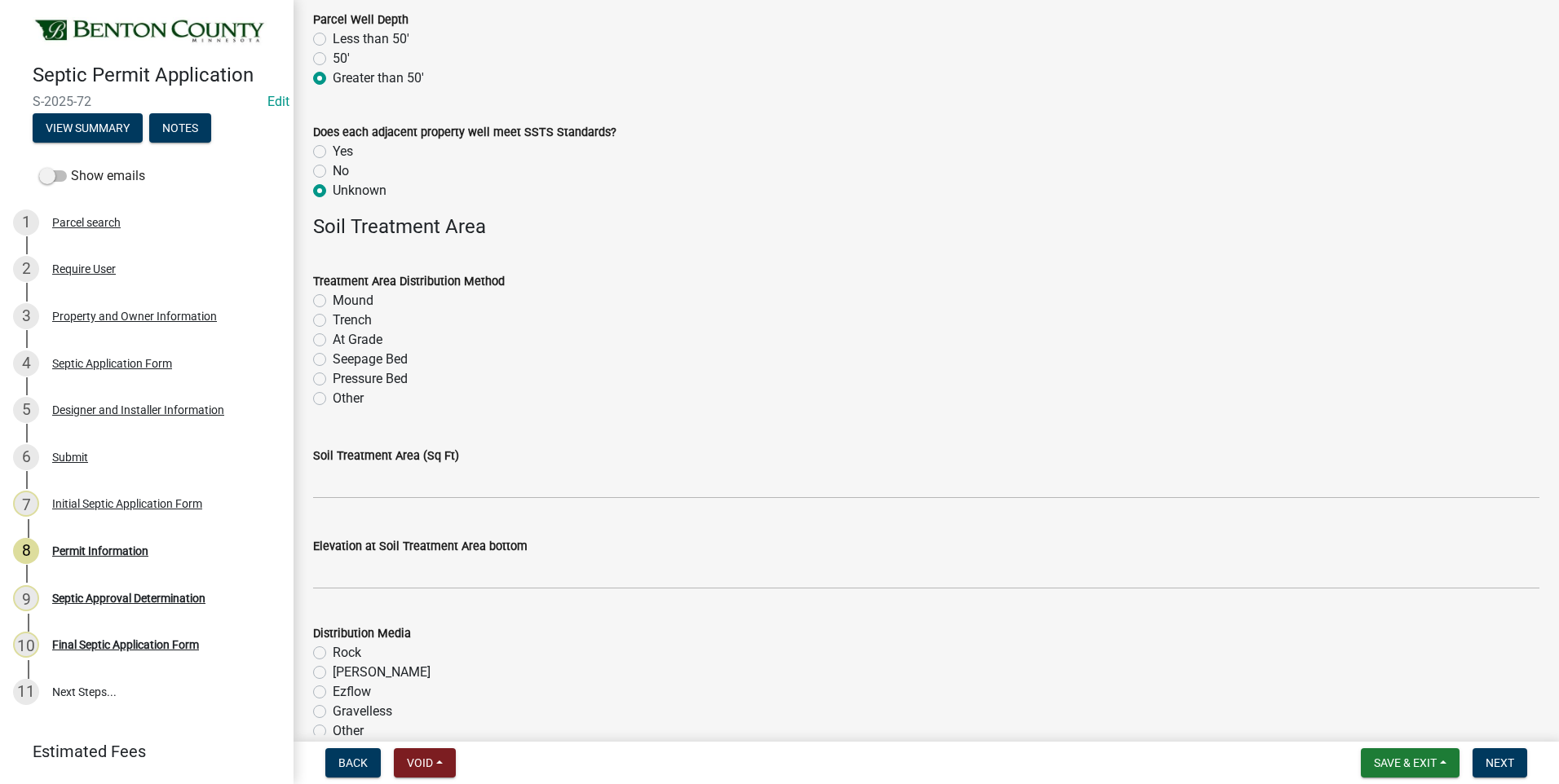
scroll to position [2608, 0]
click at [333, 300] on label "Mound" at bounding box center [353, 300] width 41 height 20
click at [333, 300] on input "Mound" at bounding box center [337, 295] width 11 height 11
radio input "true"
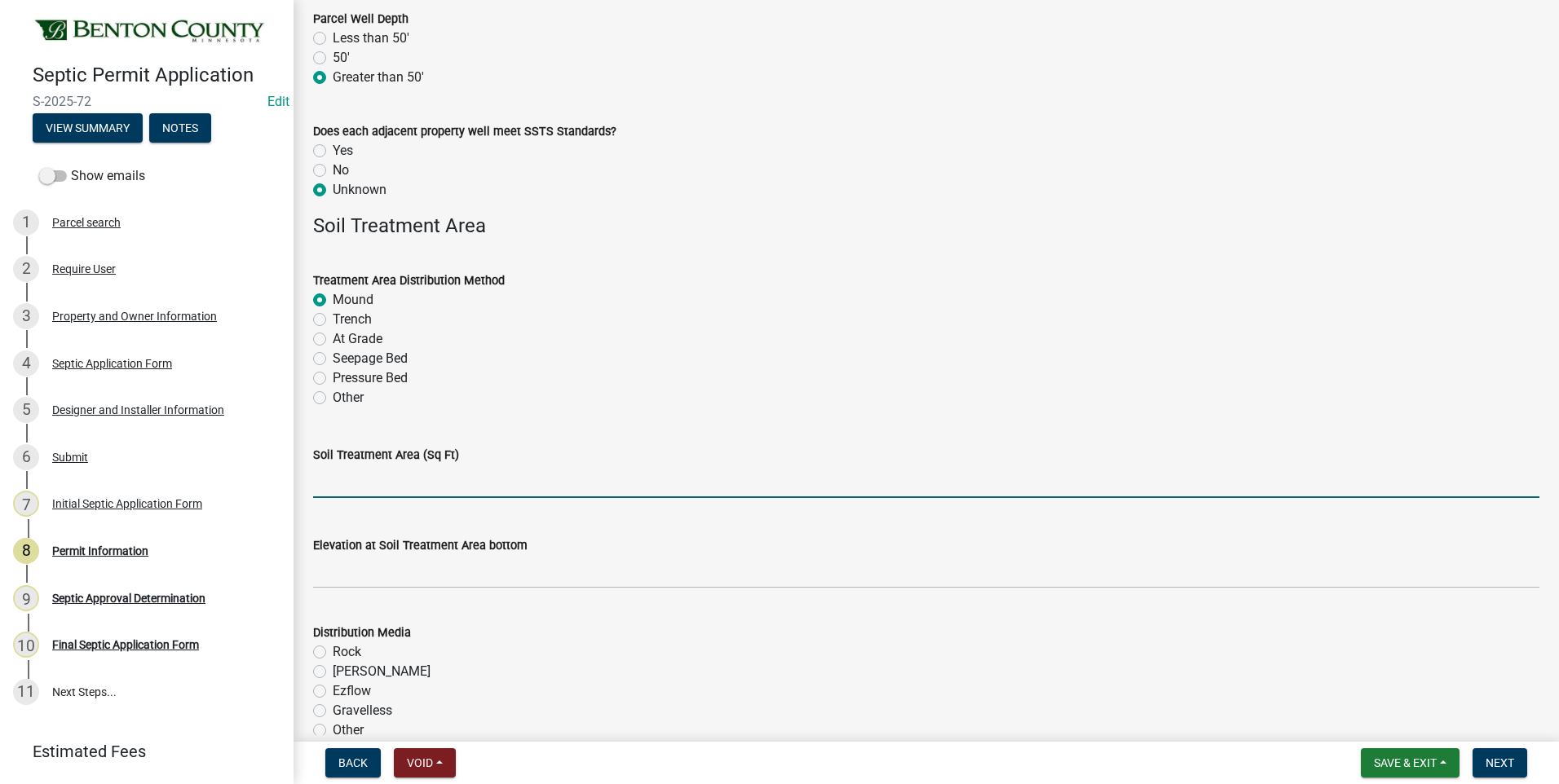
click at [432, 489] on input "text" at bounding box center [926, 481] width 1226 height 33
type input "400"
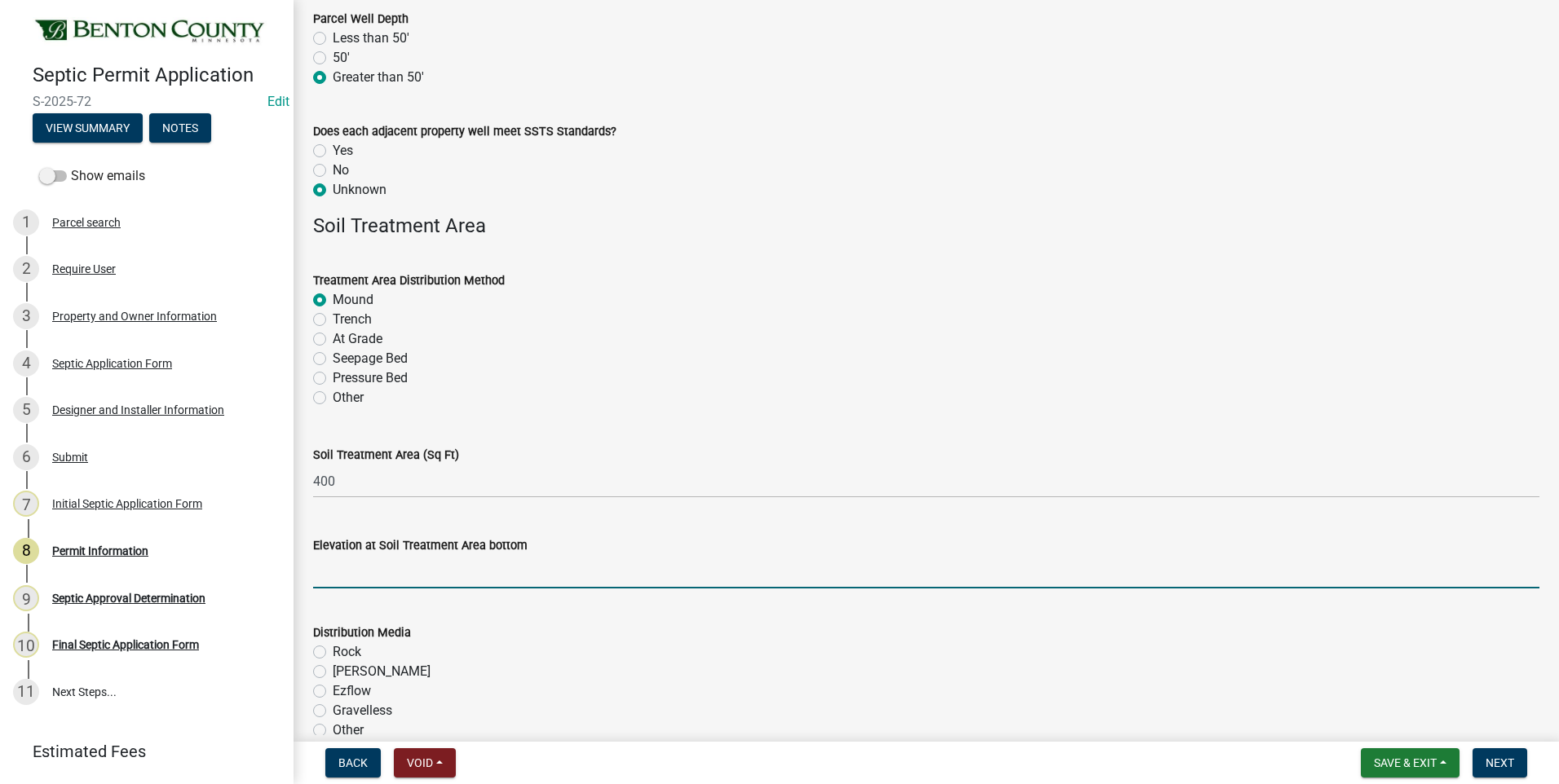
click at [419, 579] on input "text" at bounding box center [926, 572] width 1226 height 33
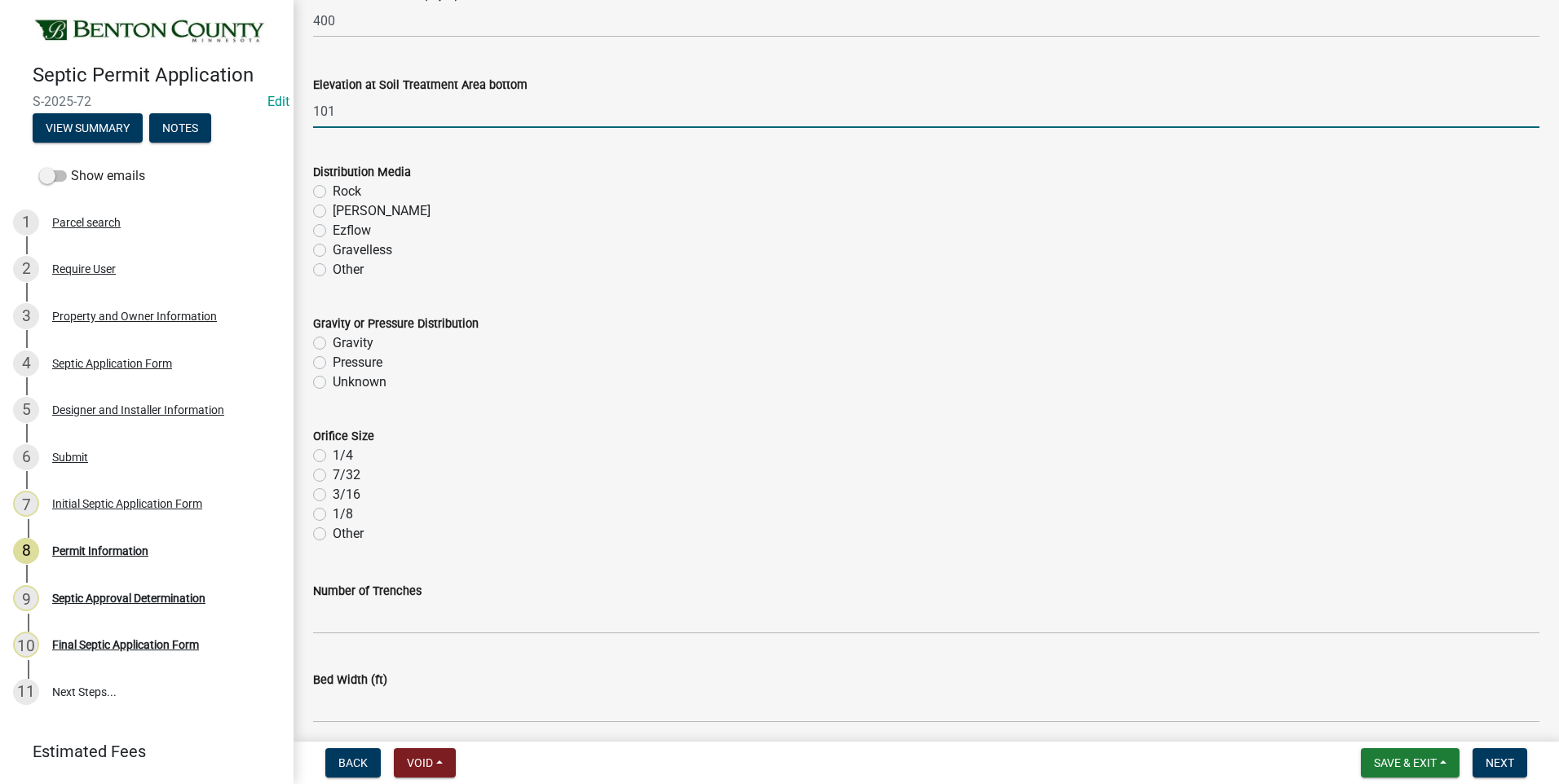
scroll to position [3097, 0]
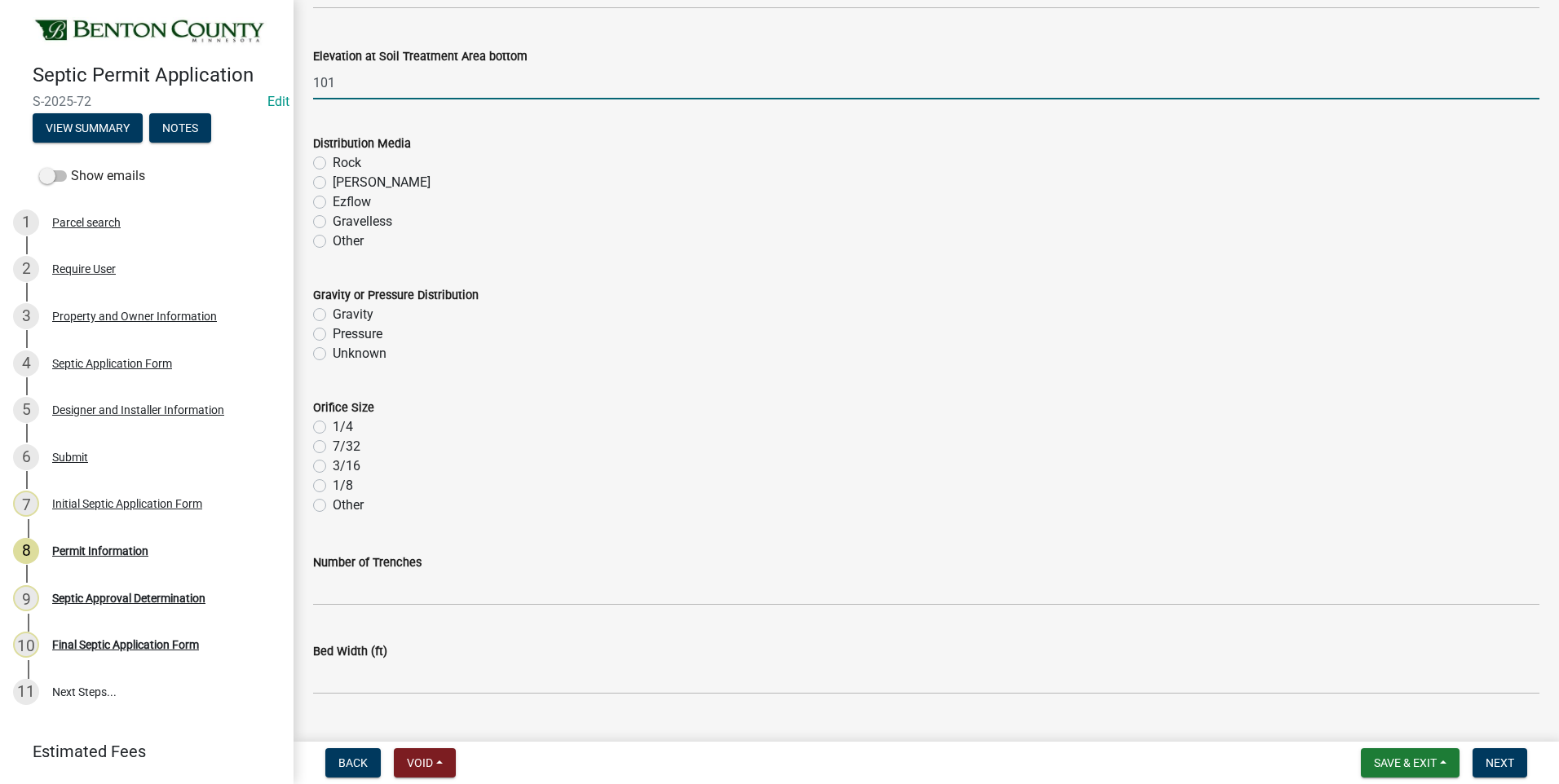
type input "101"
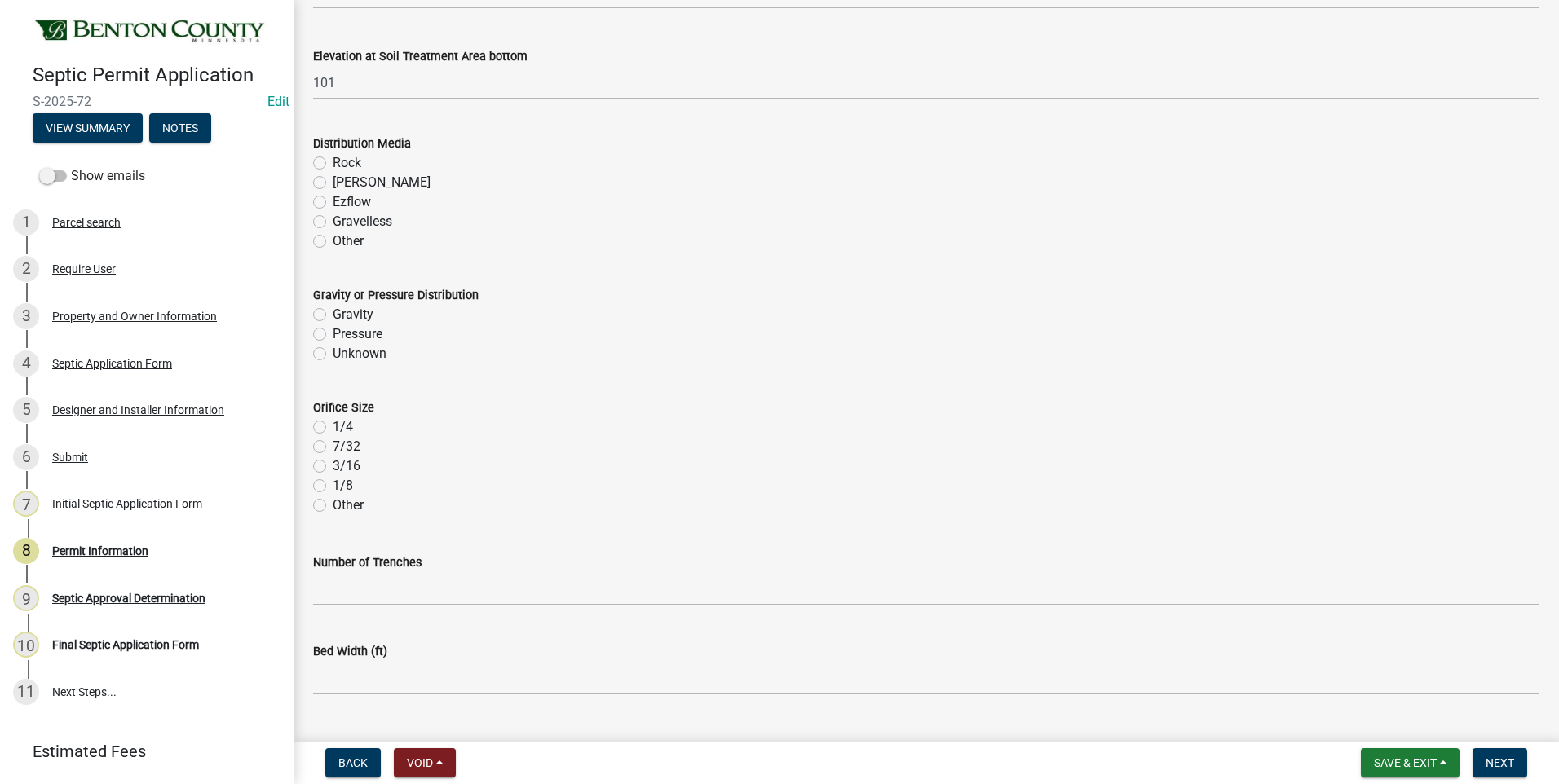
click at [333, 163] on label "Rock" at bounding box center [346, 163] width 29 height 20
click at [333, 163] on input "Rock" at bounding box center [337, 158] width 11 height 11
radio input "true"
drag, startPoint x: 319, startPoint y: 333, endPoint x: 315, endPoint y: 399, distance: 66.1
click at [333, 334] on label "Pressure" at bounding box center [357, 334] width 50 height 20
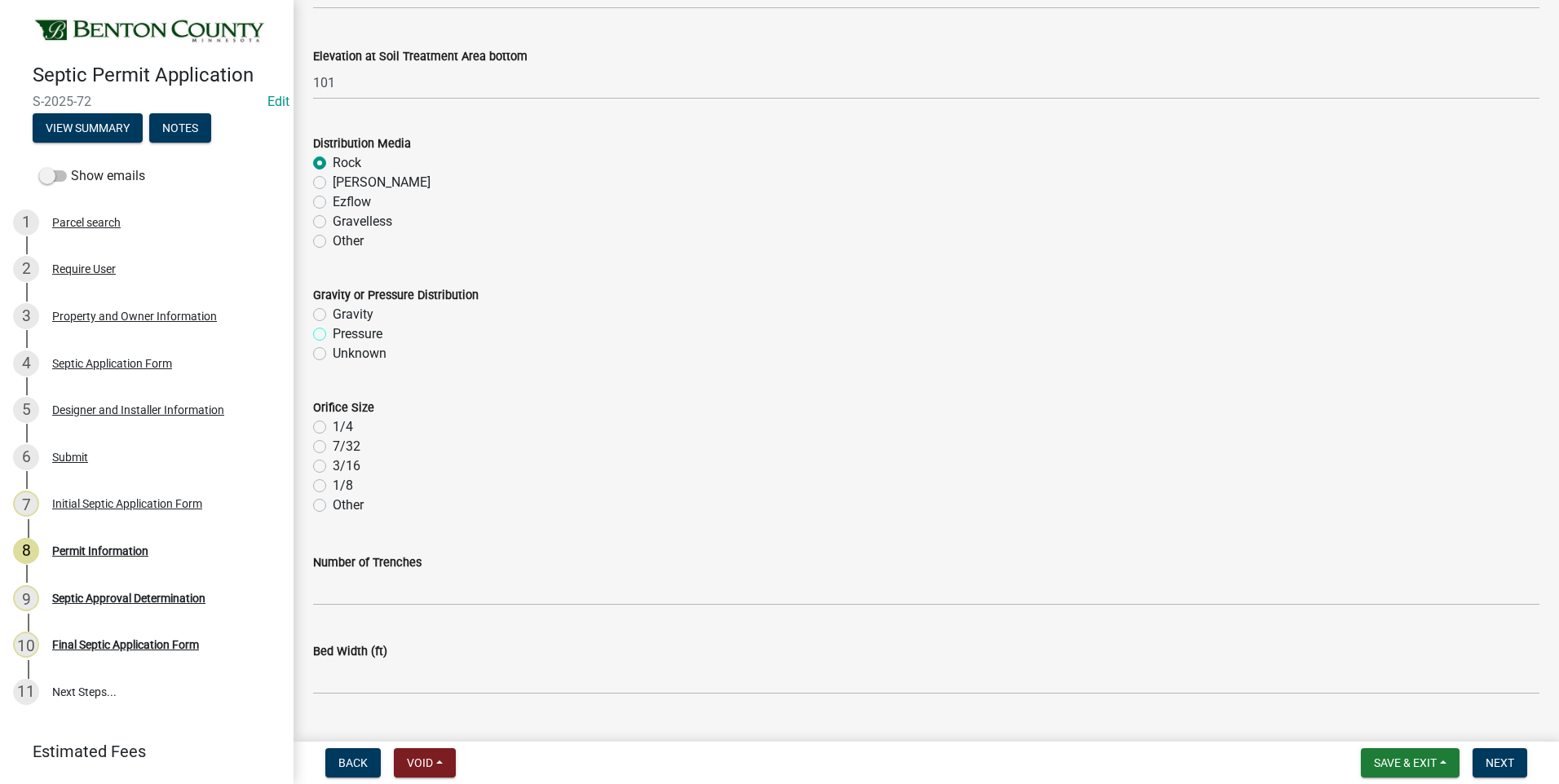
click at [333, 334] on input "Pressure" at bounding box center [337, 329] width 11 height 11
radio input "true"
click at [333, 429] on label "1/4" at bounding box center [342, 427] width 20 height 20
click at [333, 428] on input "1/4" at bounding box center [337, 422] width 11 height 11
radio input "true"
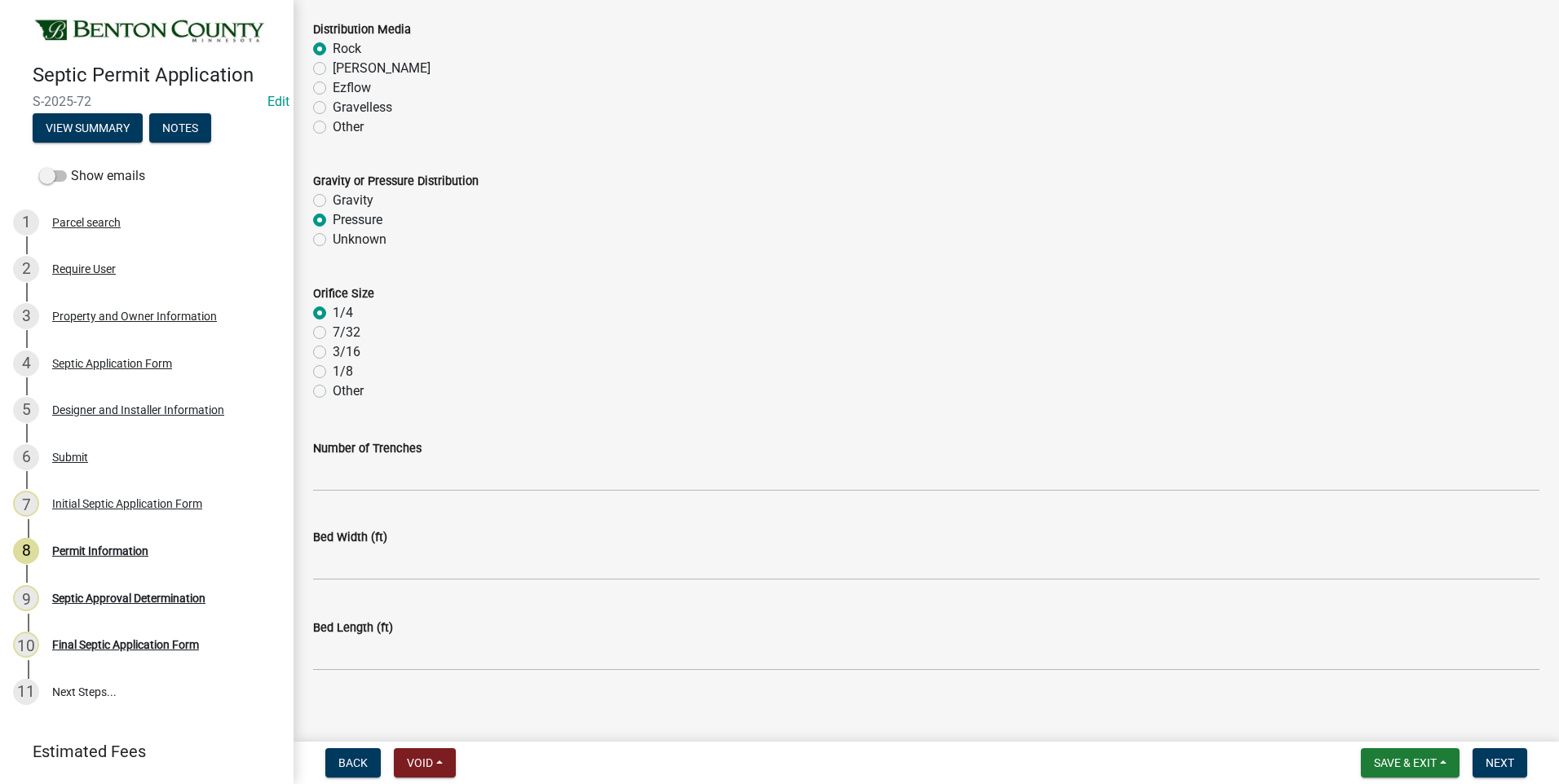
scroll to position [3225, 0]
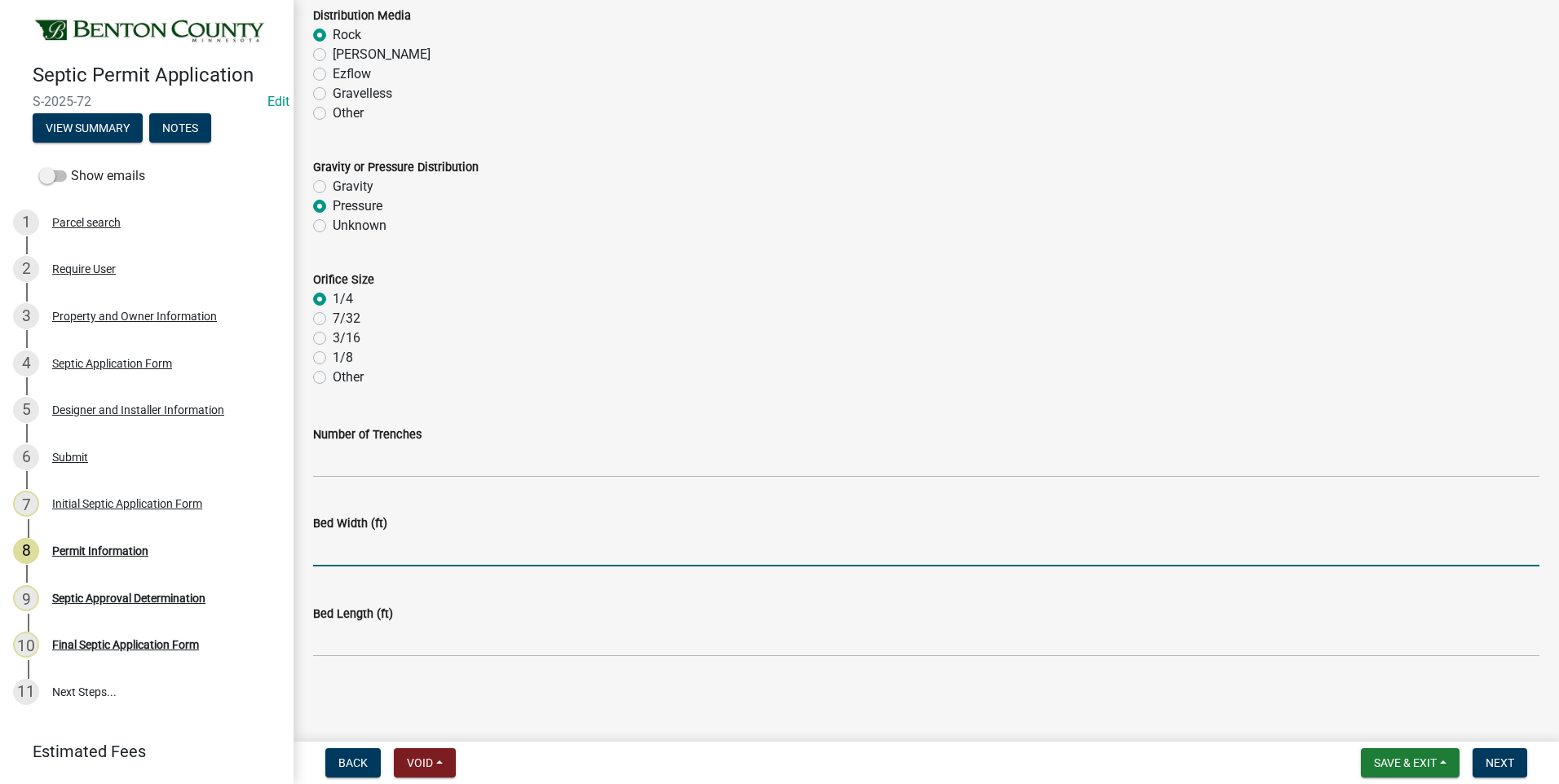
drag, startPoint x: 361, startPoint y: 554, endPoint x: 369, endPoint y: 551, distance: 8.5
click at [369, 552] on input "text" at bounding box center [926, 550] width 1226 height 33
type input "10"
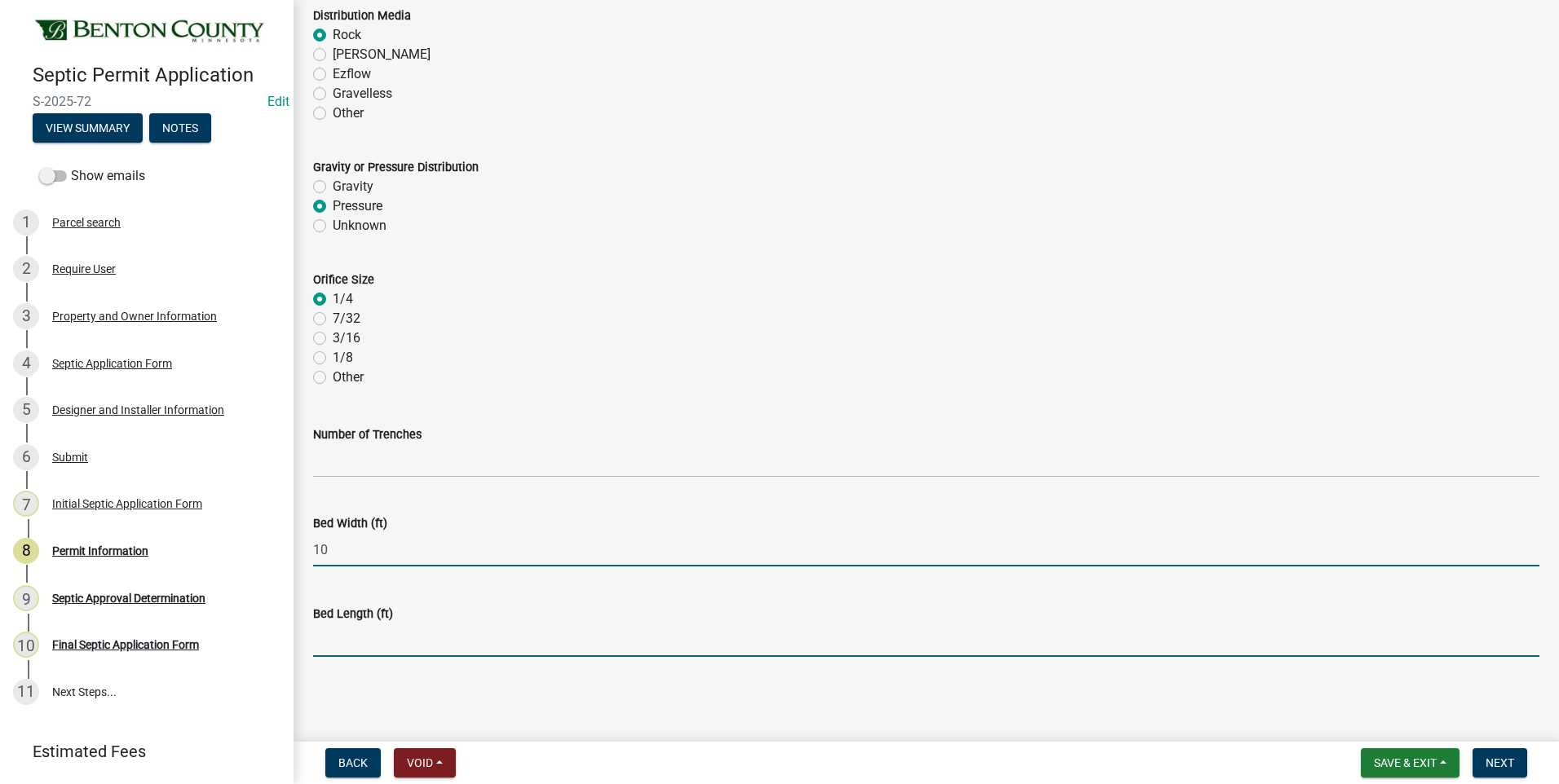
click at [331, 639] on input "text" at bounding box center [926, 639] width 1226 height 33
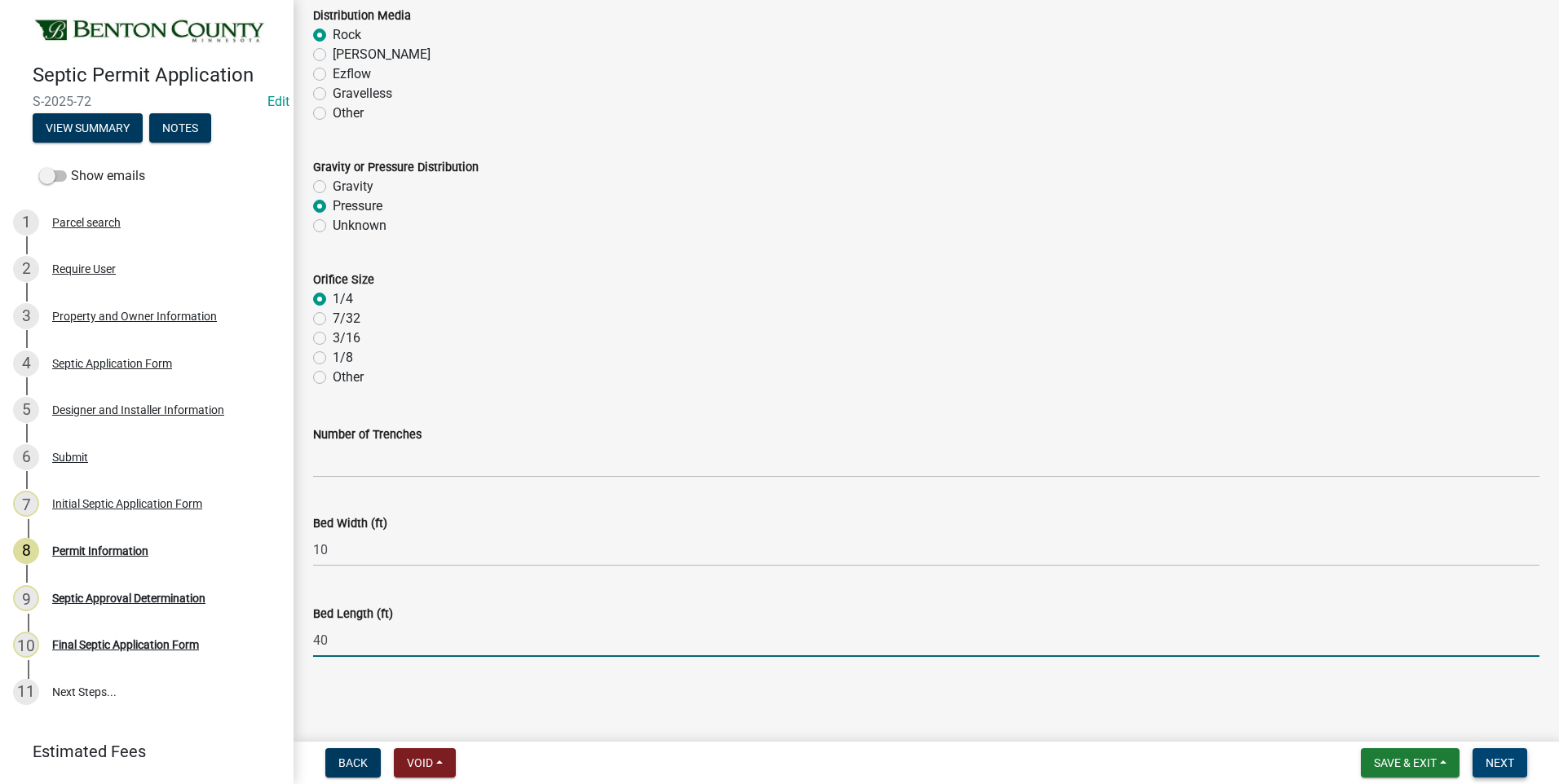
type input "40"
click at [1490, 759] on span "Next" at bounding box center [1499, 763] width 29 height 13
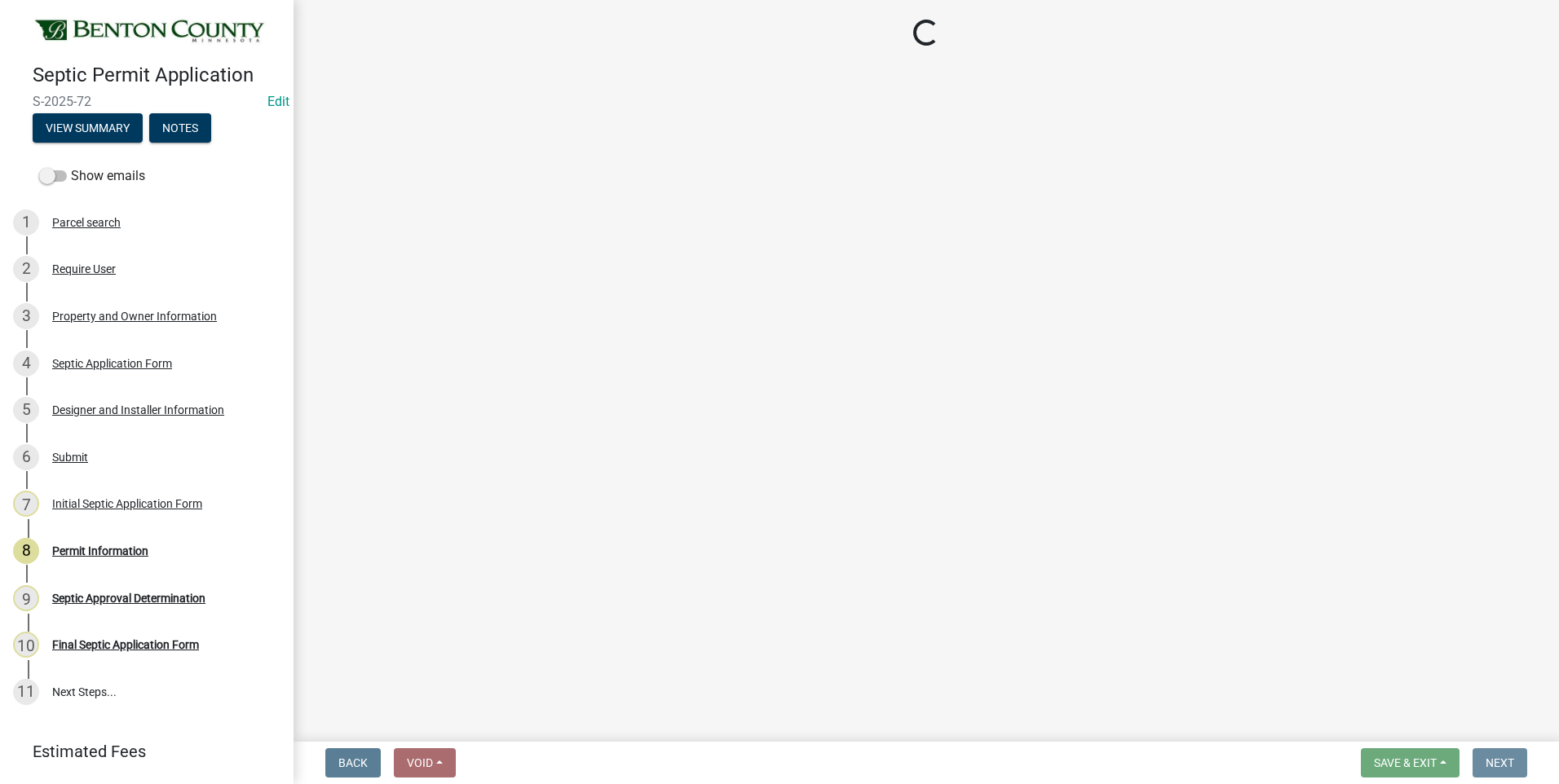
scroll to position [0, 0]
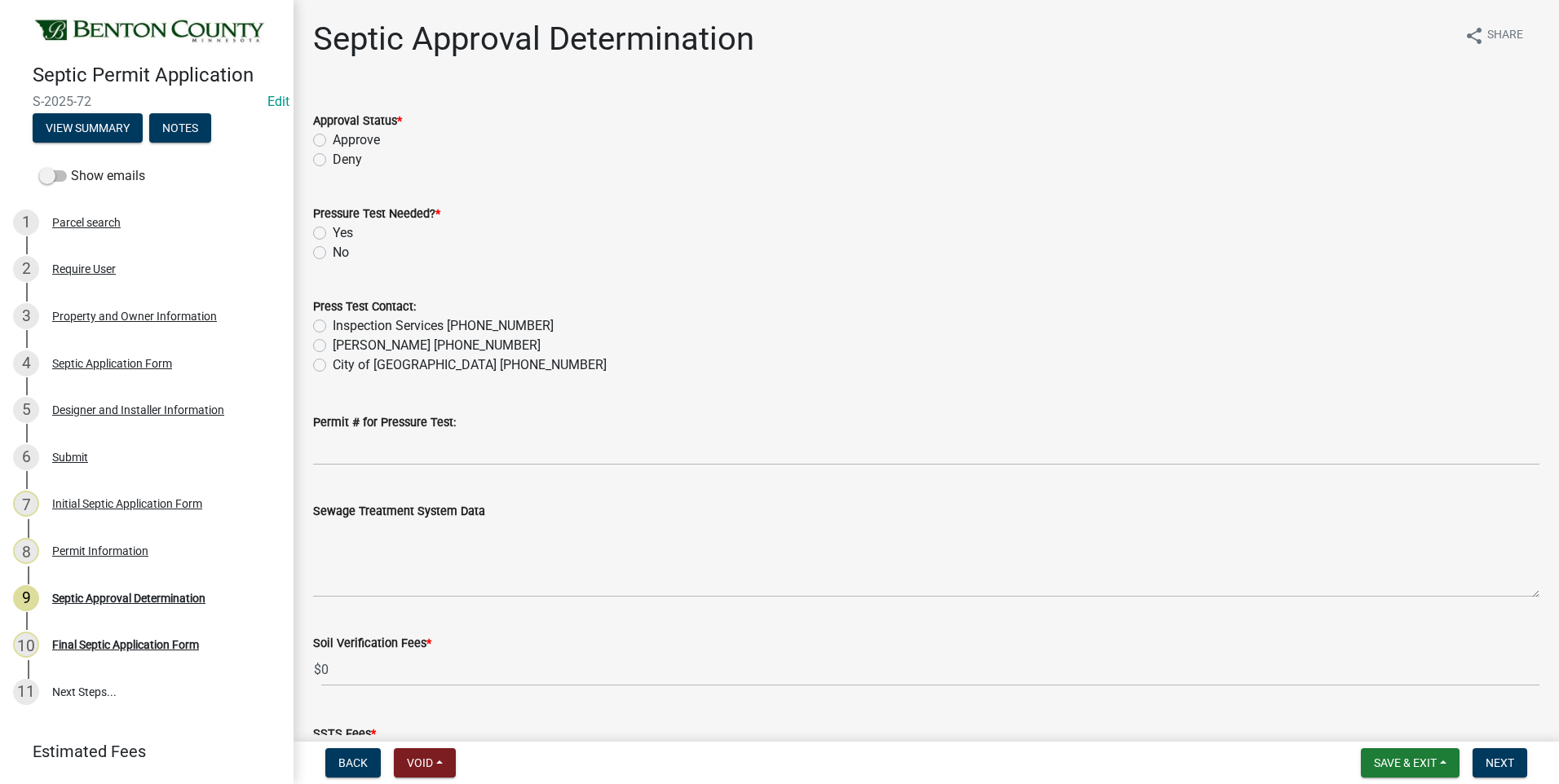
click at [333, 137] on label "Approve" at bounding box center [356, 140] width 47 height 20
click at [333, 137] on input "Approve" at bounding box center [337, 136] width 11 height 11
radio input "true"
click at [333, 252] on label "No" at bounding box center [341, 252] width 16 height 20
click at [333, 252] on input "No" at bounding box center [337, 247] width 11 height 11
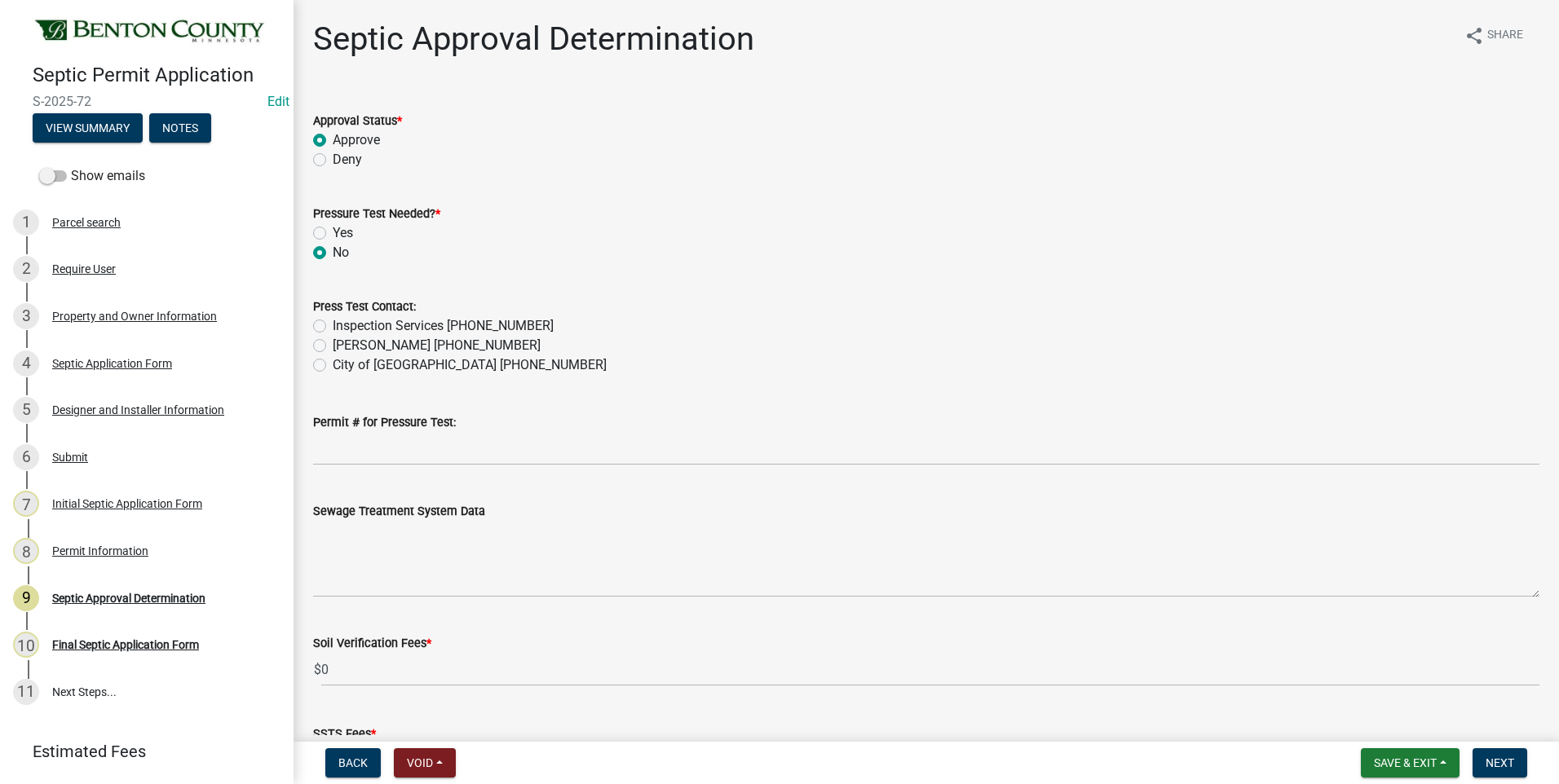
radio input "true"
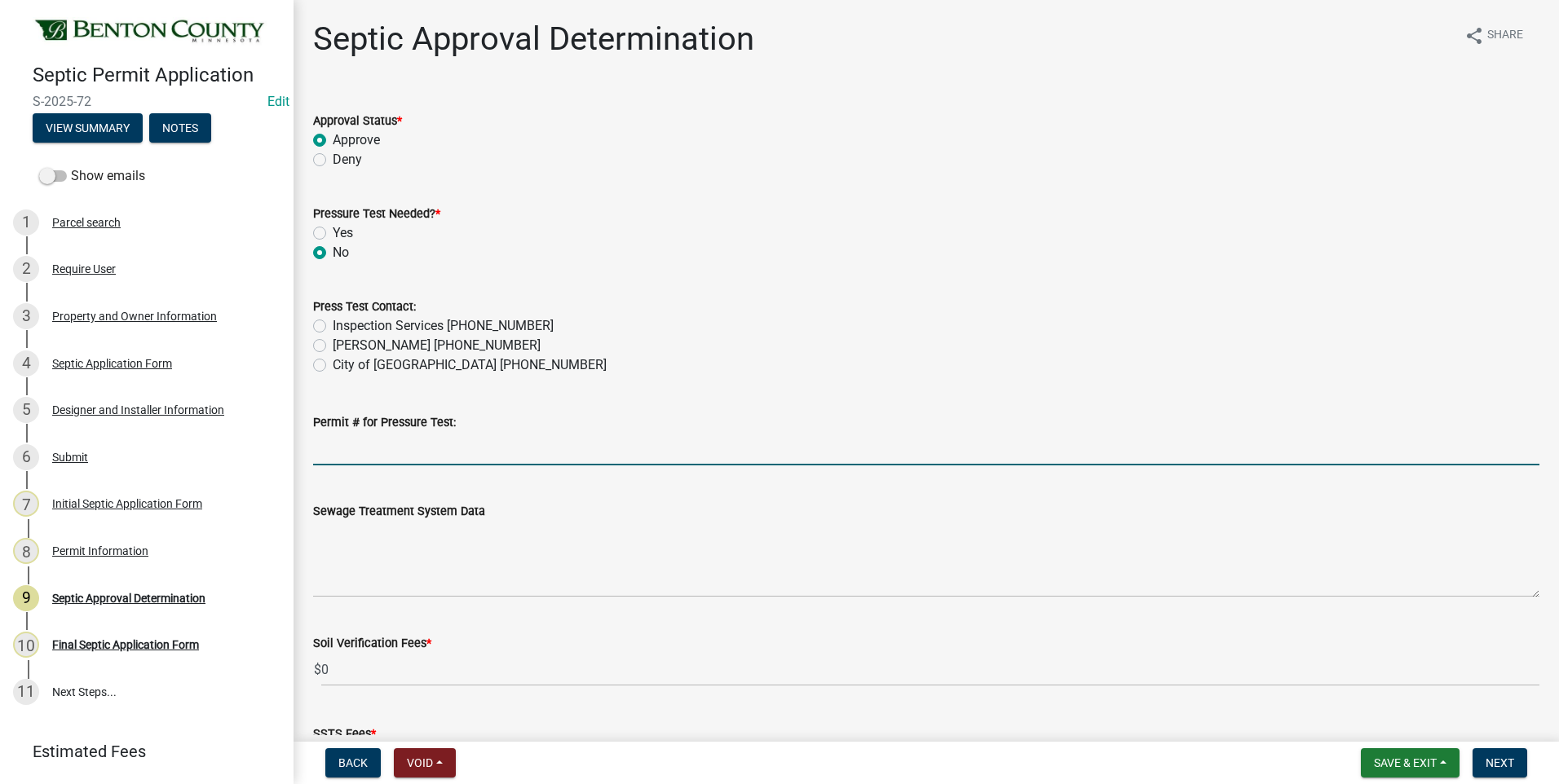
click at [401, 452] on input "Permit # for Pressure Test:" at bounding box center [926, 448] width 1226 height 33
type input "Watab Twp"
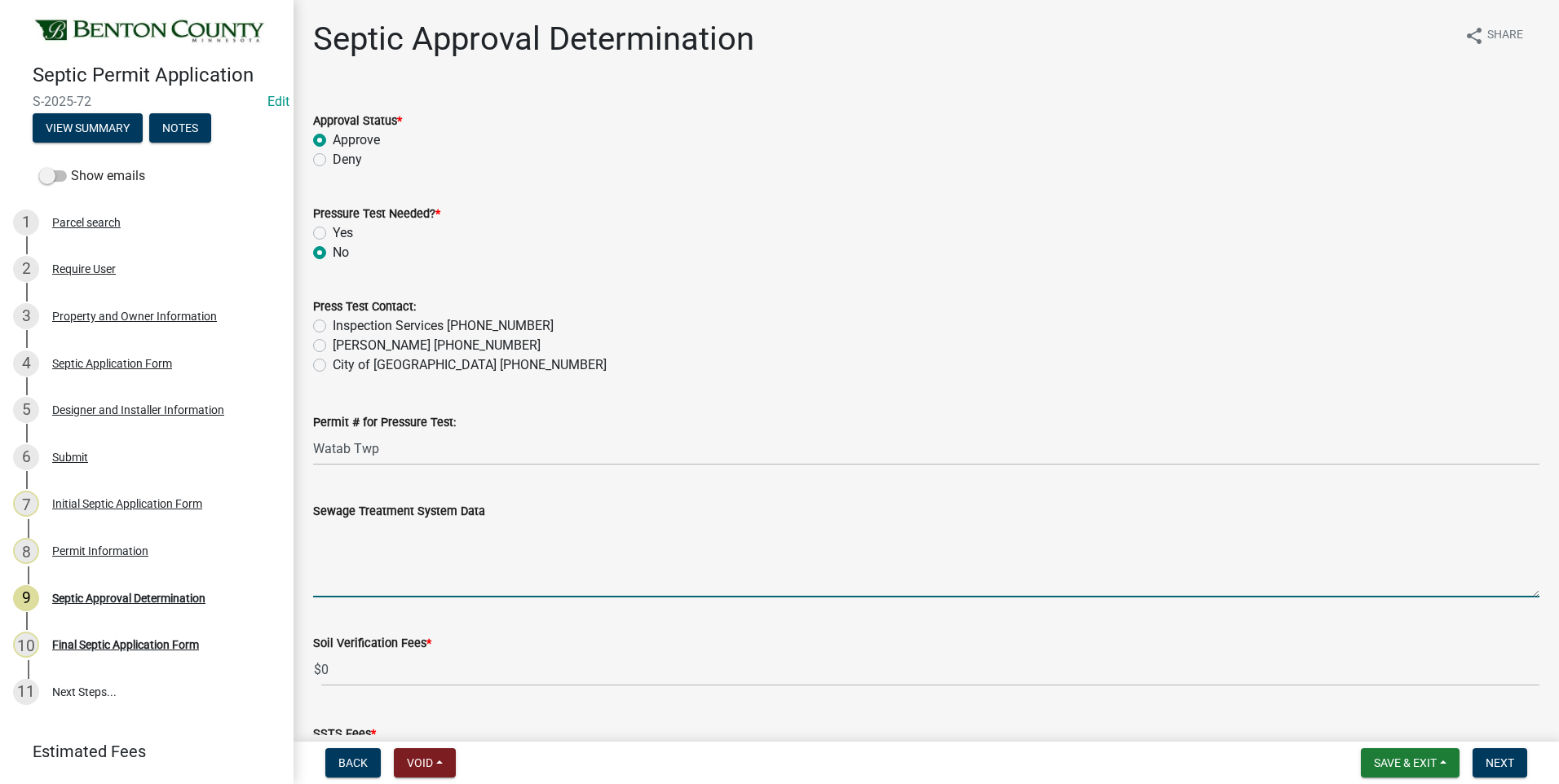
click at [377, 545] on textarea "Sewage Treatment System Data" at bounding box center [926, 559] width 1226 height 77
paste textarea "Installation of a 10'x40' ROCKBED MOUND SYSTEM w/ 24" clean sand lift to elevat…"
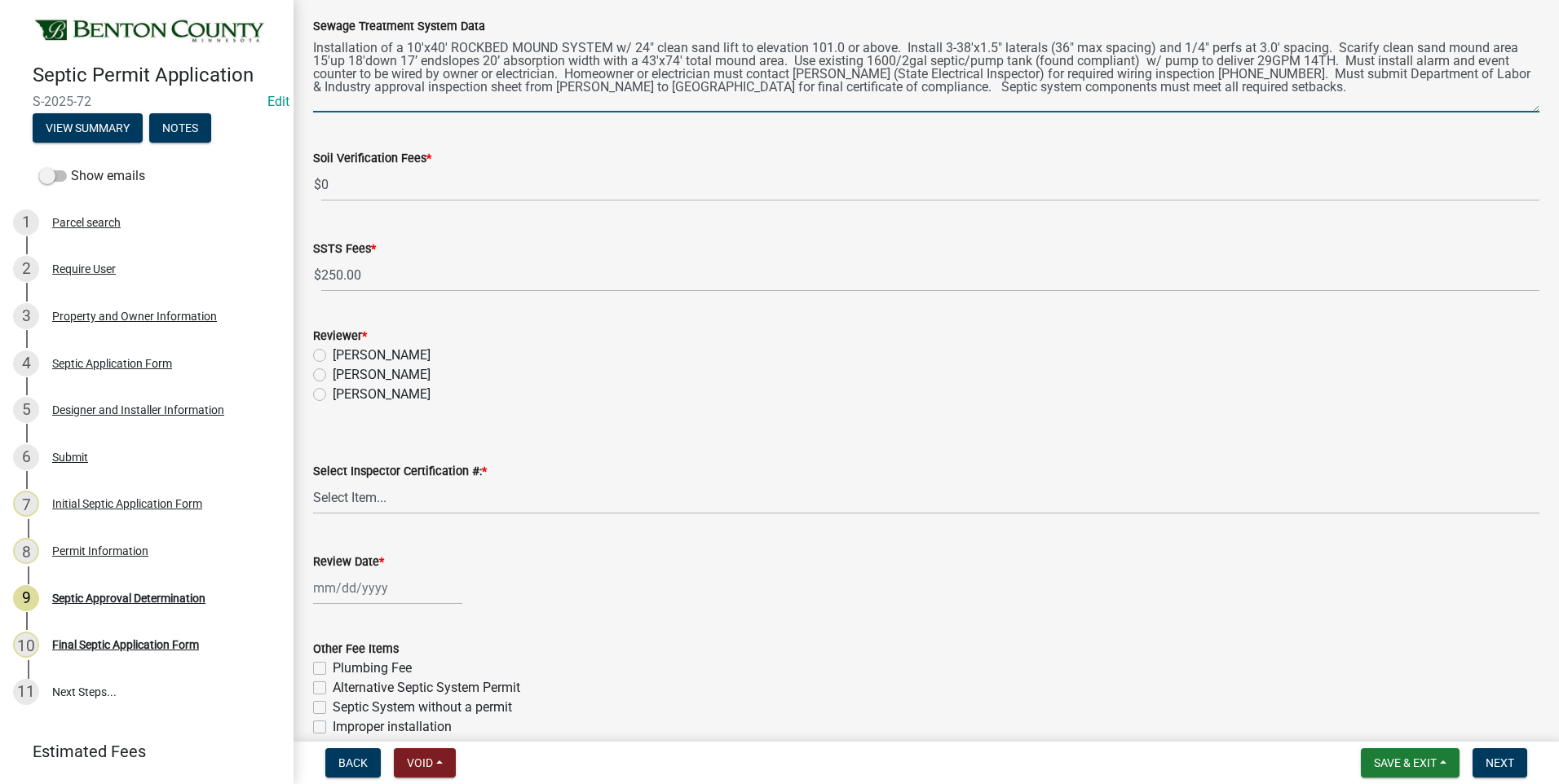
scroll to position [489, 0]
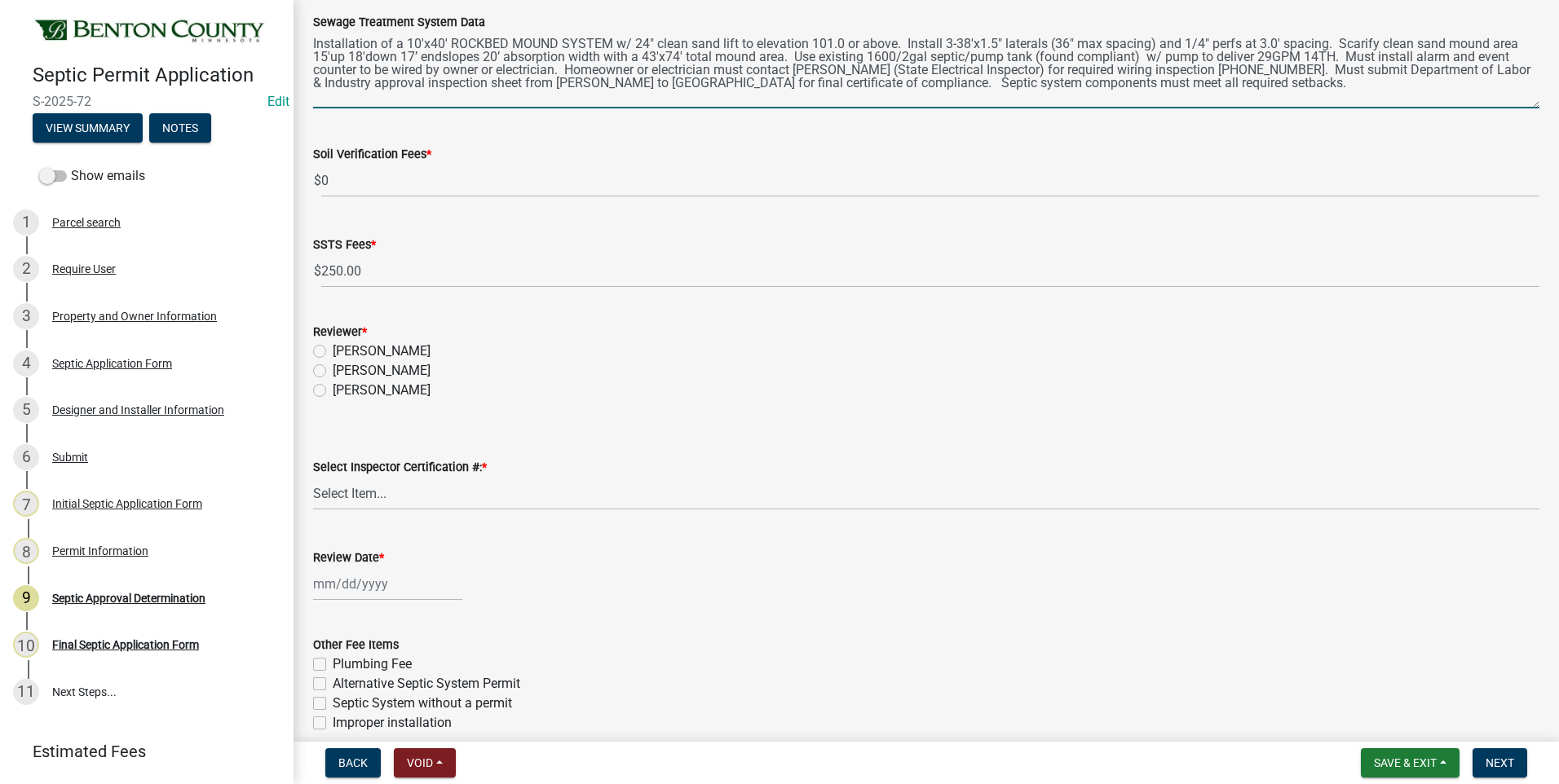
type textarea "Installation of a 10'x40' ROCKBED MOUND SYSTEM w/ 24" clean sand lift to elevat…"
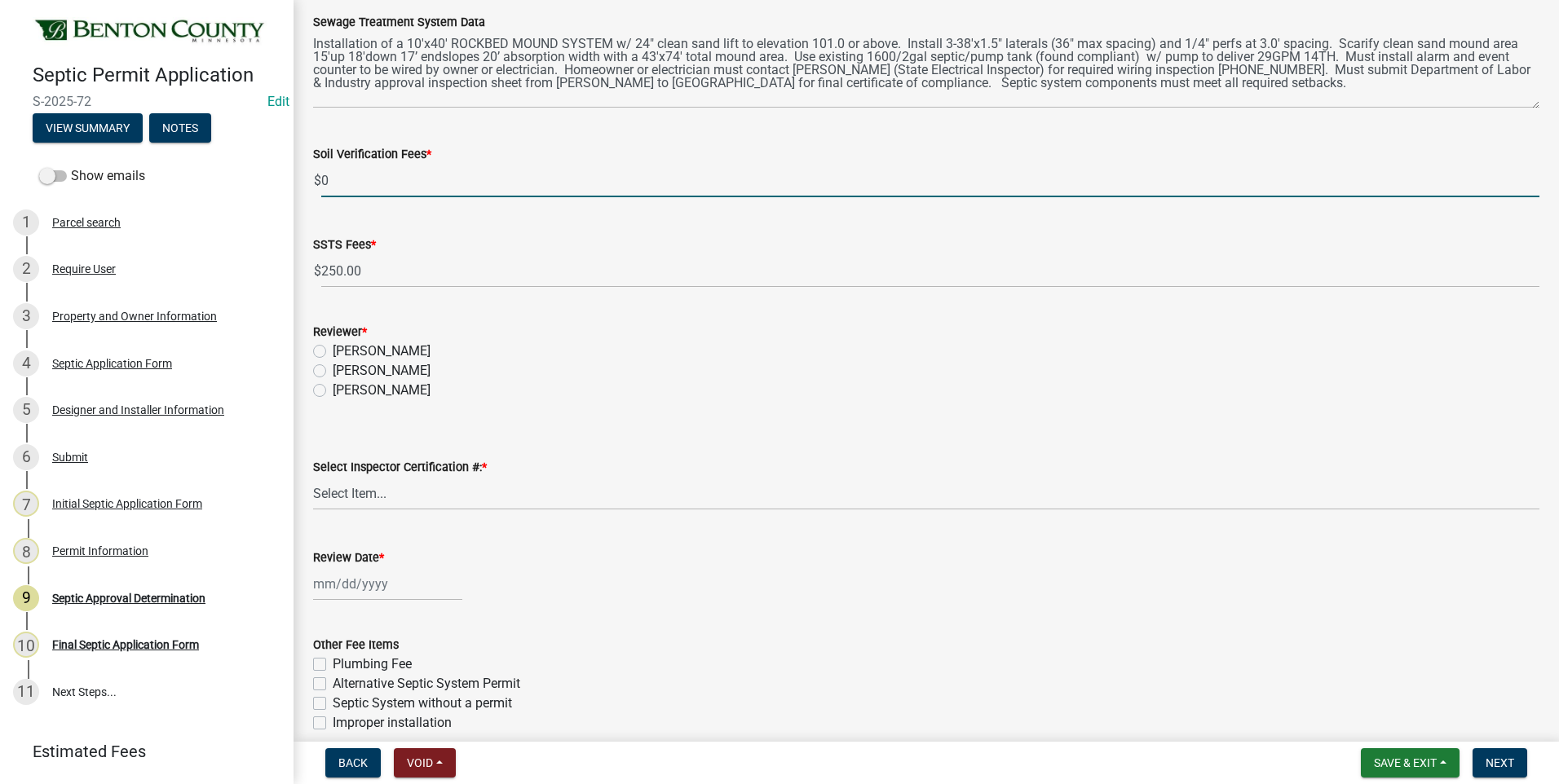
click at [324, 181] on input "0" at bounding box center [930, 180] width 1218 height 33
type input "100"
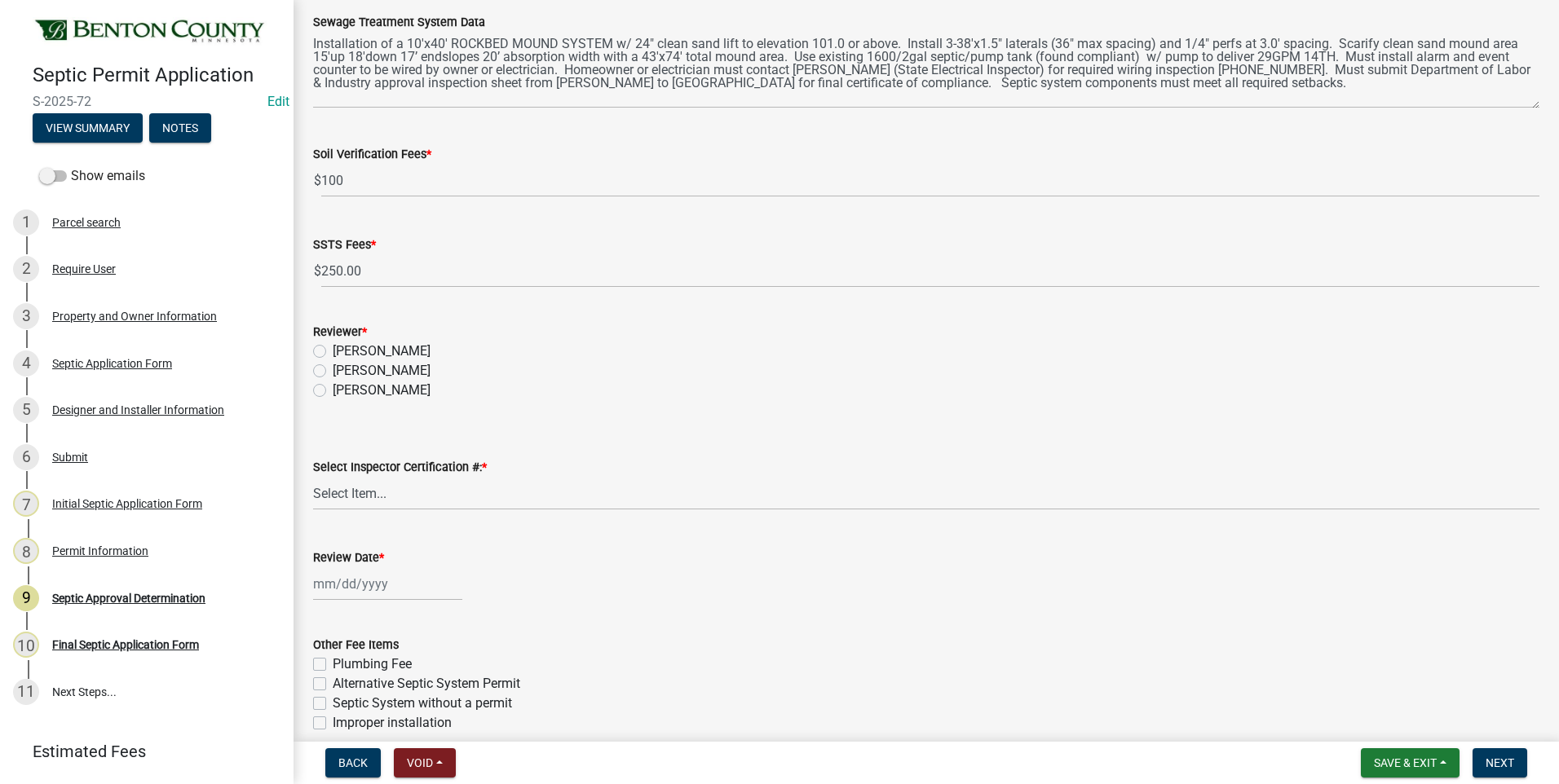
click at [333, 371] on label "[PERSON_NAME]" at bounding box center [382, 371] width 98 height 20
click at [333, 371] on input "[PERSON_NAME]" at bounding box center [337, 366] width 11 height 11
radio input "true"
click at [364, 492] on select "Select Item... C8970 C10350" at bounding box center [926, 493] width 1226 height 33
click at [313, 477] on select "Select Item... C8970 C10350" at bounding box center [926, 493] width 1226 height 33
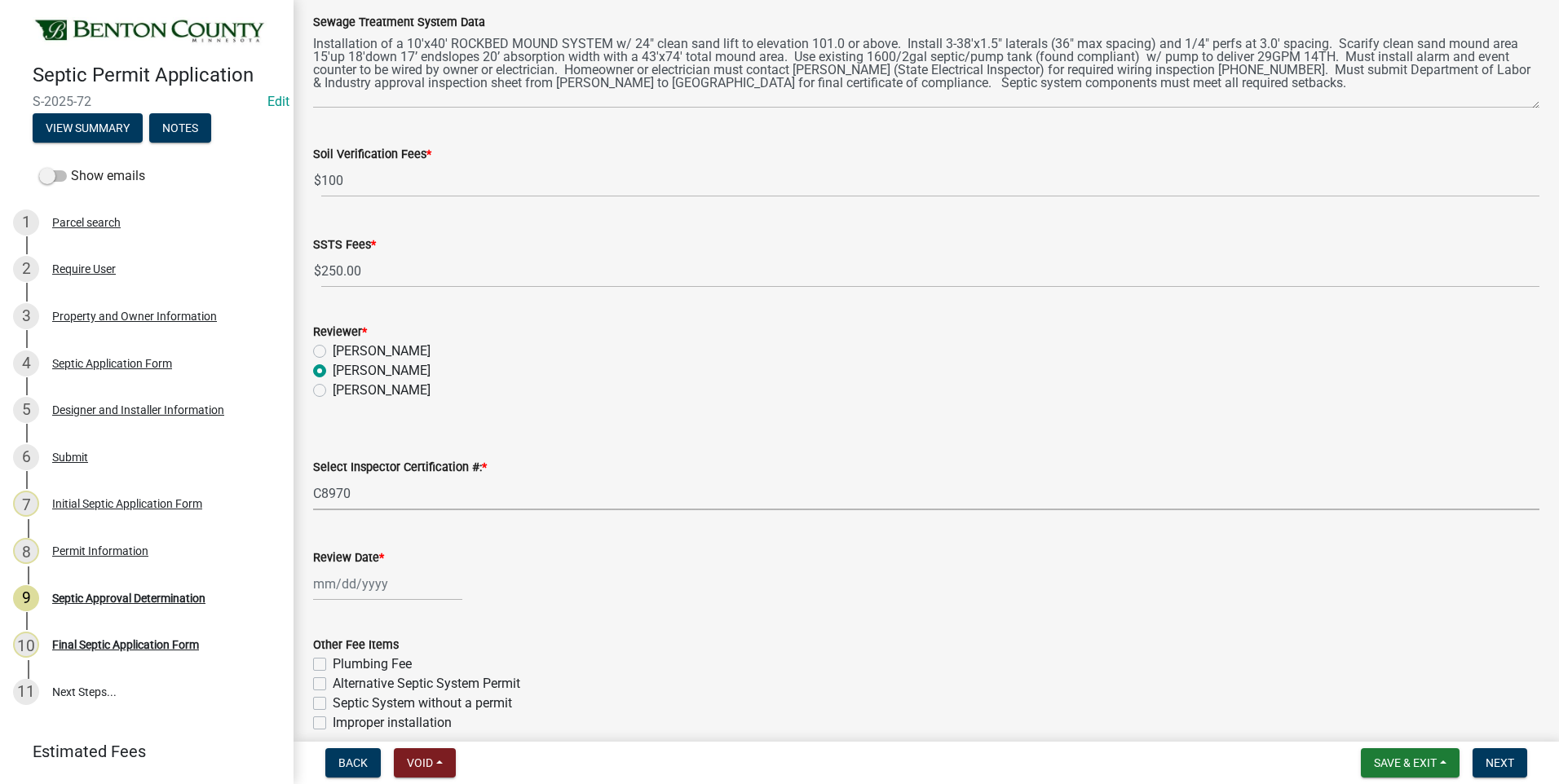
select select "d675f826-2bf1-4ce2-9ebe-43c1842a6c70"
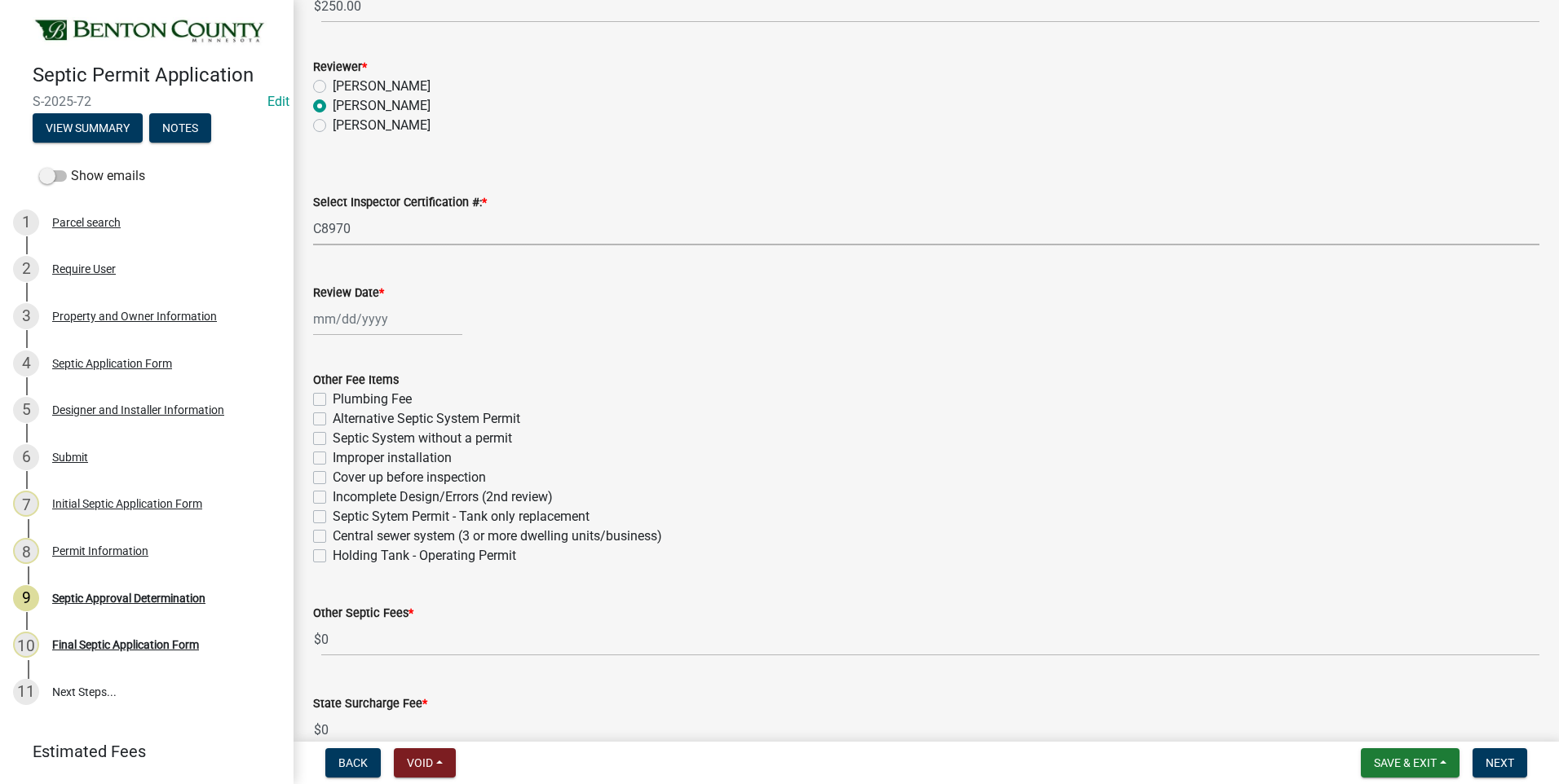
scroll to position [815, 0]
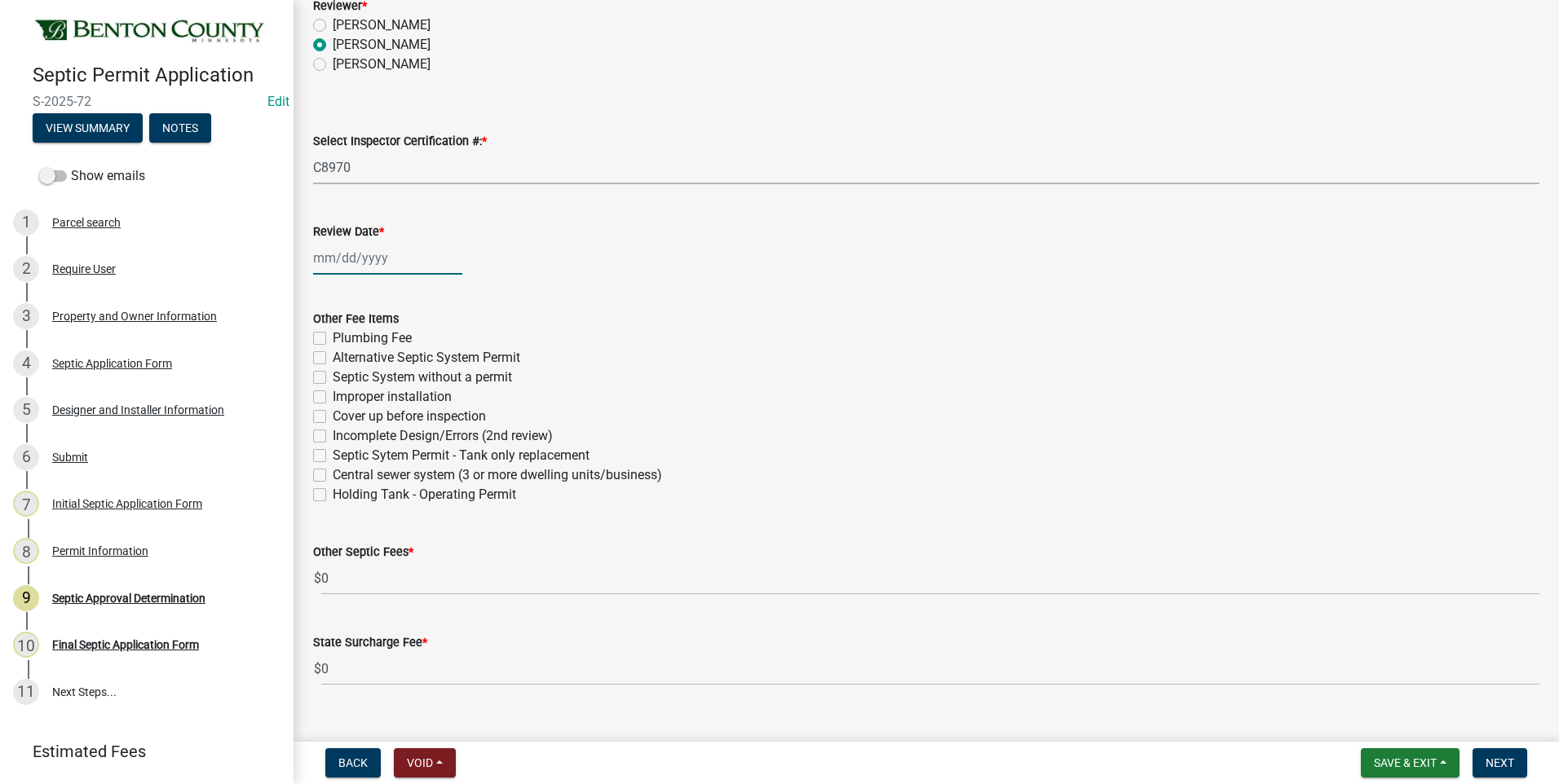
click at [352, 260] on div at bounding box center [387, 257] width 150 height 33
select select "9"
select select "2025"
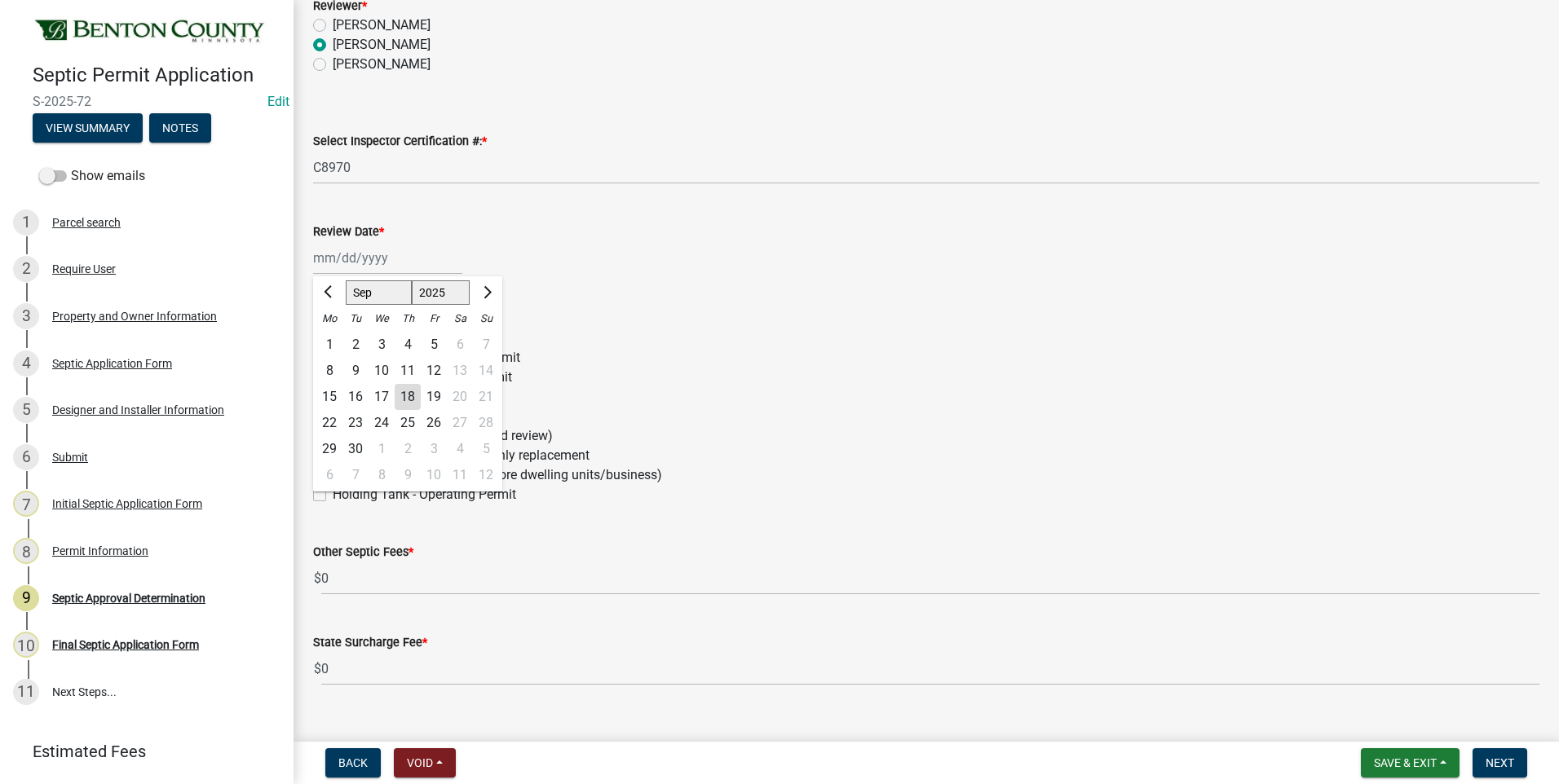
click at [413, 396] on div "18" at bounding box center [408, 397] width 26 height 26
type input "[DATE]"
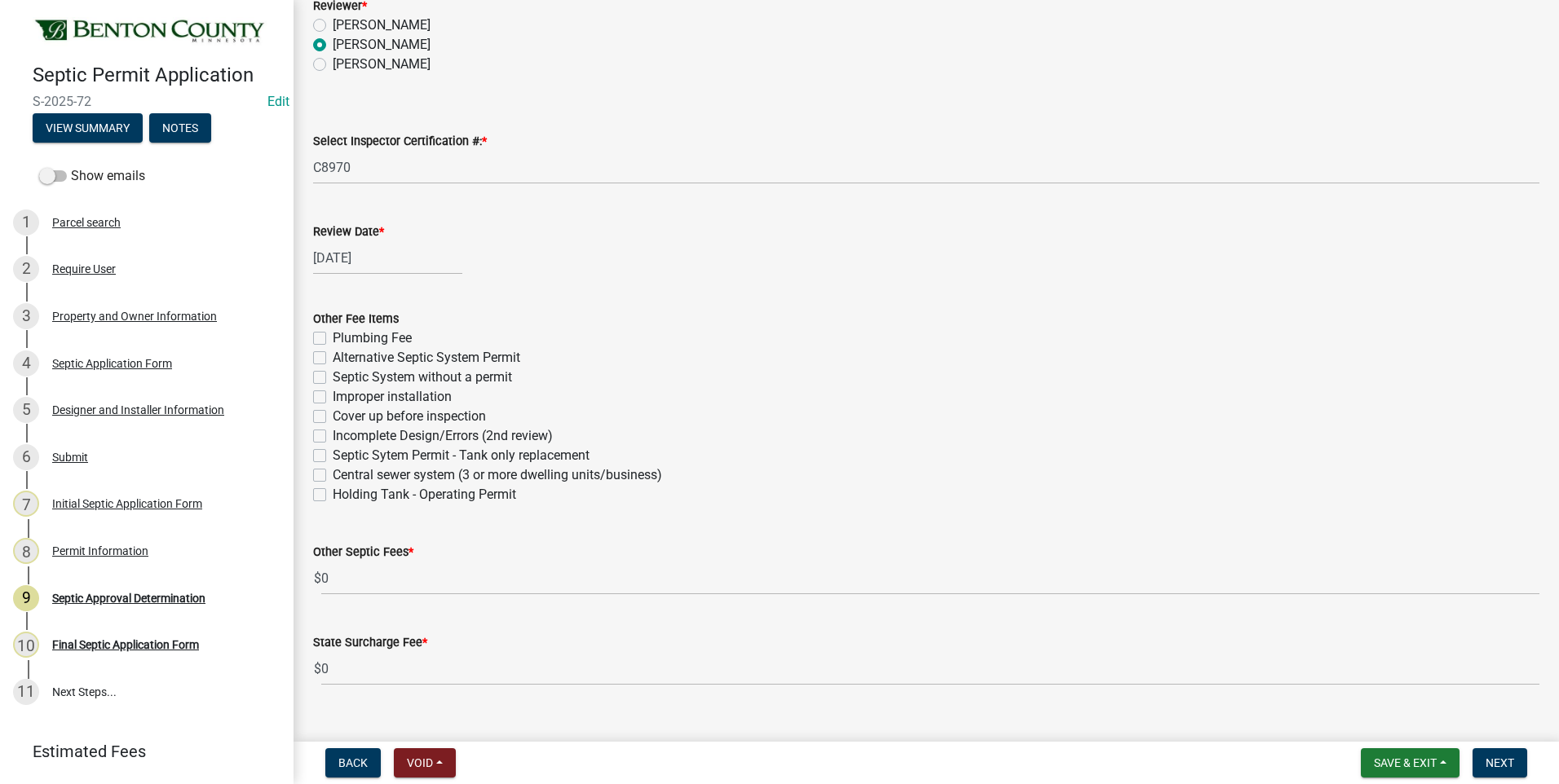
scroll to position [844, 0]
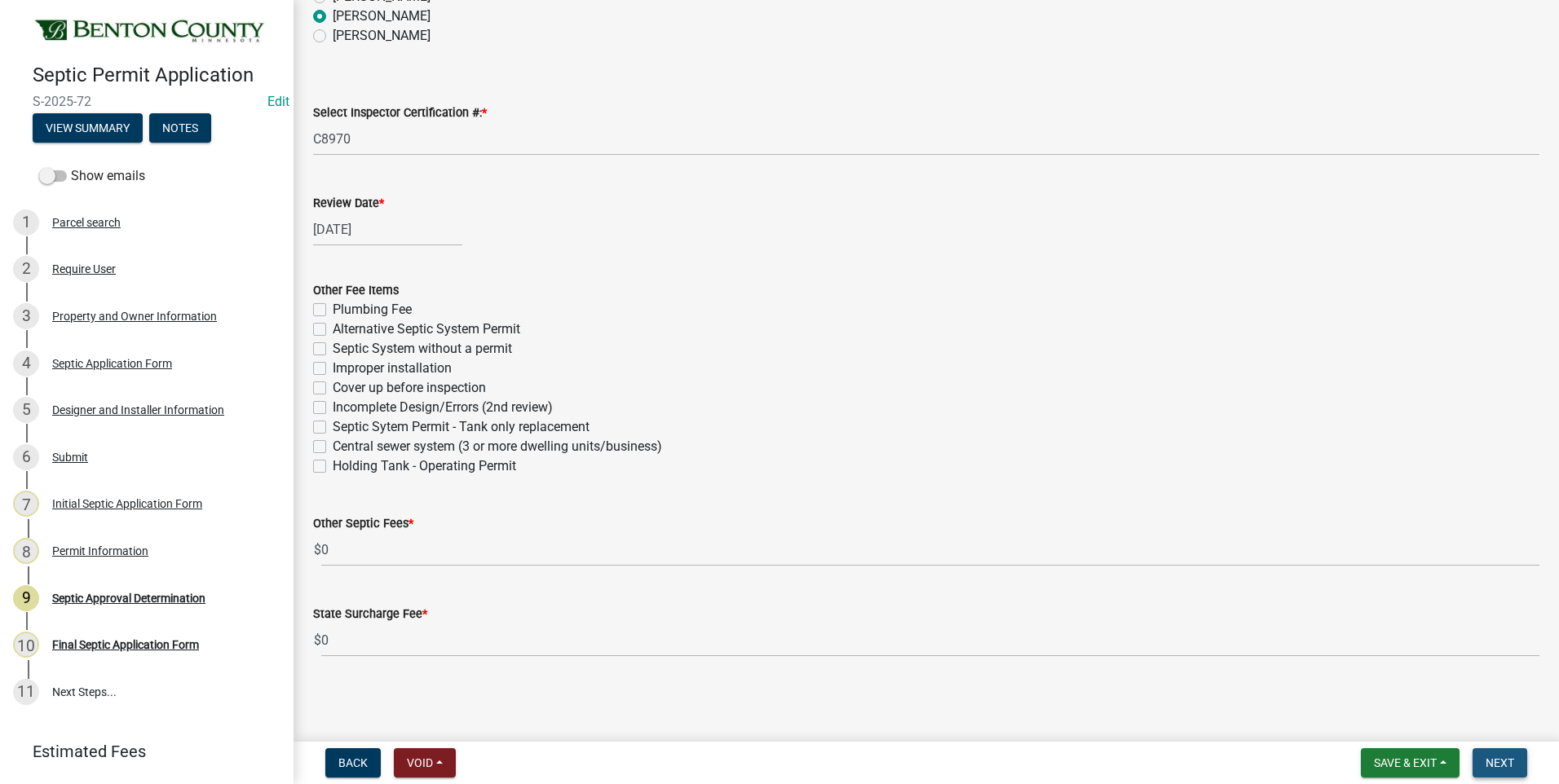
click at [1508, 762] on span "Next" at bounding box center [1499, 763] width 29 height 13
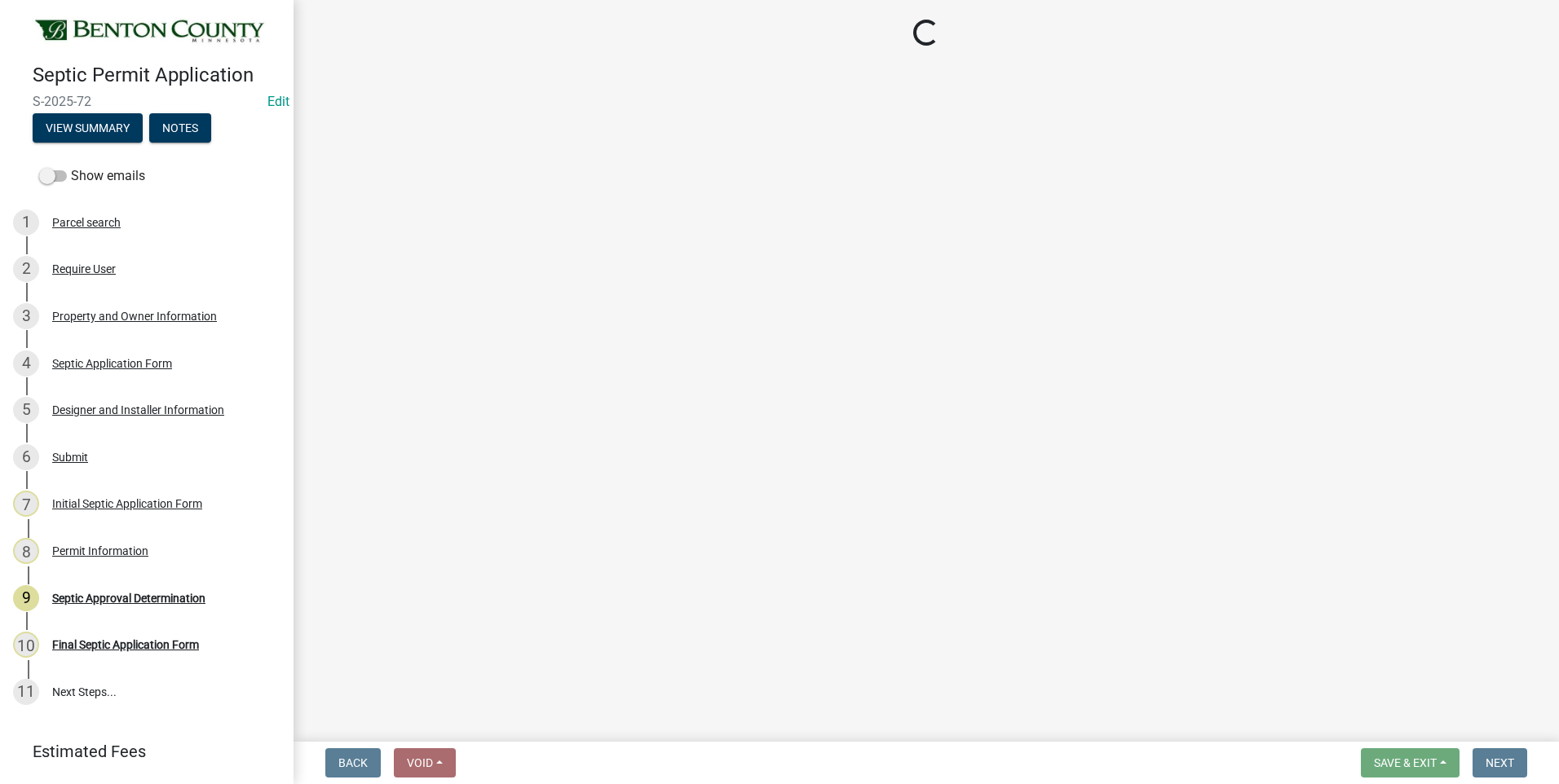
select select "3: 3"
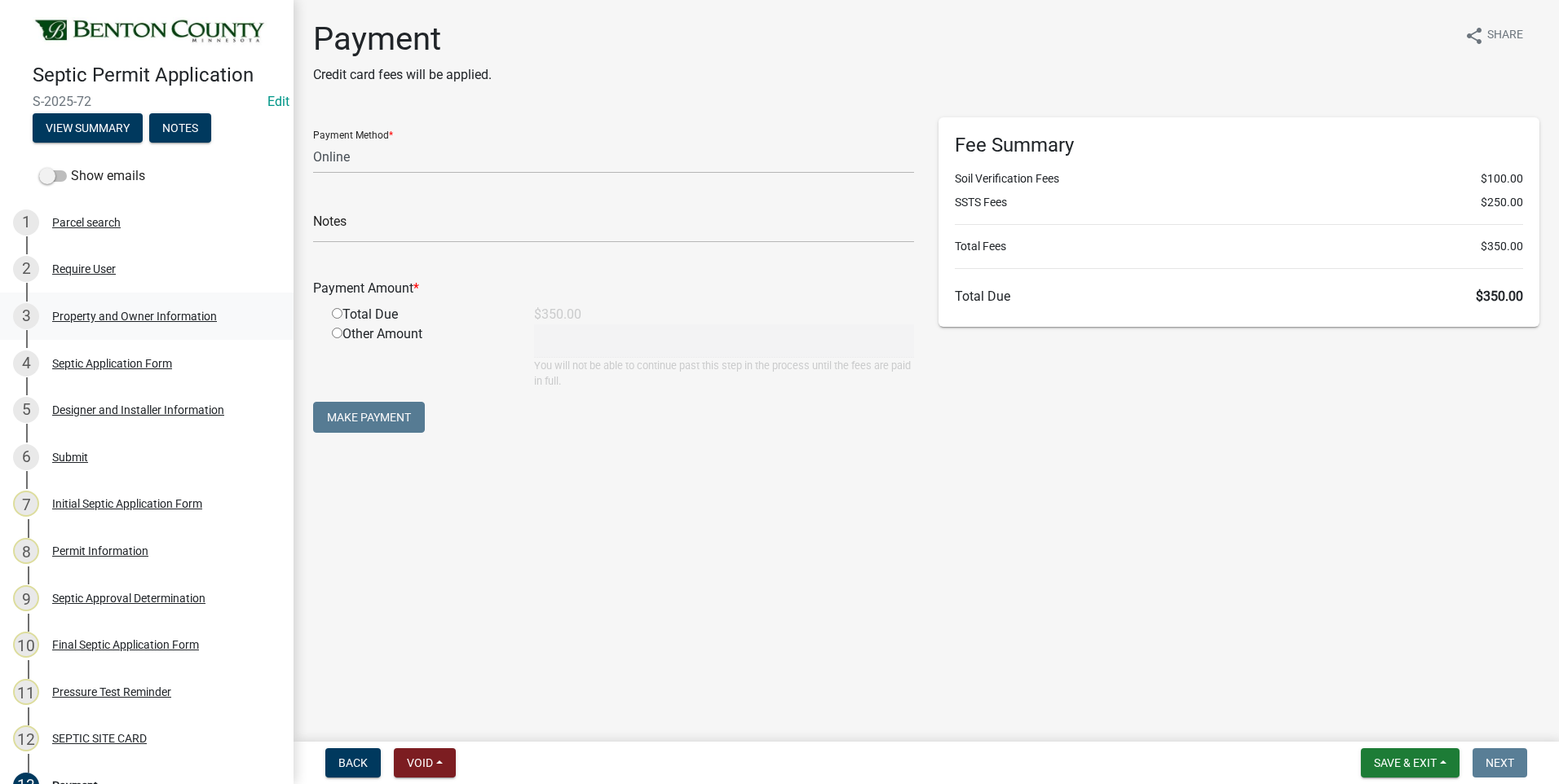
click at [118, 314] on div "Property and Owner Information" at bounding box center [135, 316] width 165 height 11
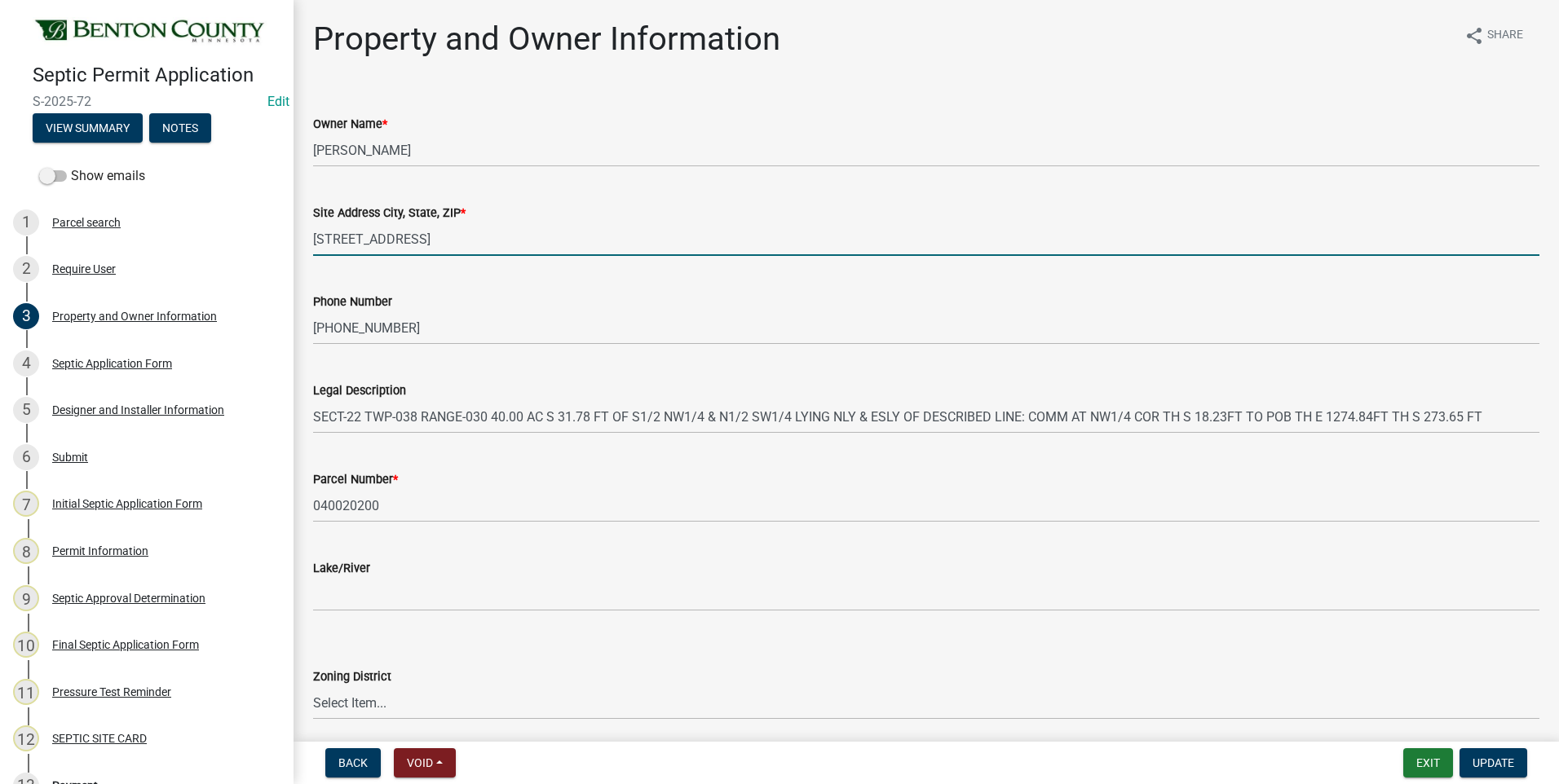
click at [515, 236] on input "[STREET_ADDRESS]" at bounding box center [926, 238] width 1226 height 33
type input "[STREET_ADDRESS]"
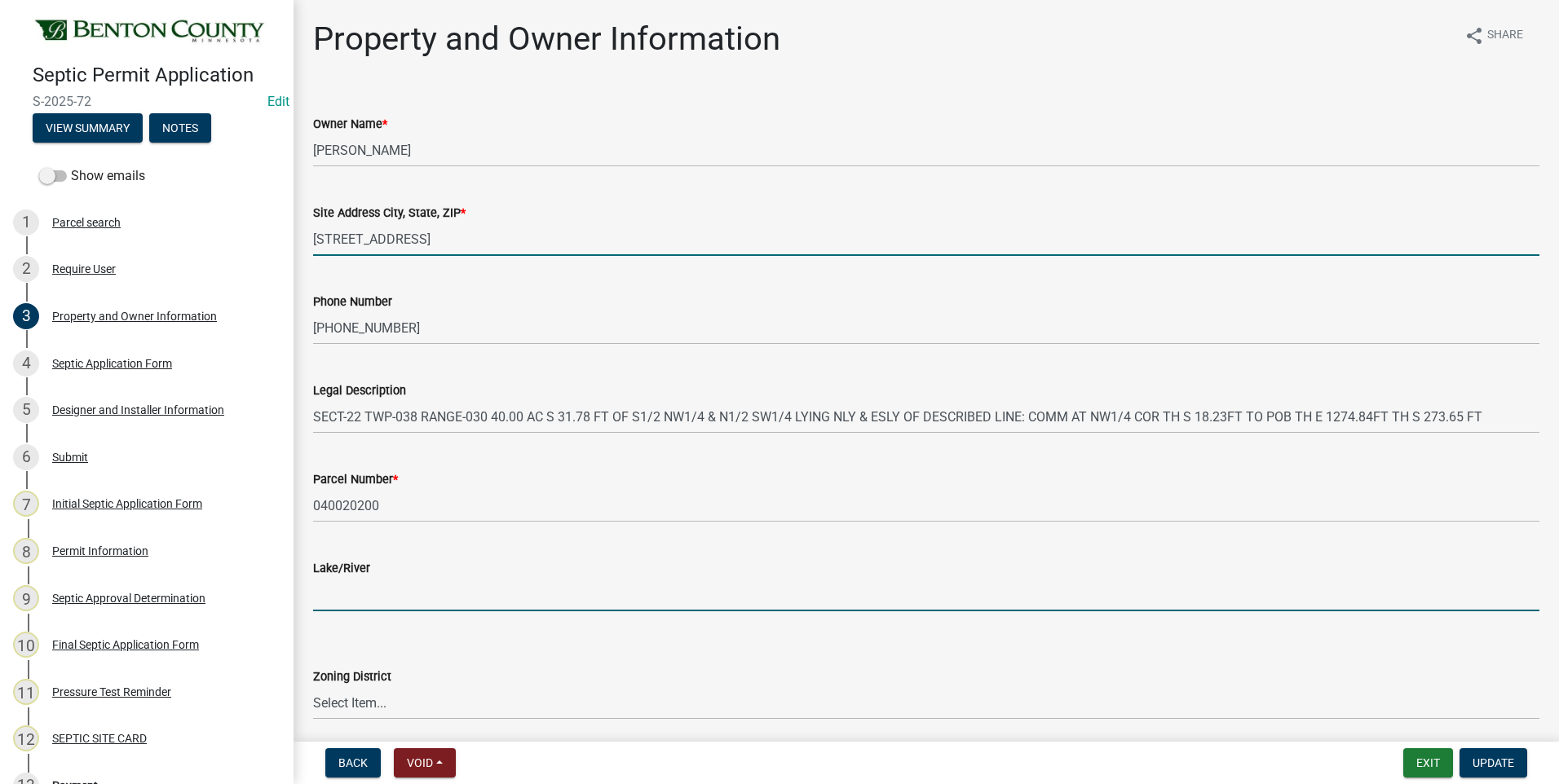
click at [394, 605] on input "Lake/River" at bounding box center [926, 595] width 1226 height 33
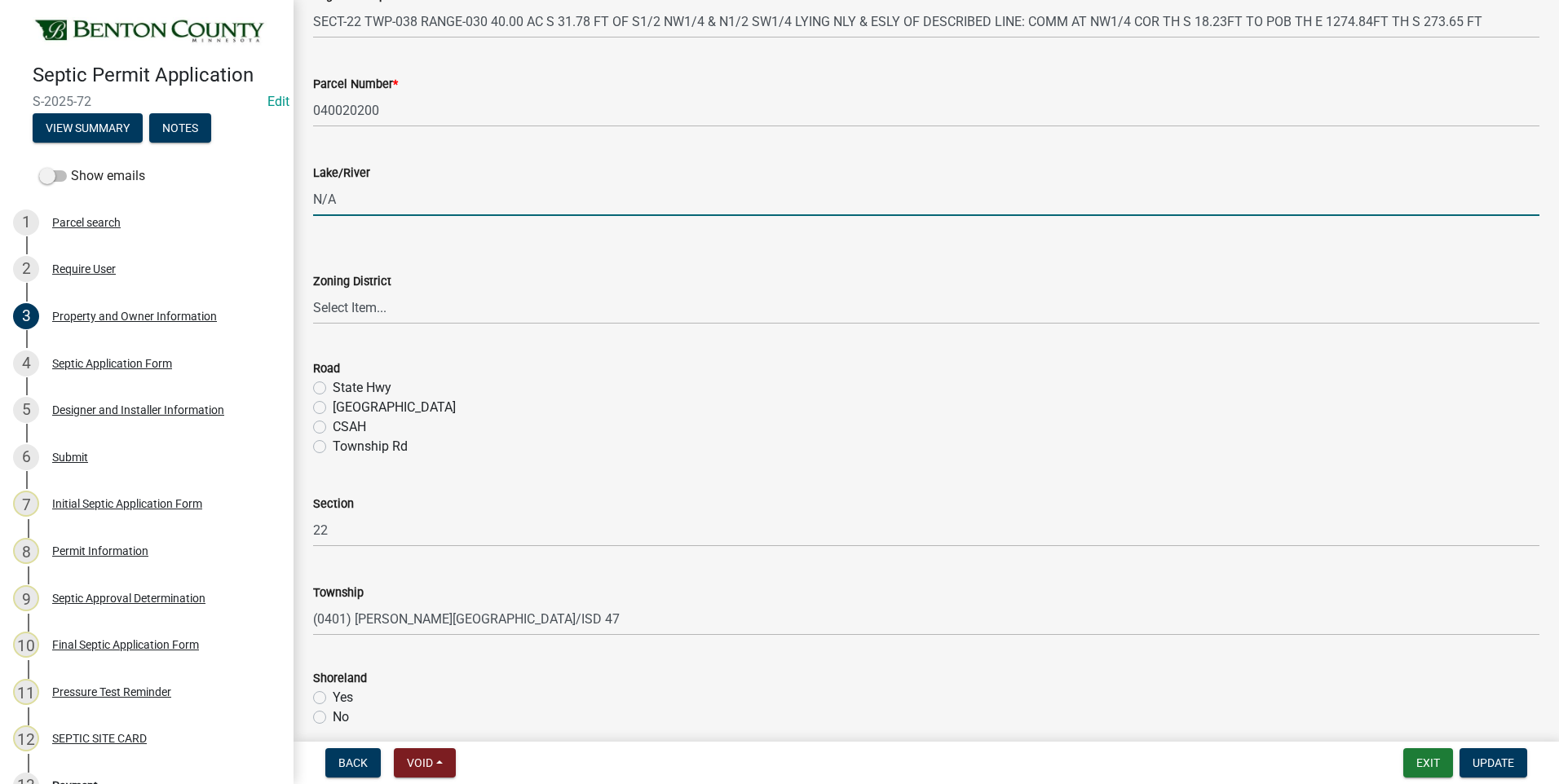
scroll to position [408, 0]
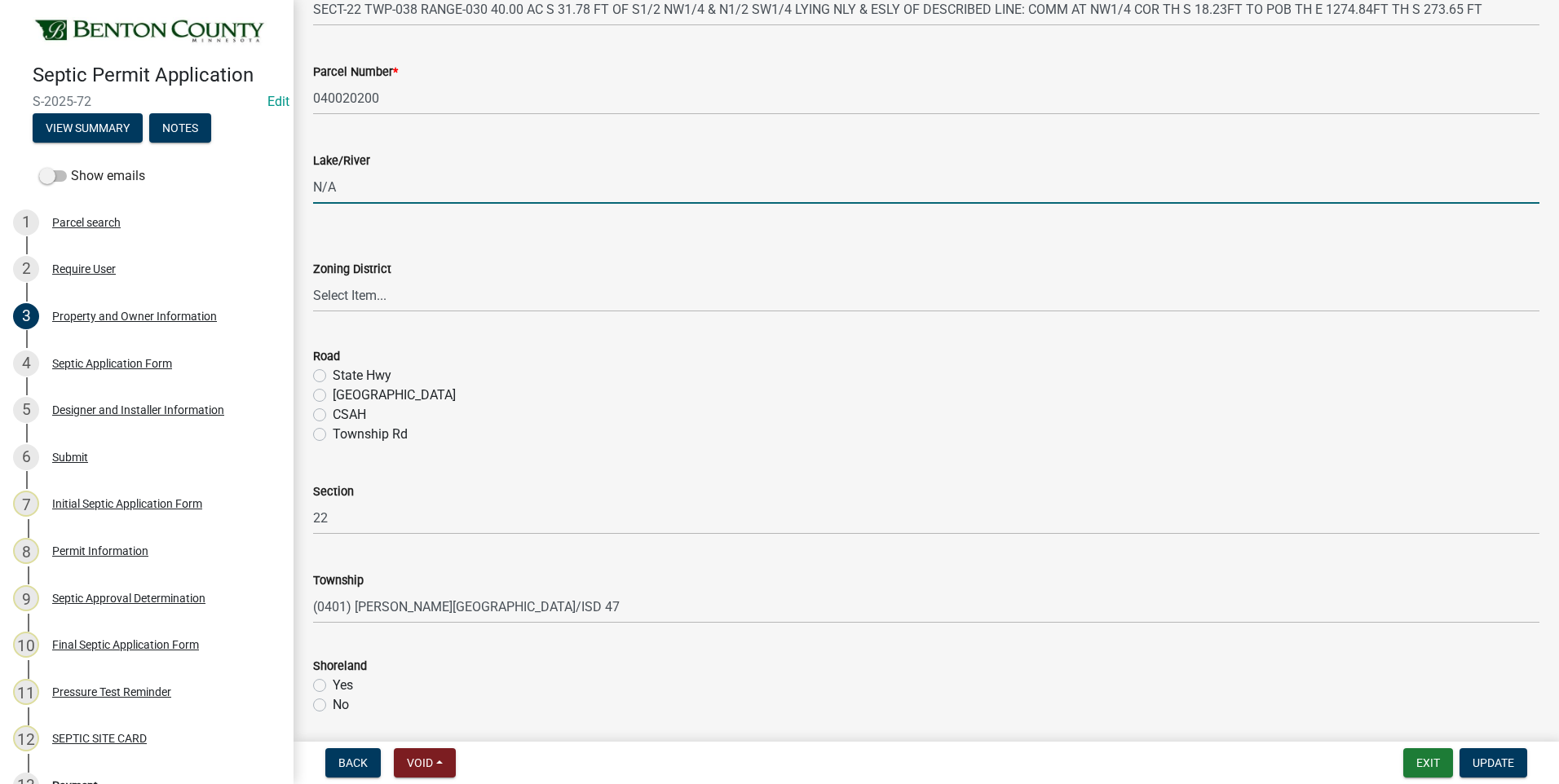
type input "N/A"
click at [347, 292] on select "Select Item... AG RA RES BUS IND [GEOGRAPHIC_DATA]" at bounding box center [926, 295] width 1226 height 33
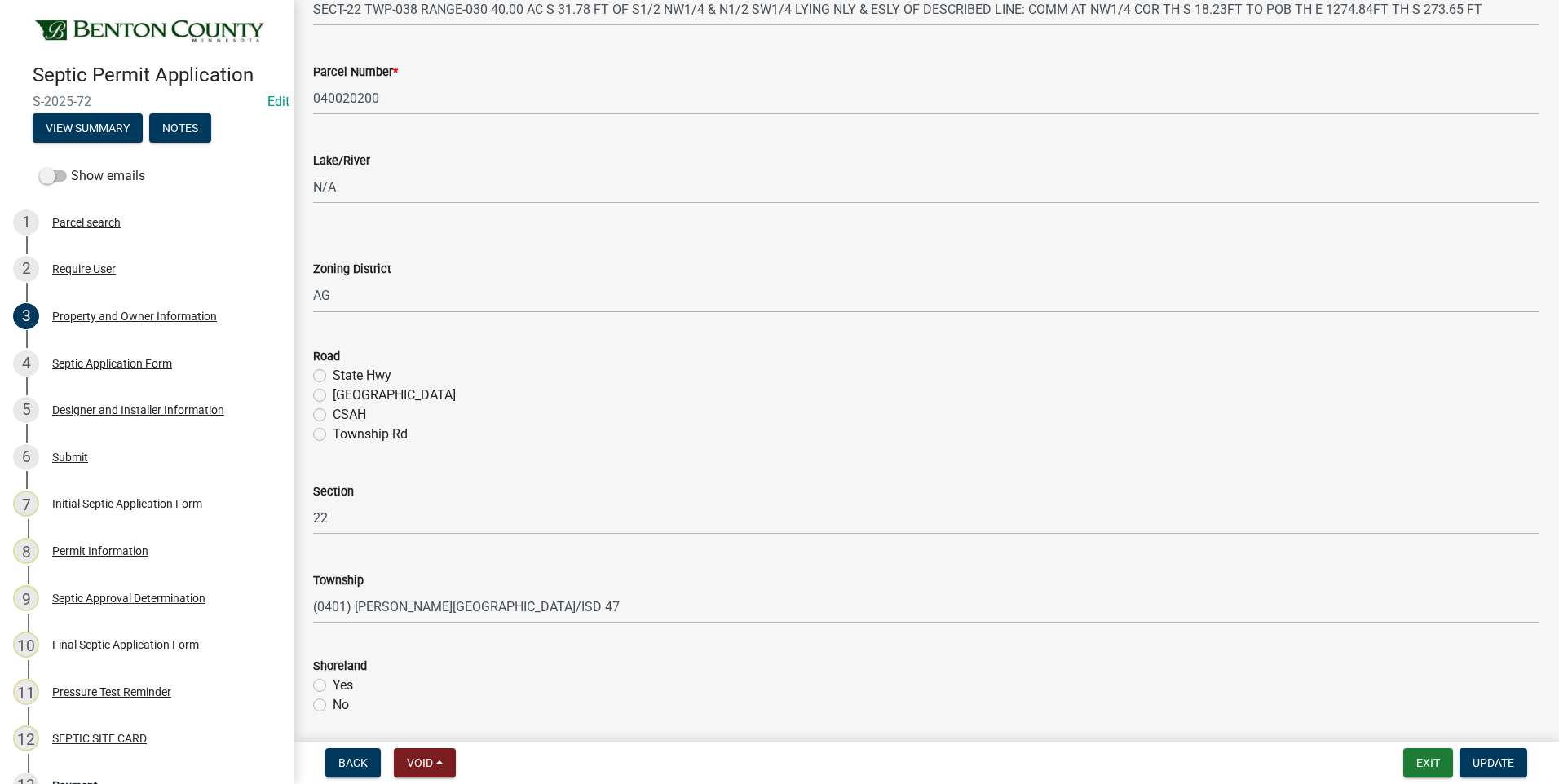
click at [313, 278] on select "Select Item... AG RA RES BUS IND [GEOGRAPHIC_DATA]" at bounding box center [926, 295] width 1226 height 33
select select "3dace726-2193-4b77-872b-2fbbc186c502"
click at [333, 435] on label "Township Rd" at bounding box center [370, 434] width 75 height 20
click at [333, 435] on input "Township Rd" at bounding box center [337, 430] width 11 height 11
radio input "true"
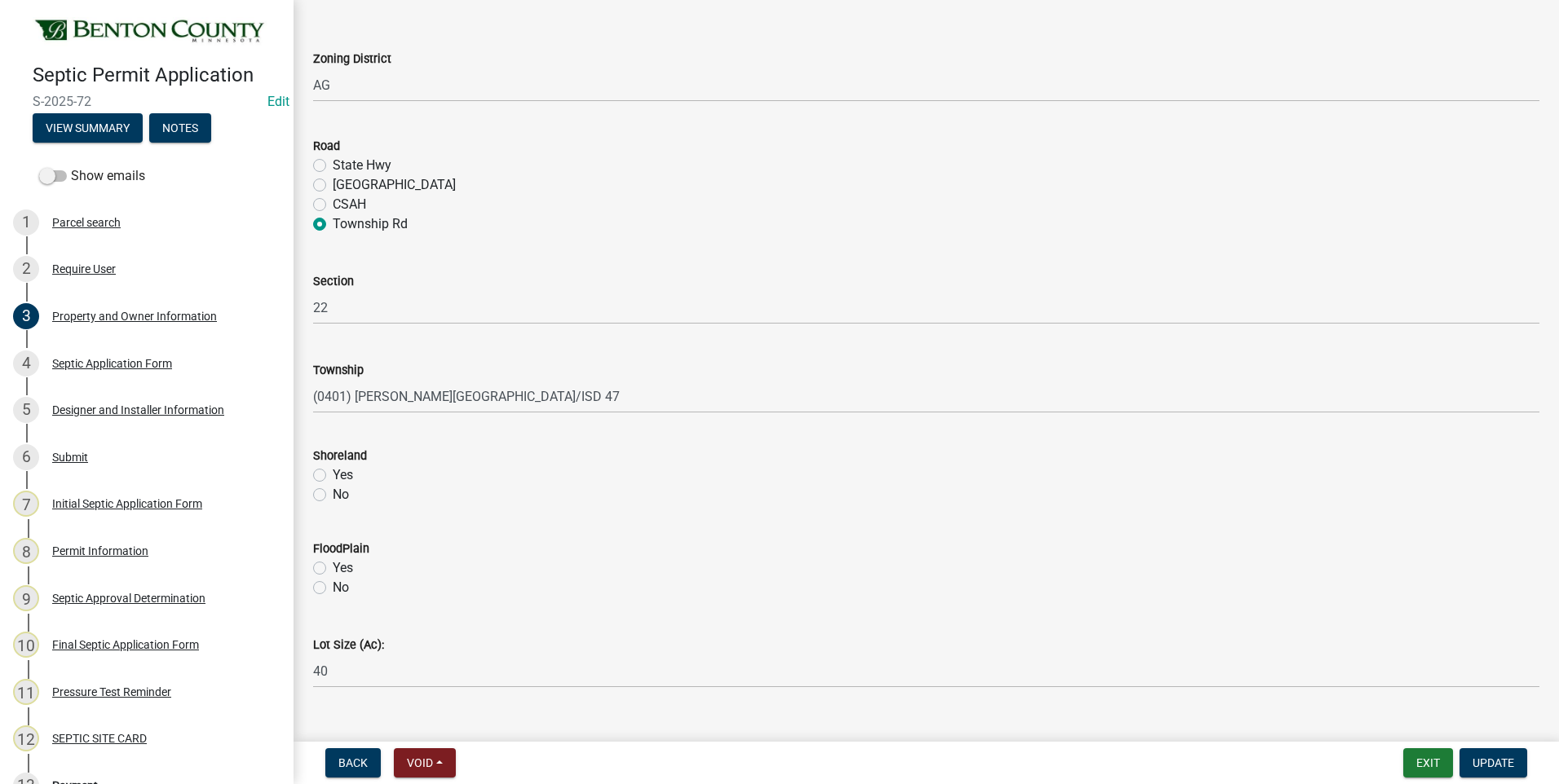
scroll to position [647, 0]
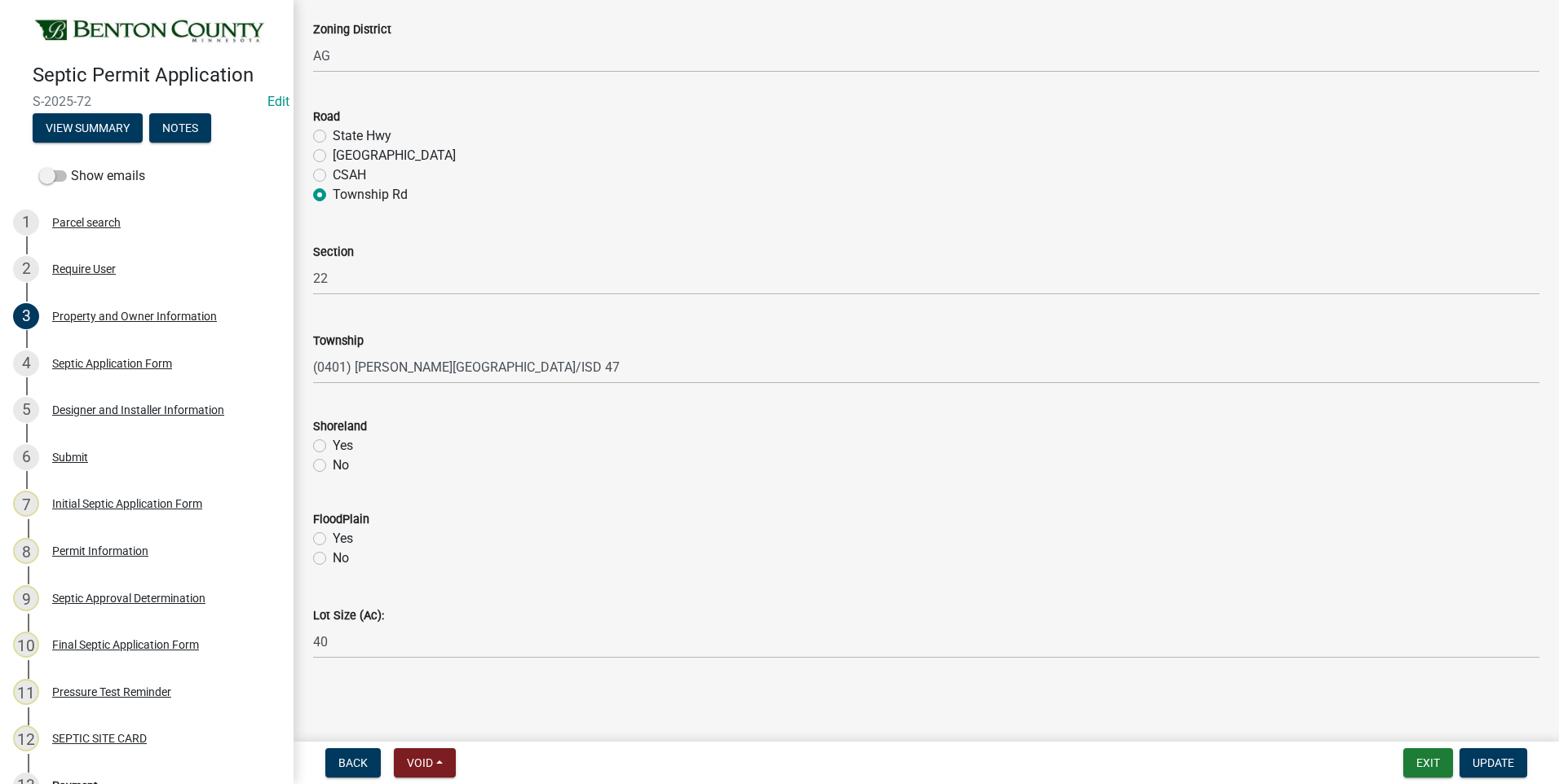
click at [333, 466] on label "No" at bounding box center [341, 466] width 16 height 20
click at [333, 466] on input "No" at bounding box center [337, 461] width 11 height 11
radio input "true"
click at [333, 561] on label "No" at bounding box center [341, 559] width 16 height 20
click at [333, 559] on input "No" at bounding box center [337, 554] width 11 height 11
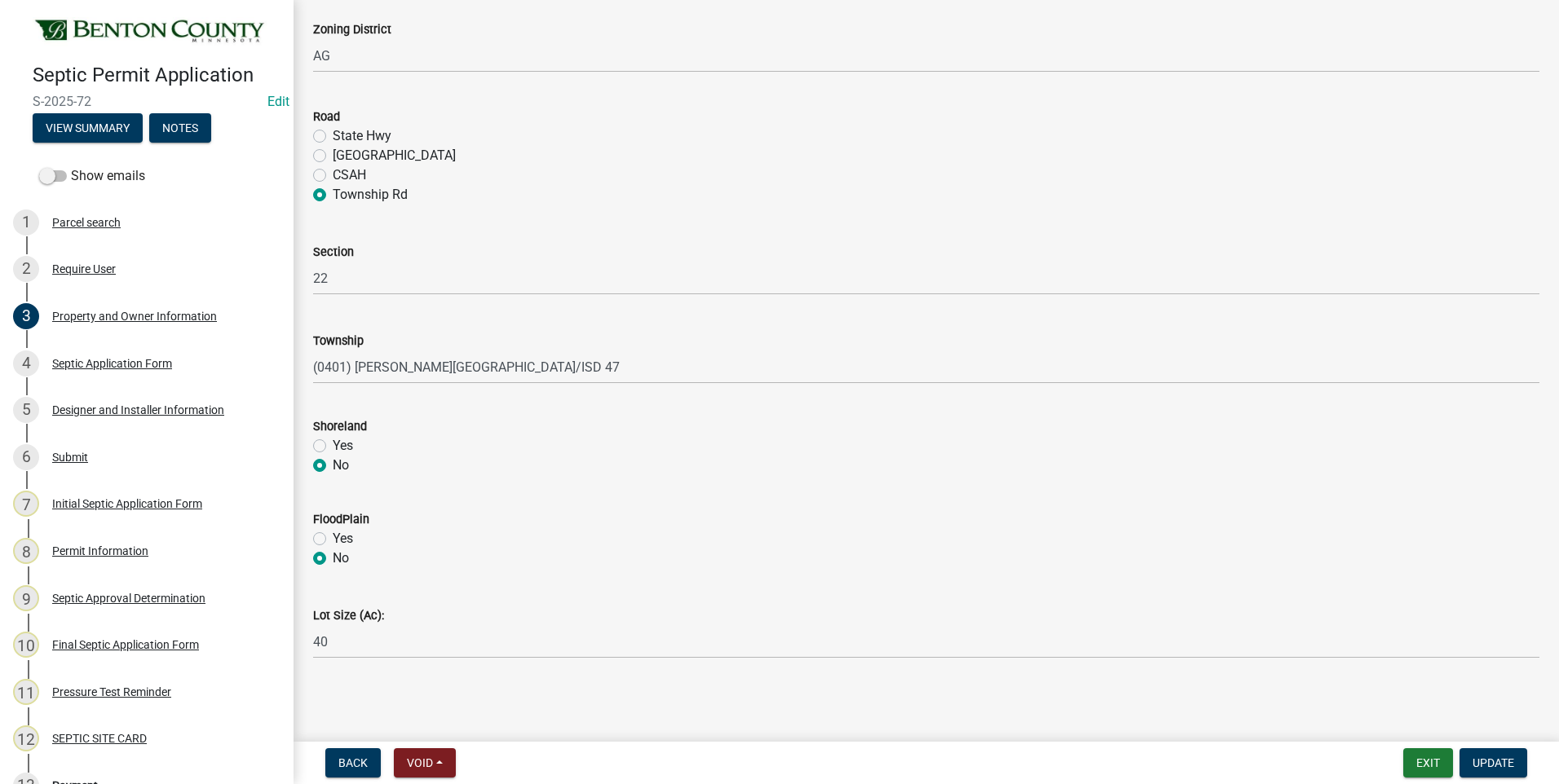
radio input "true"
click at [1497, 764] on span "Update" at bounding box center [1493, 763] width 42 height 13
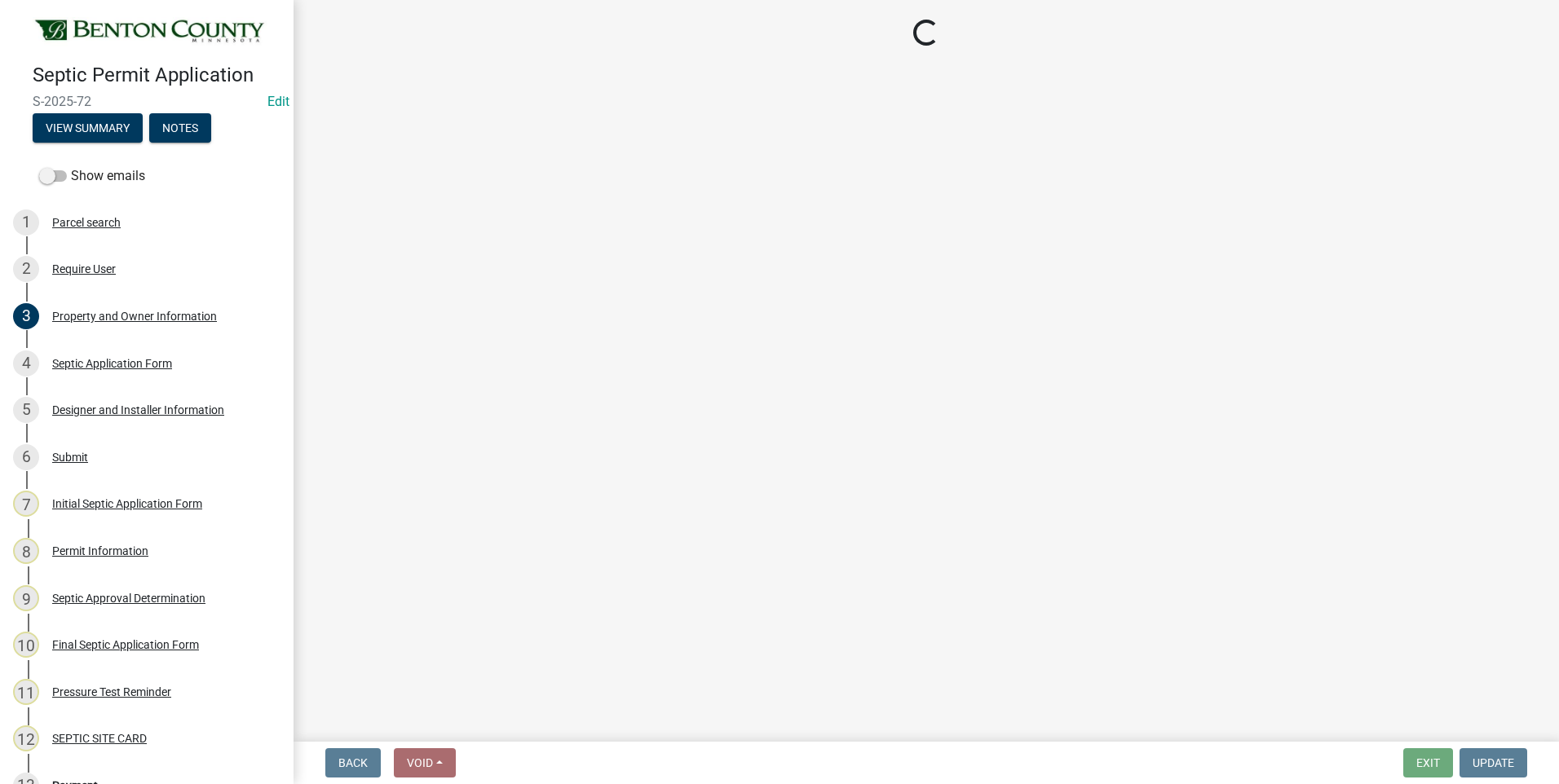
select select "3: 3"
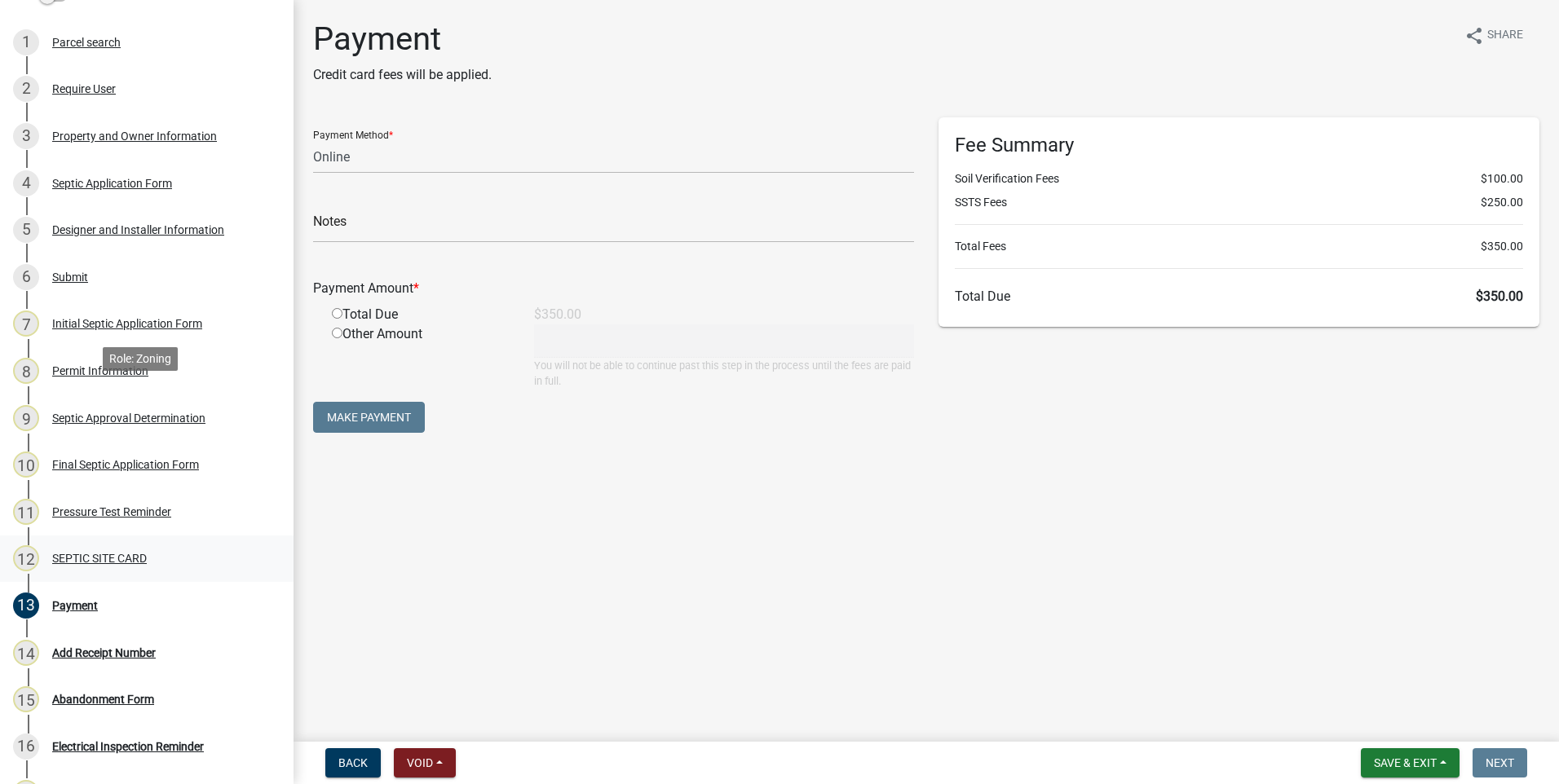
scroll to position [408, 0]
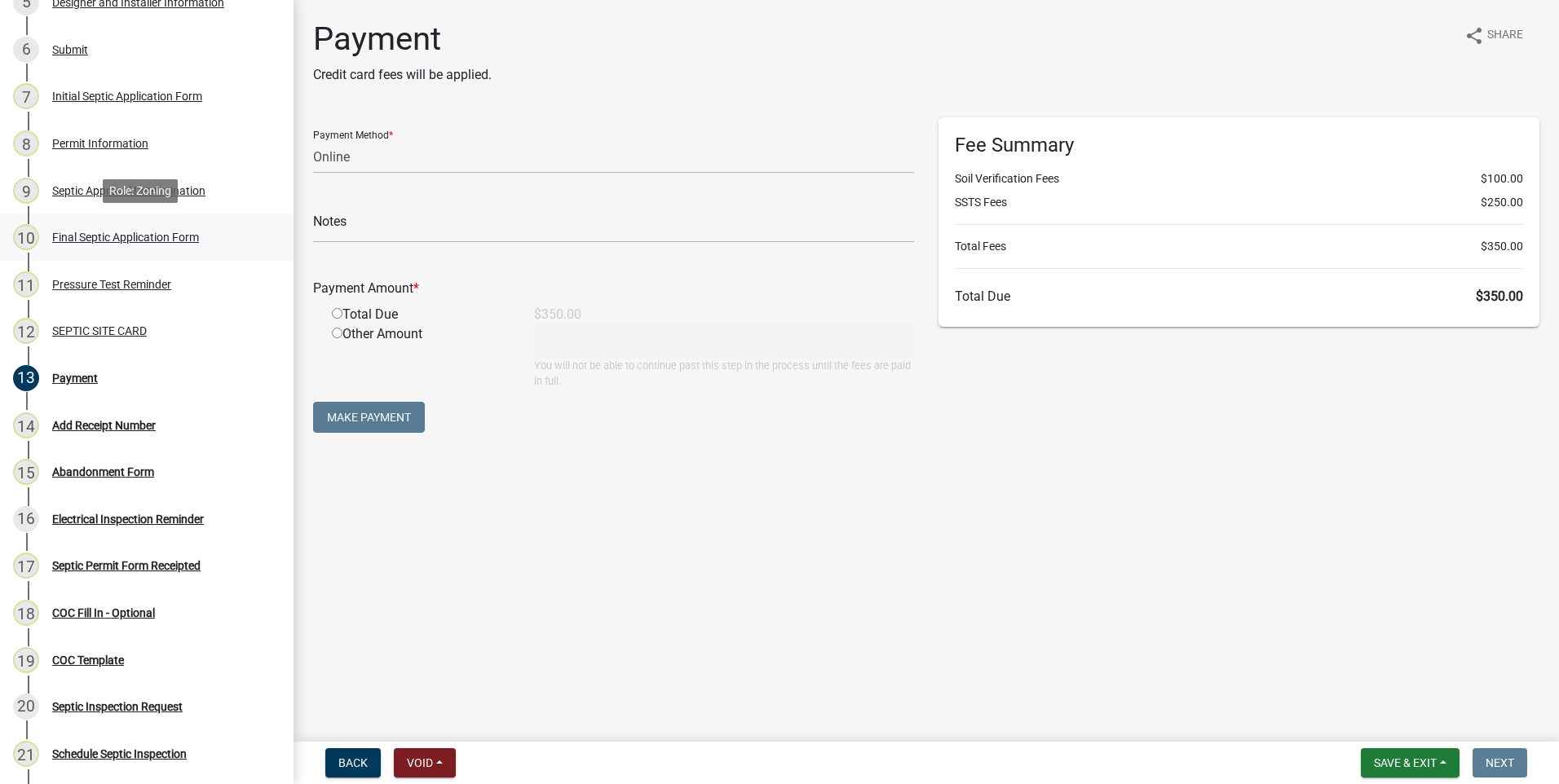
click at [175, 235] on div "Final Septic Application Form" at bounding box center [126, 237] width 147 height 11
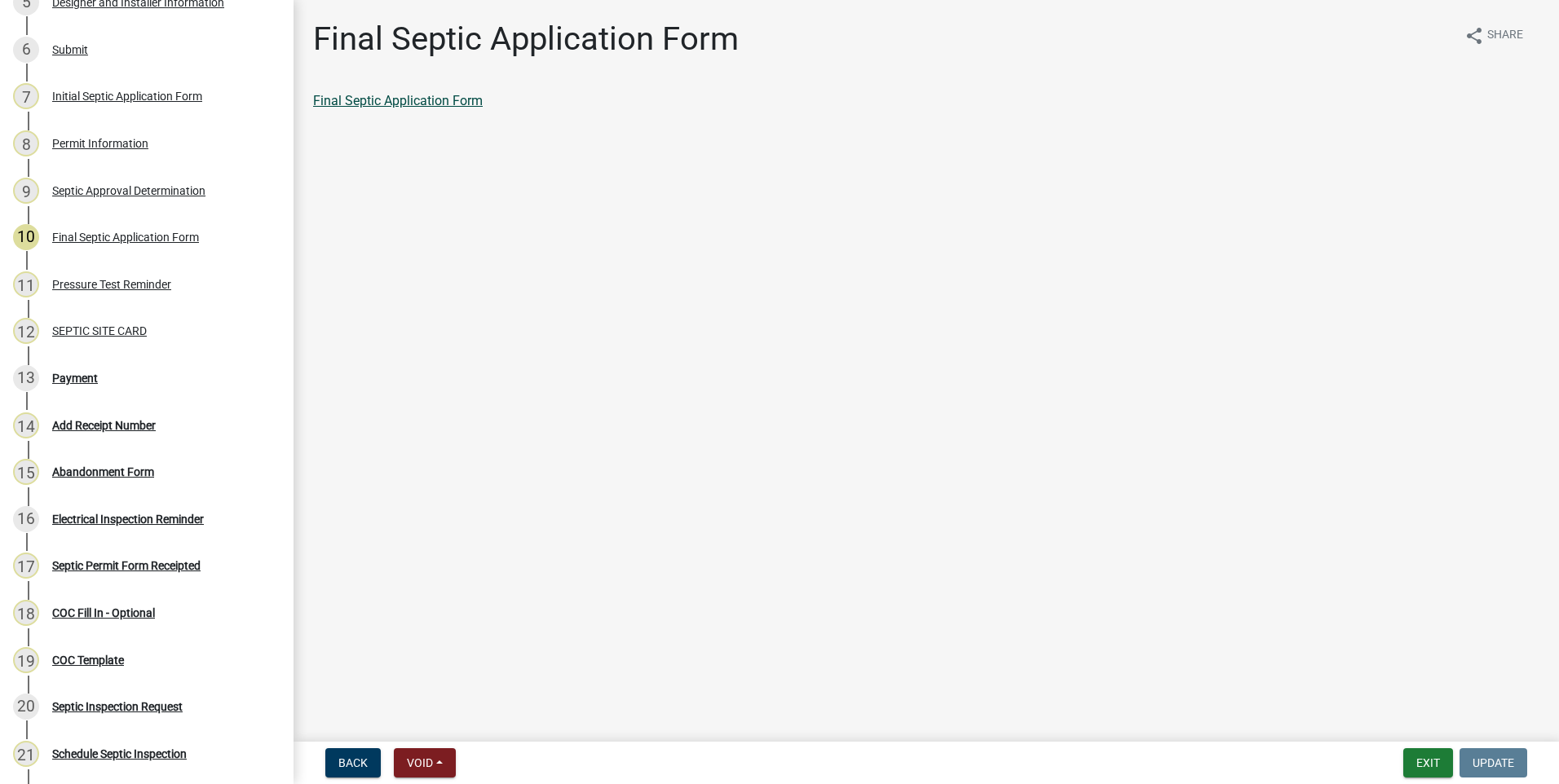
click at [420, 102] on link "Final Septic Application Form" at bounding box center [398, 100] width 170 height 16
click at [78, 380] on div "Payment" at bounding box center [75, 378] width 46 height 11
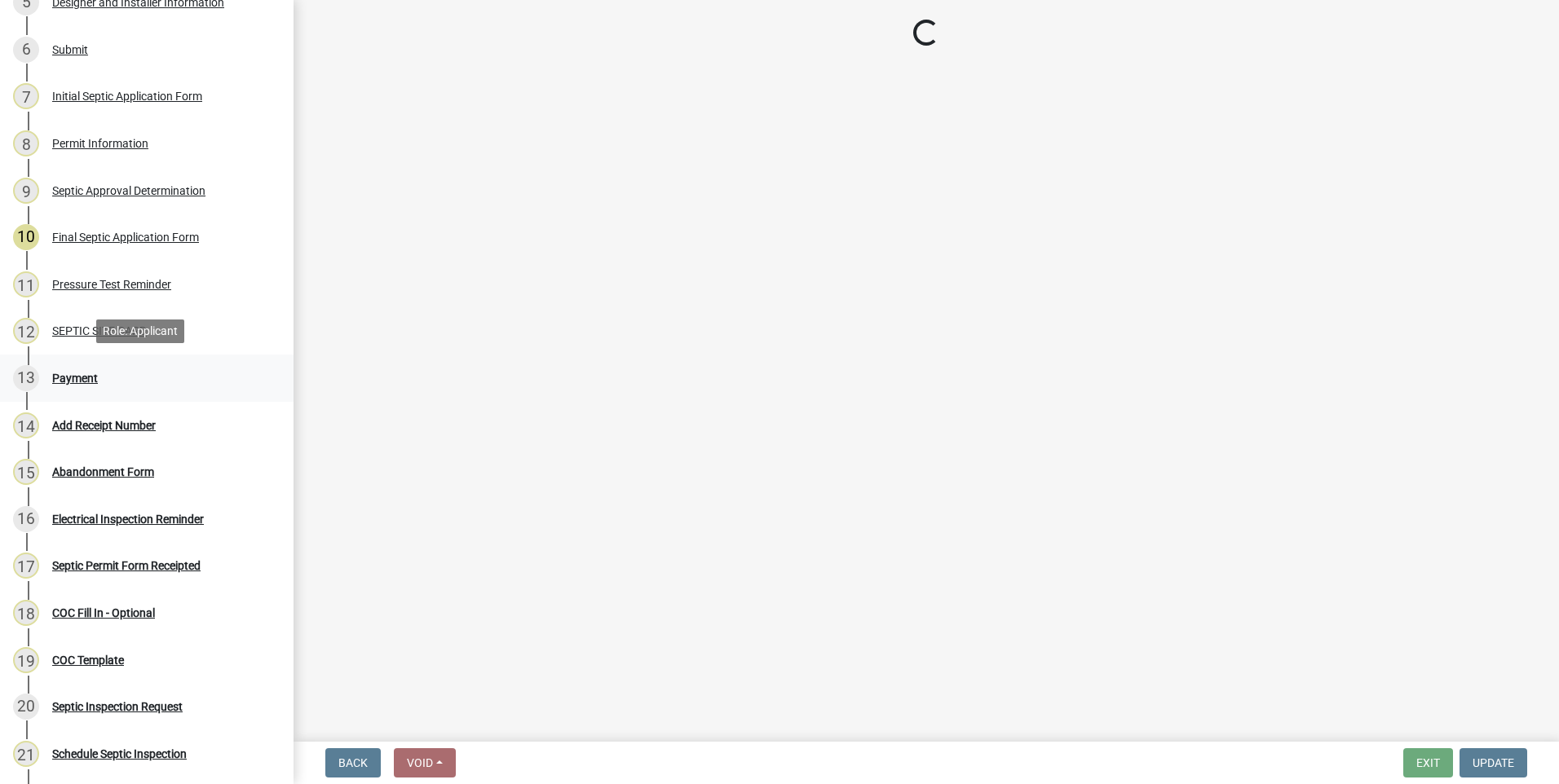
select select "3: 3"
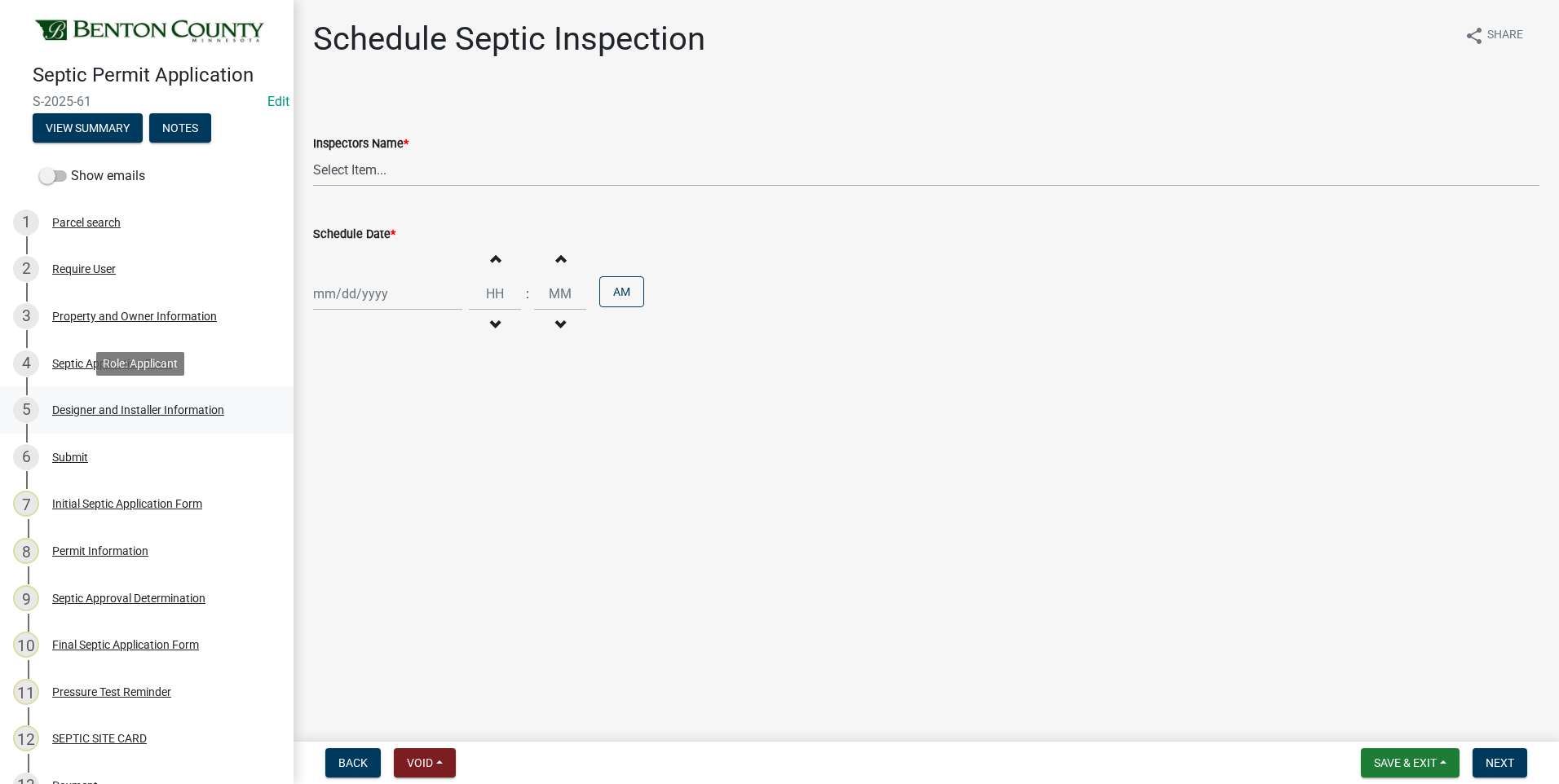
click at [136, 404] on div "Designer and Installer Information" at bounding box center [138, 410] width 172 height 11
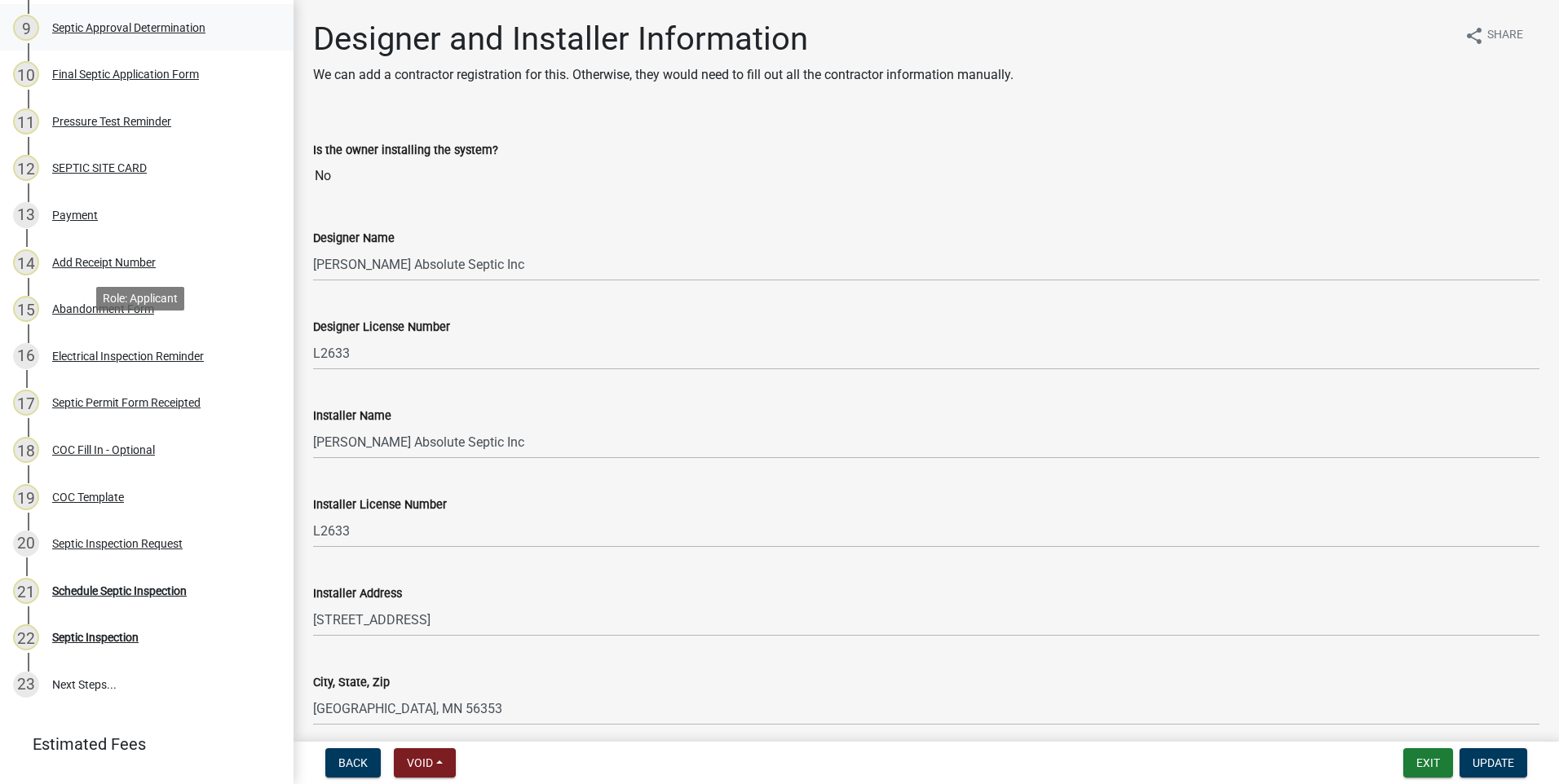
scroll to position [652, 0]
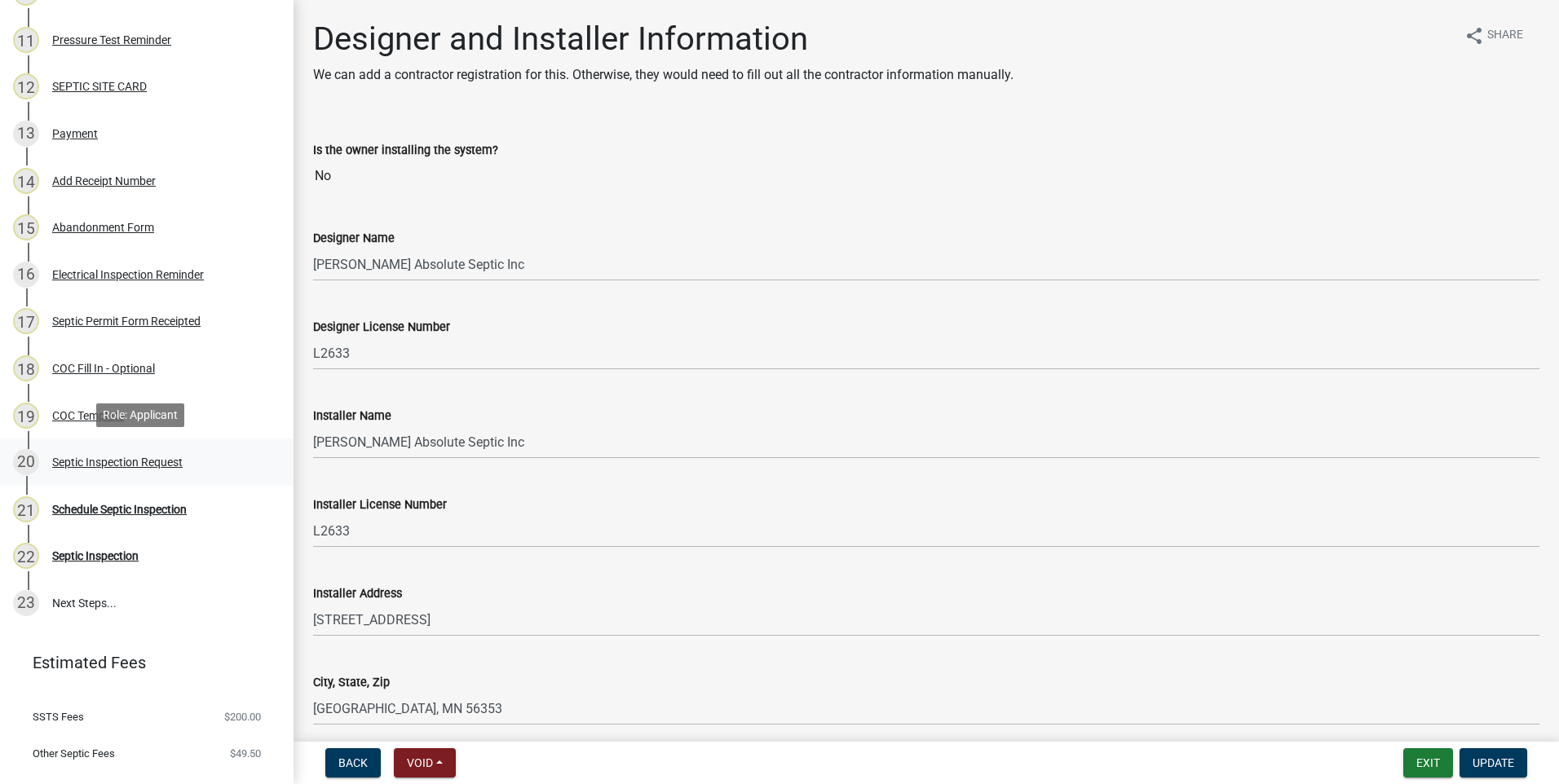
click at [119, 460] on div "Septic Inspection Request" at bounding box center [118, 462] width 131 height 11
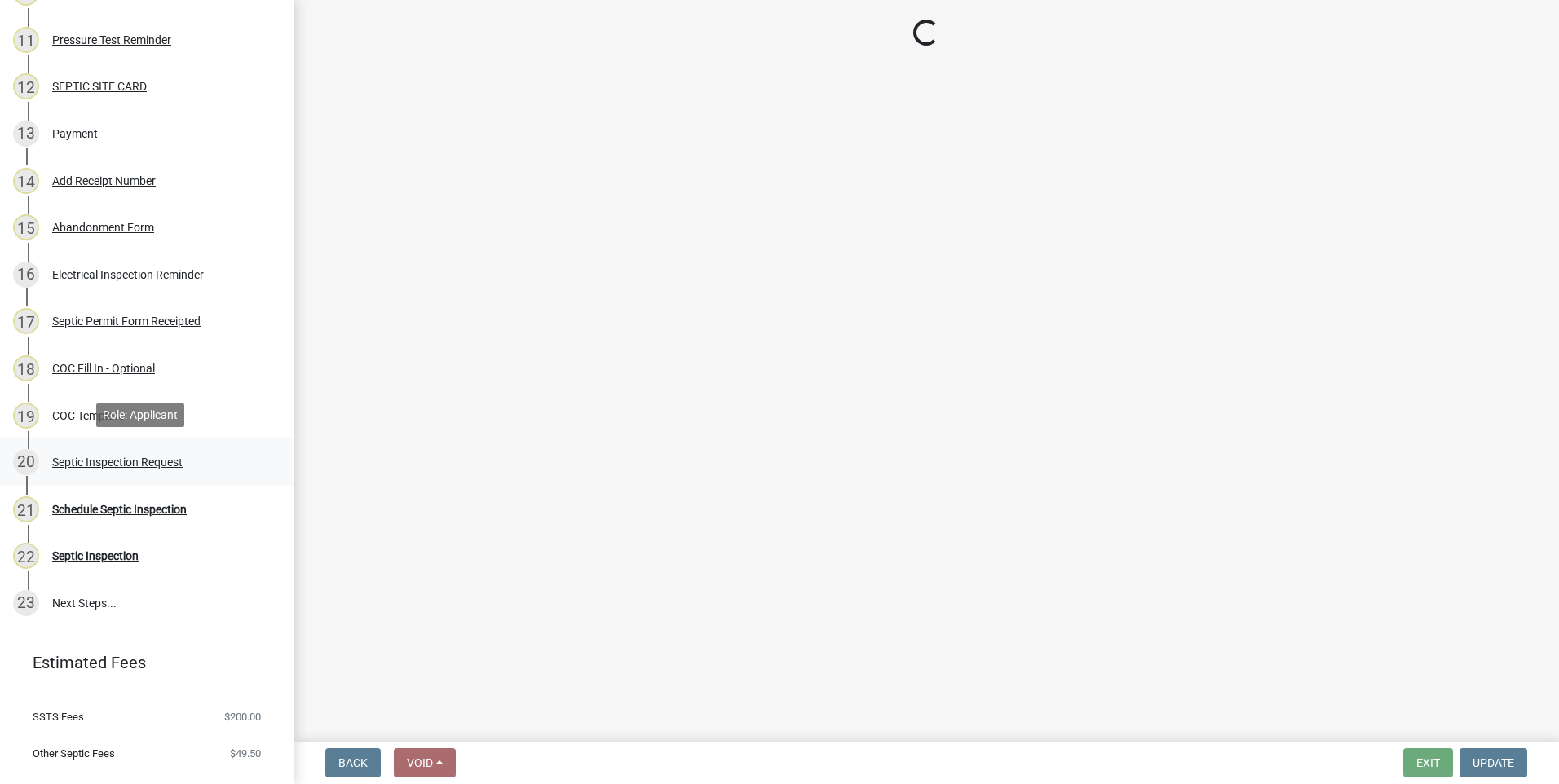
select select "e147c3a9-1840-4d8a-8b69-686b148401d6"
select select "2bffa26d-5937-4e49-ae9c-109493db88f9"
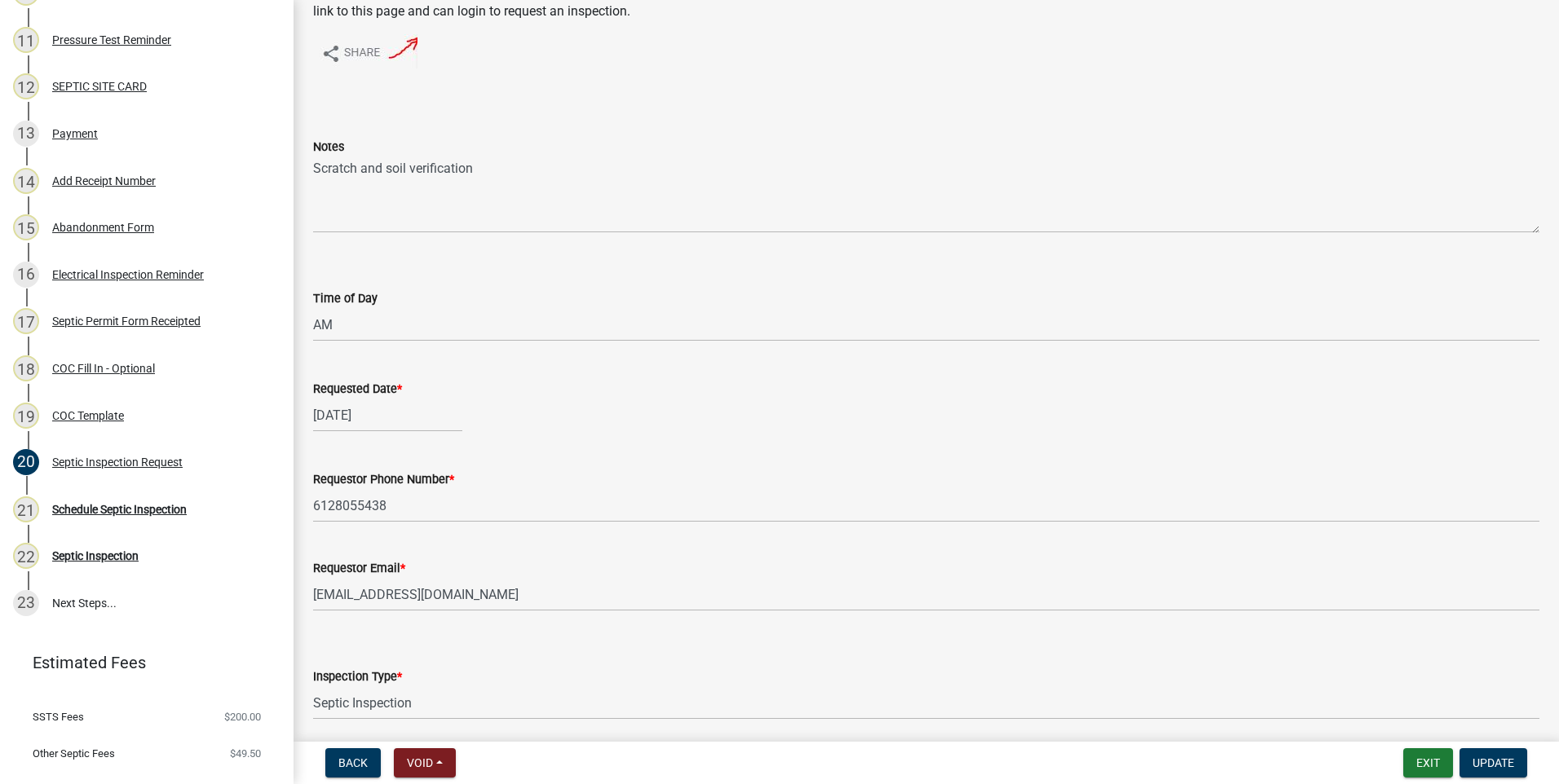
scroll to position [0, 0]
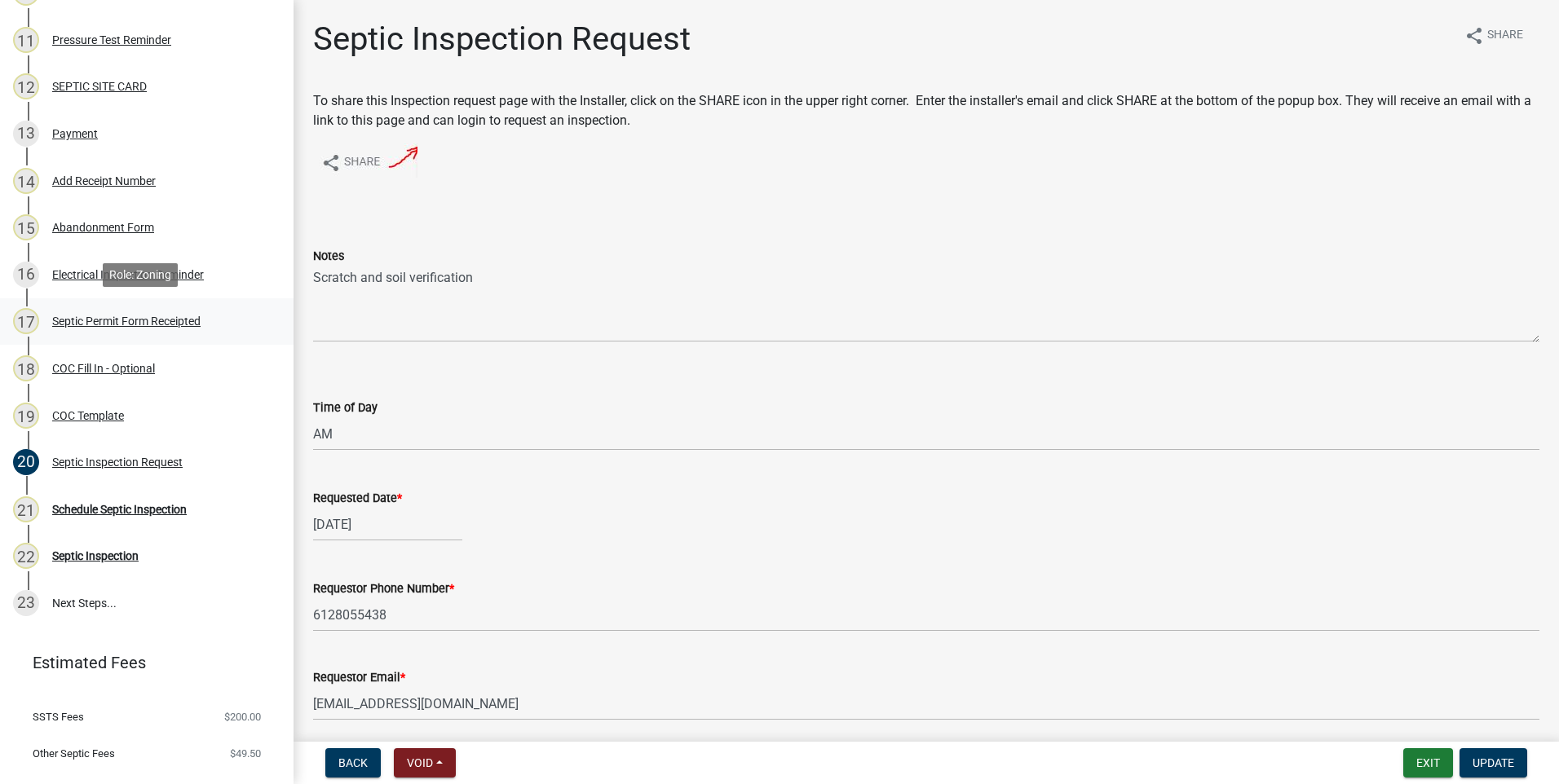
click at [155, 321] on div "Septic Permit Form Receipted" at bounding box center [127, 321] width 149 height 11
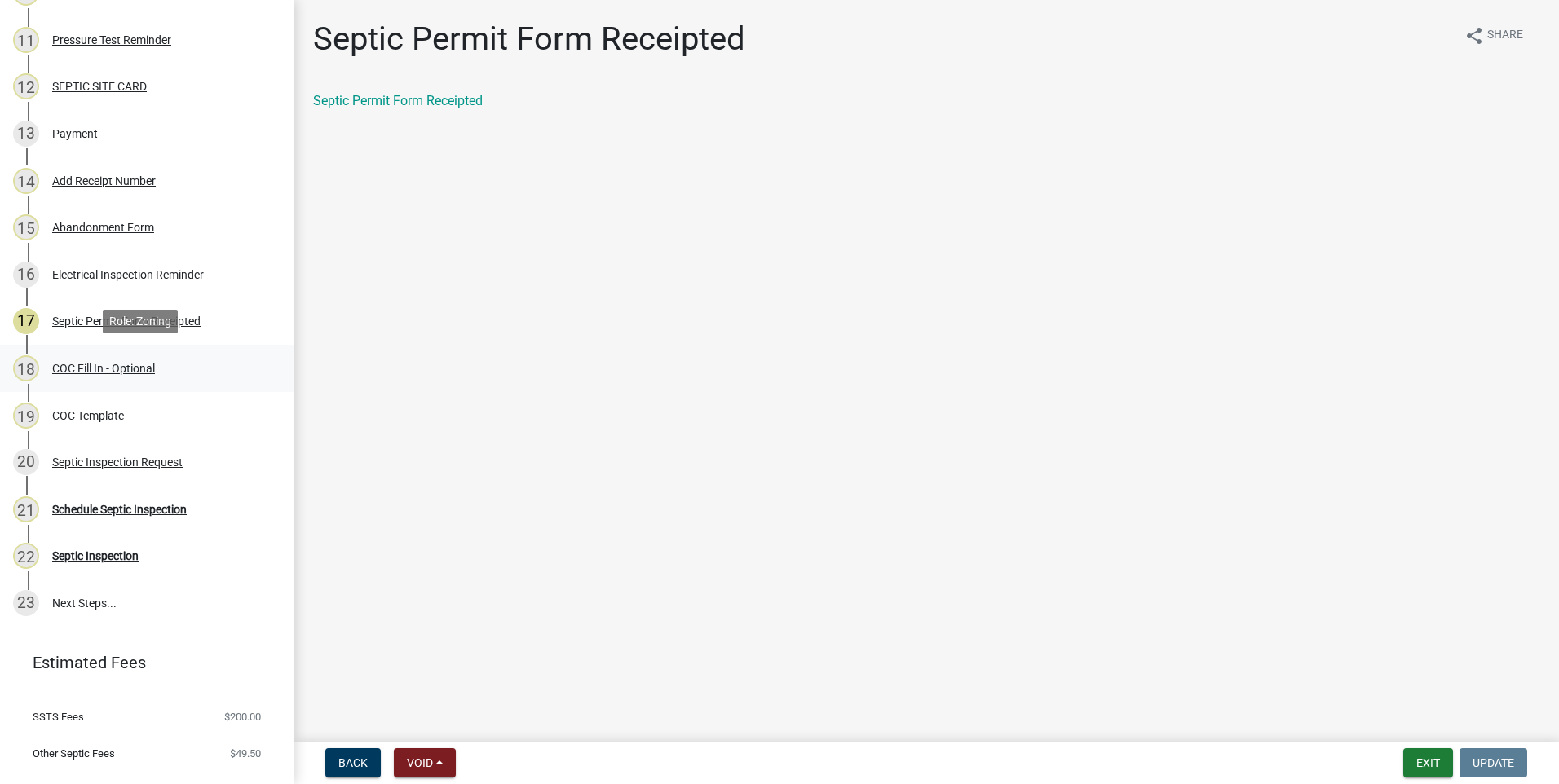
click at [151, 368] on div "COC Fill In - Optional" at bounding box center [104, 368] width 103 height 11
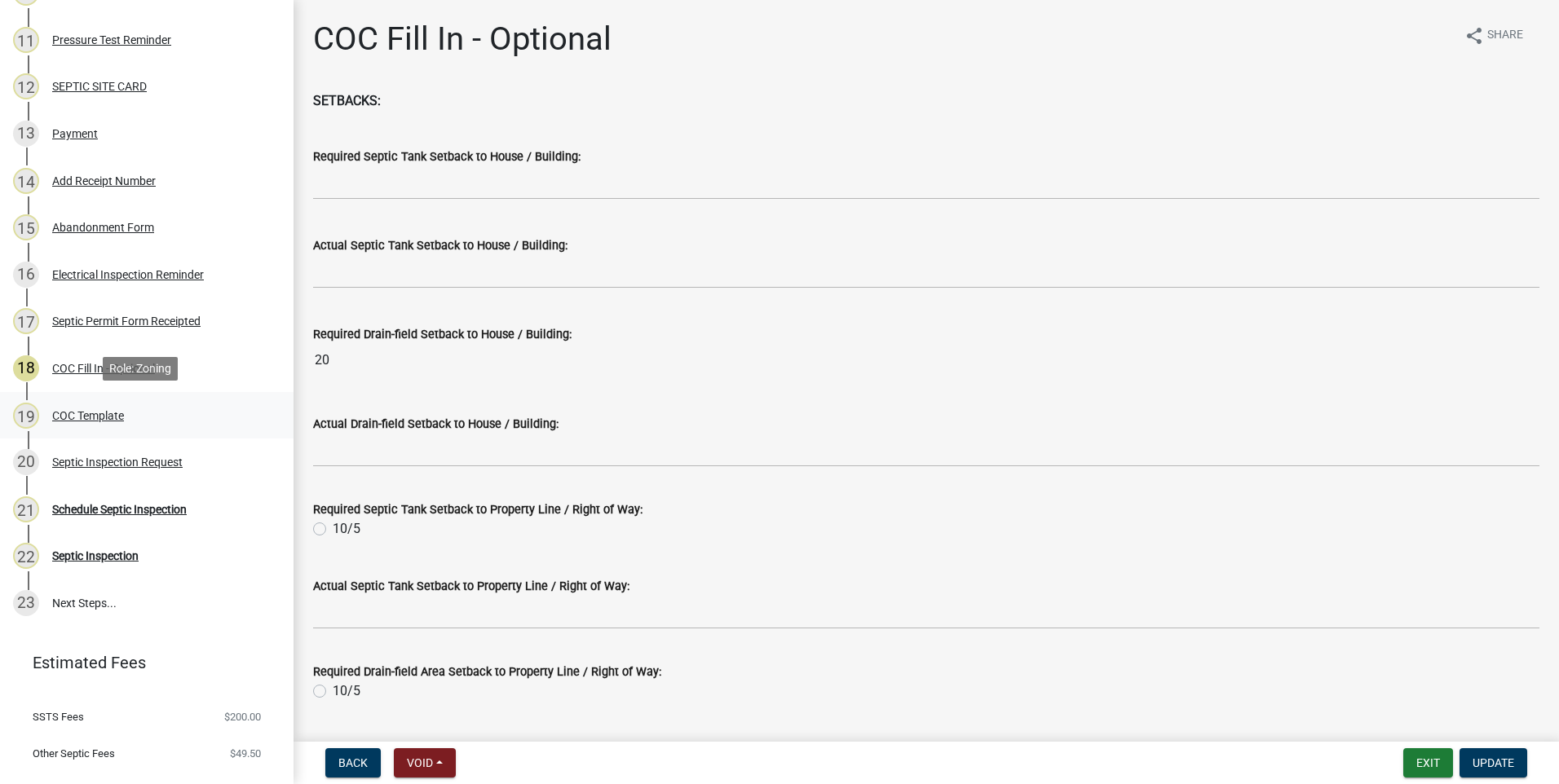
click at [115, 410] on div "COC Template" at bounding box center [88, 416] width 72 height 11
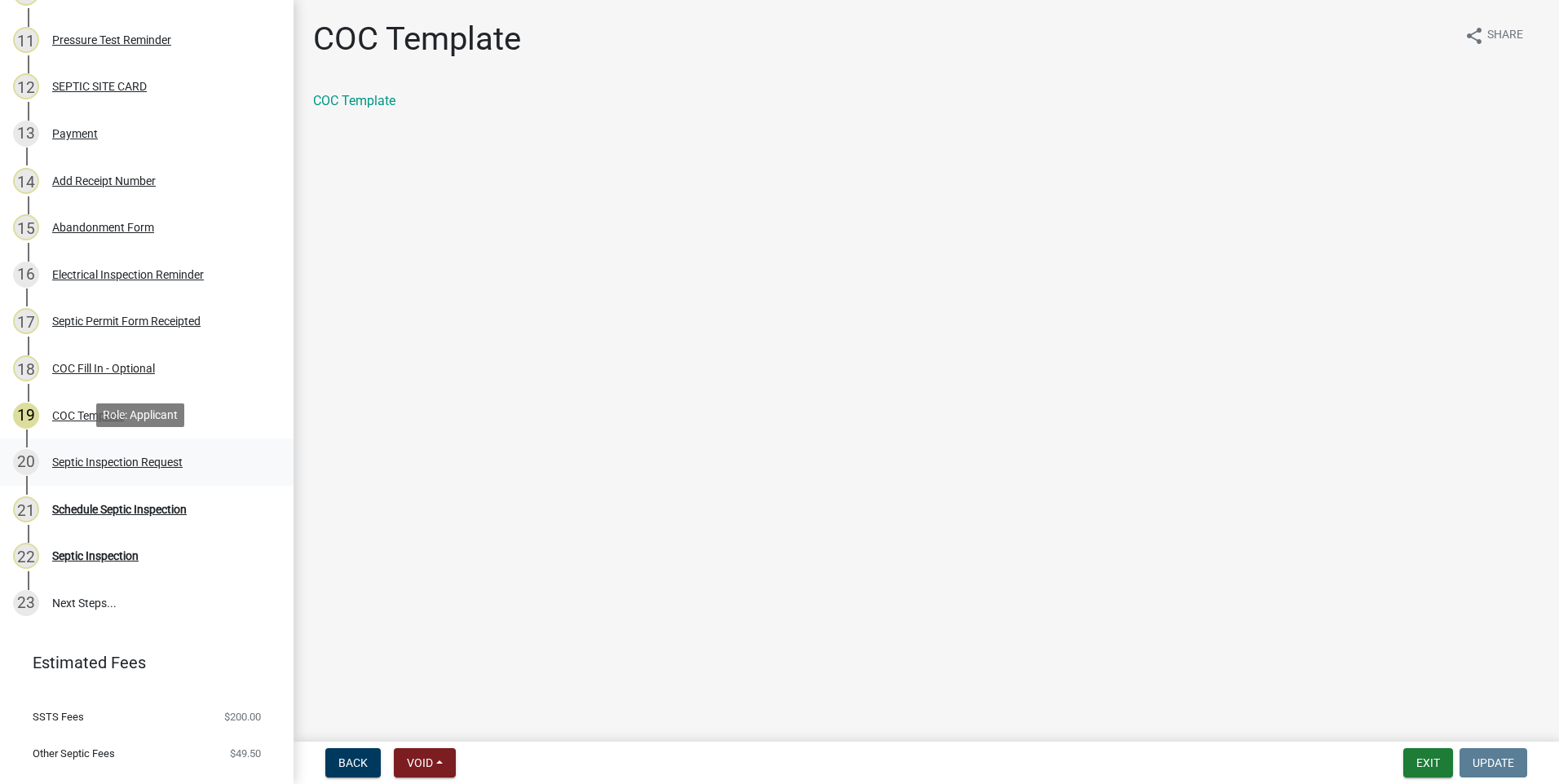
click at [113, 457] on div "Septic Inspection Request" at bounding box center [118, 462] width 131 height 11
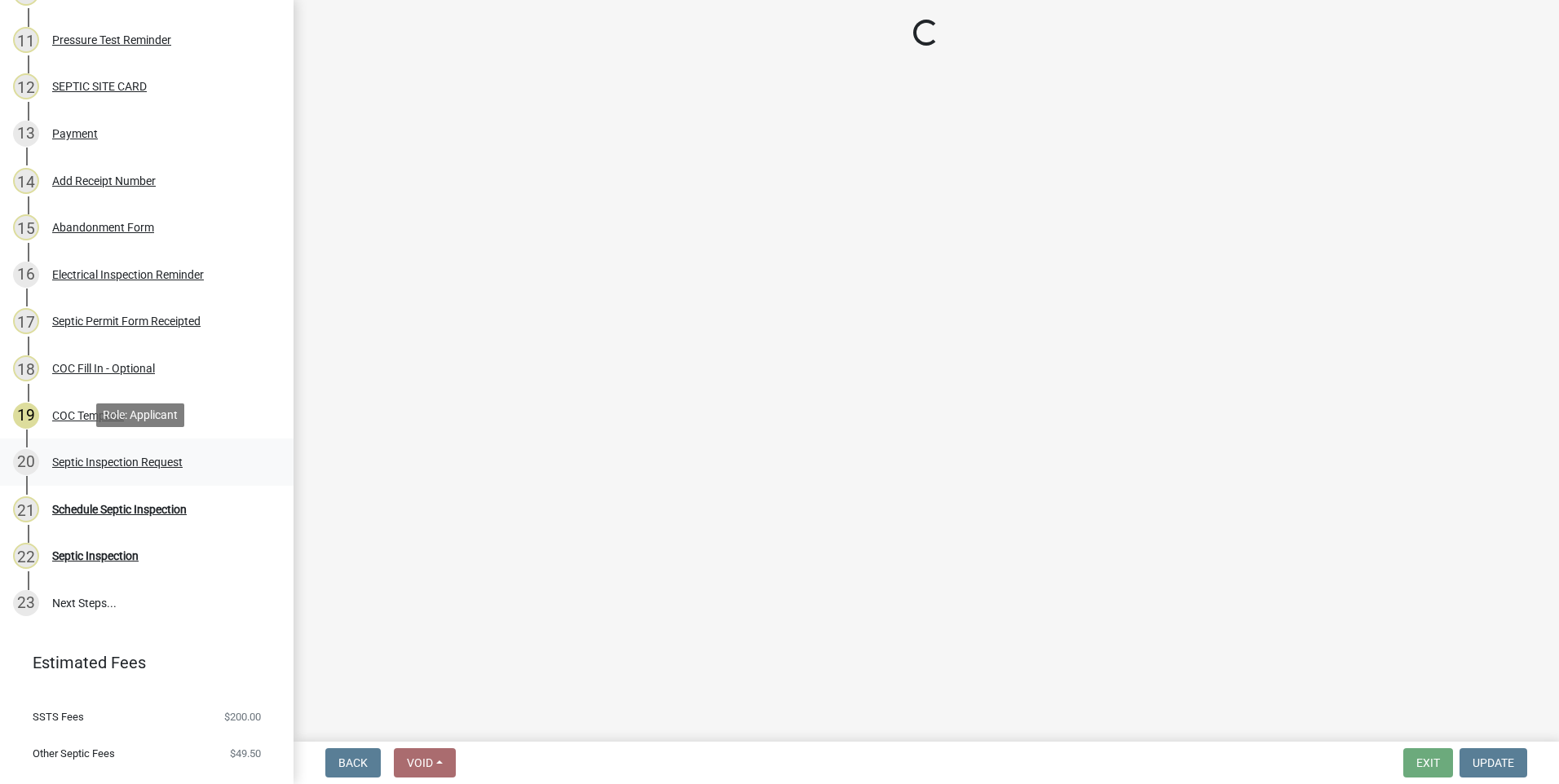
select select "e147c3a9-1840-4d8a-8b69-686b148401d6"
select select "2bffa26d-5937-4e49-ae9c-109493db88f9"
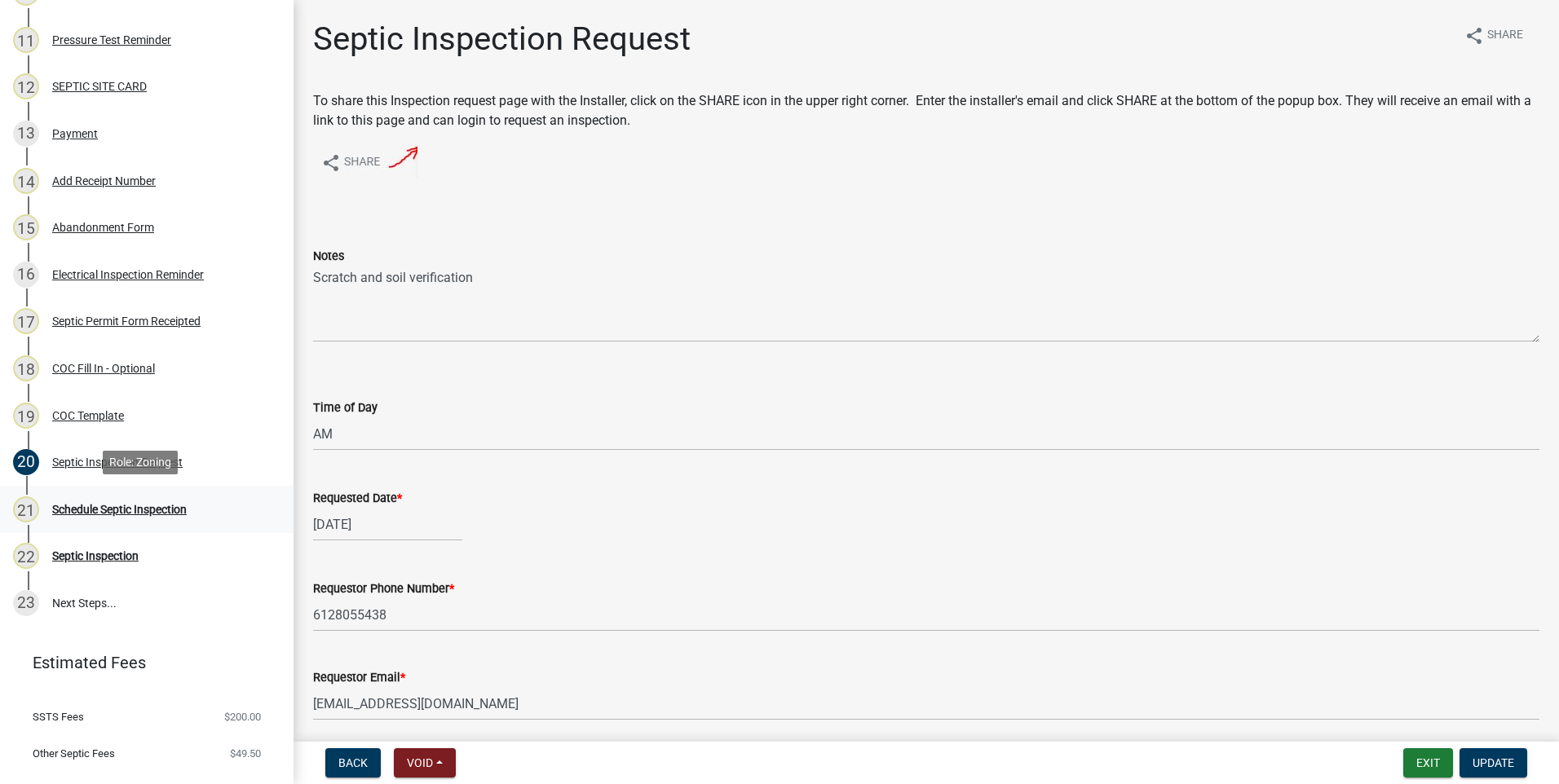
click at [168, 512] on div "Schedule Septic Inspection" at bounding box center [119, 510] width 135 height 11
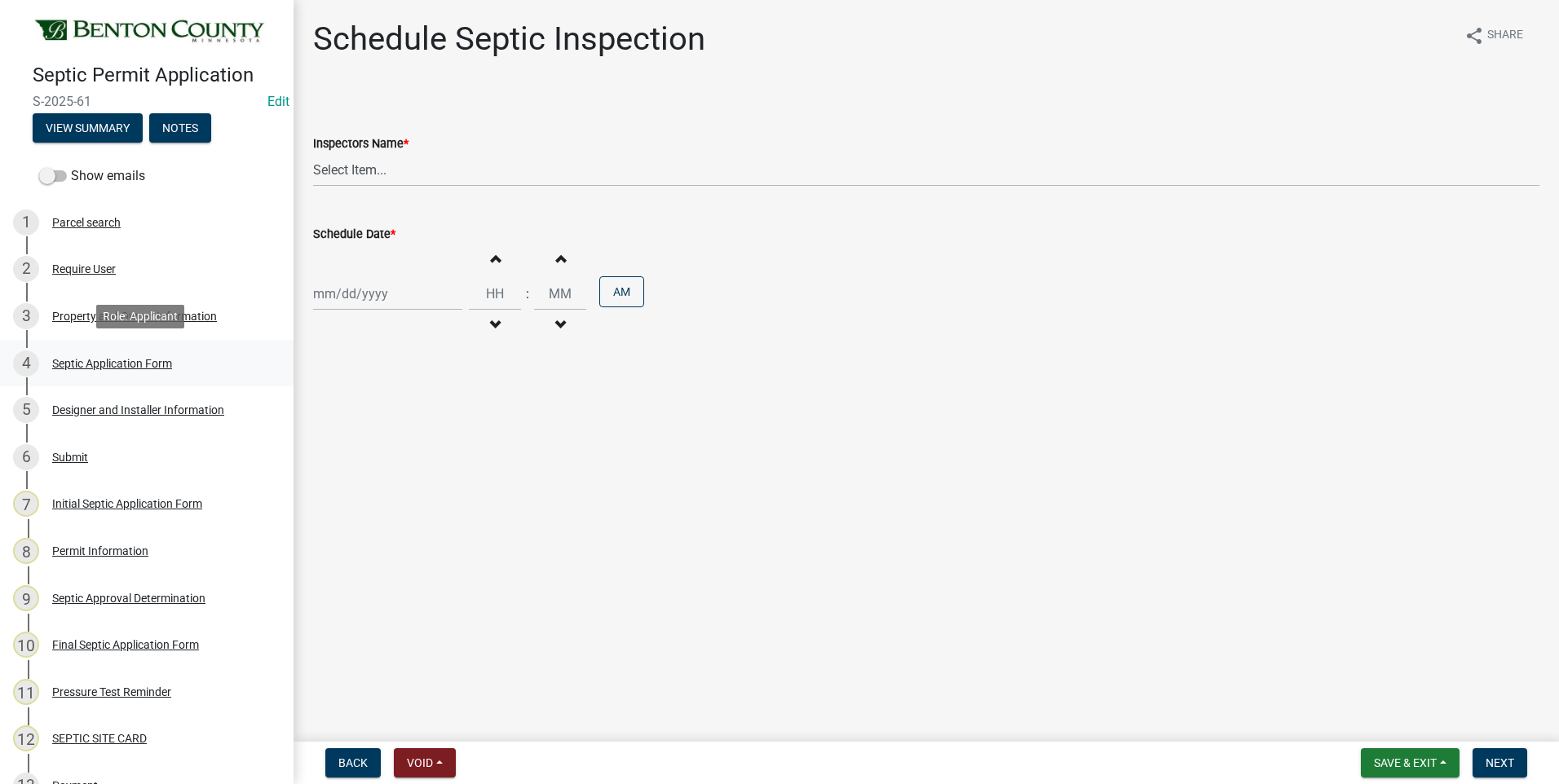
click at [114, 359] on div "Septic Application Form" at bounding box center [112, 363] width 120 height 11
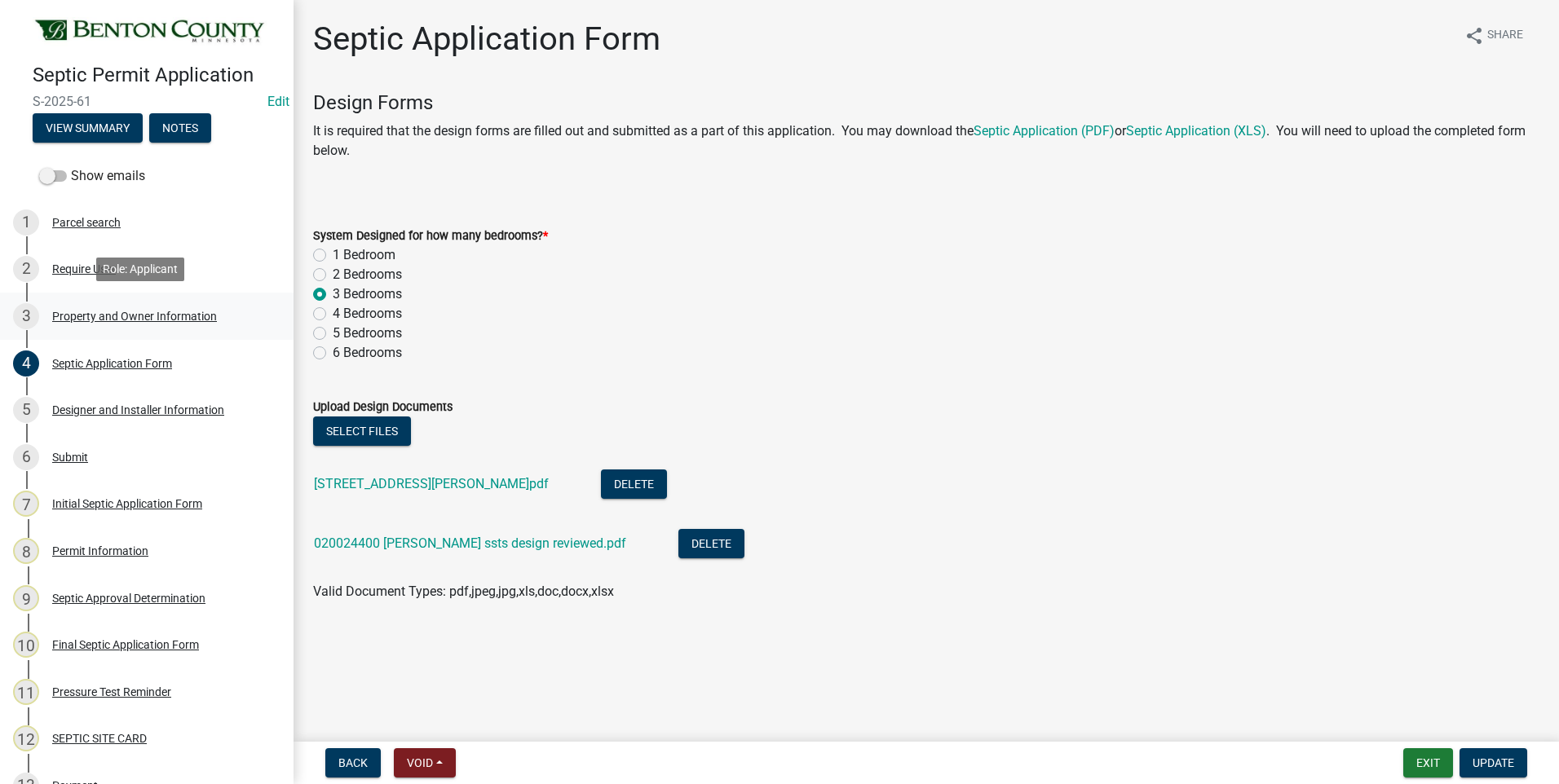
click at [78, 318] on div "Property and Owner Information" at bounding box center [135, 316] width 165 height 11
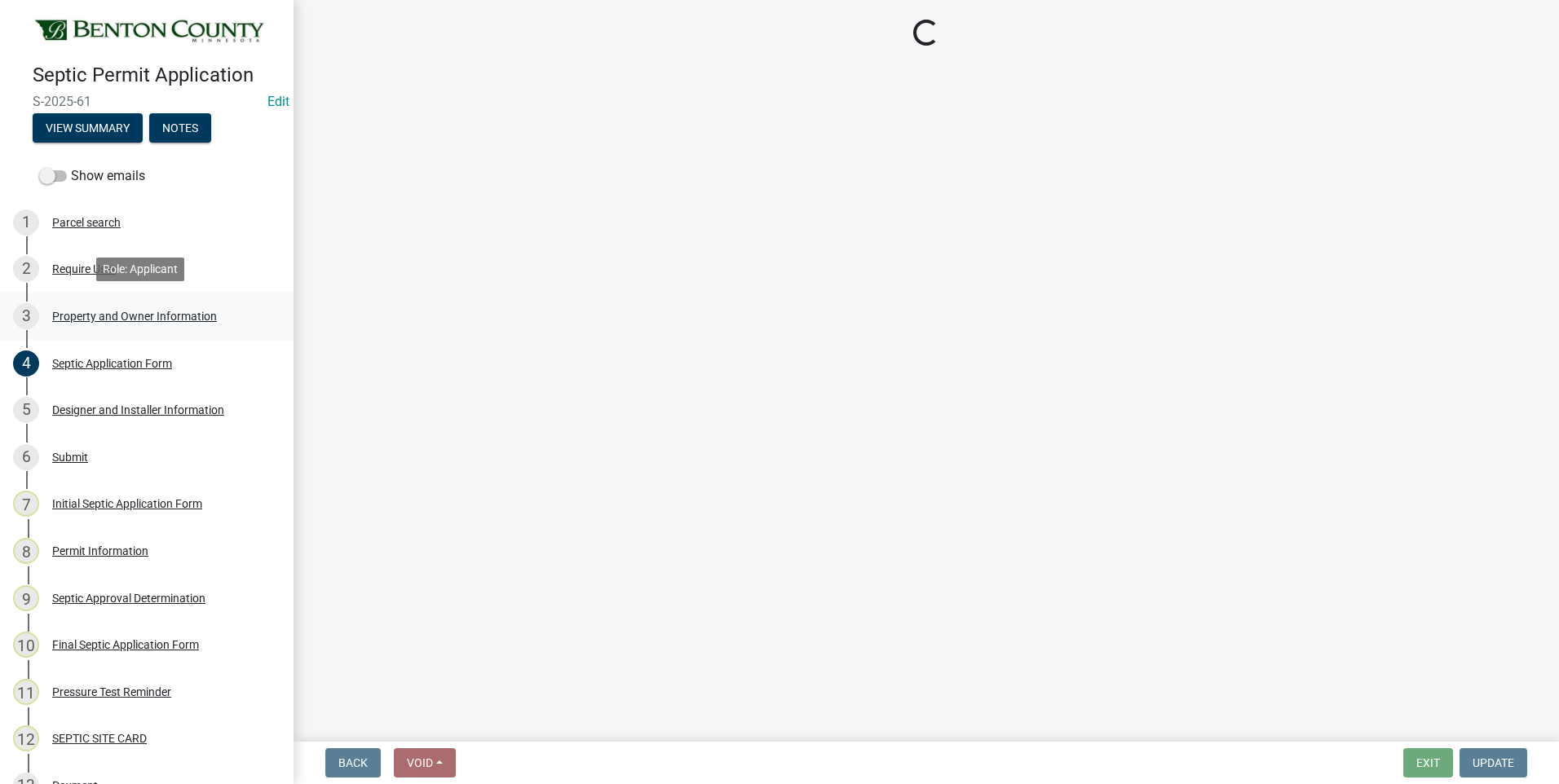
select select "3dace726-2193-4b77-872b-2fbbc186c502"
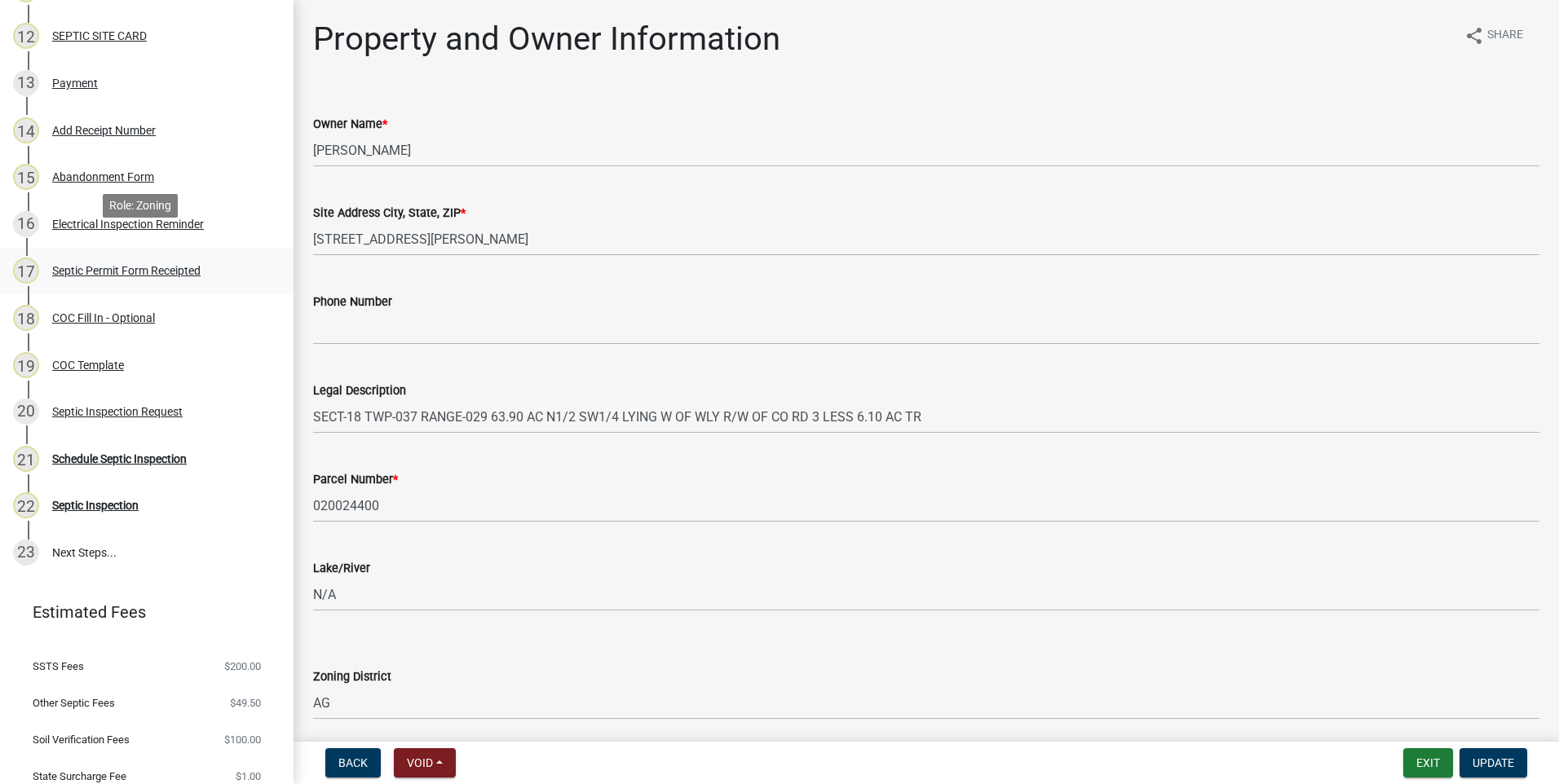
scroll to position [755, 0]
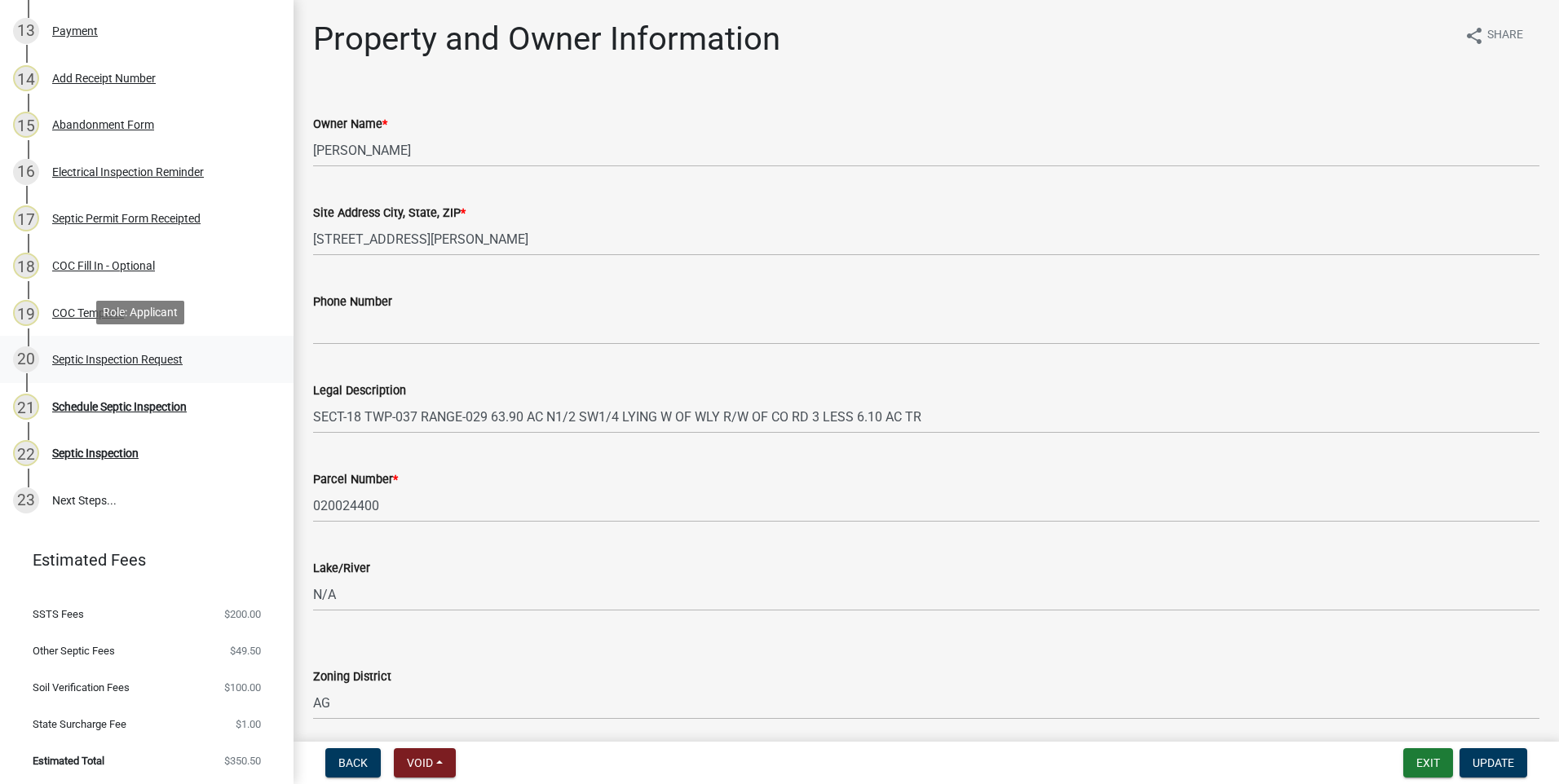
click at [127, 359] on div "Septic Inspection Request" at bounding box center [118, 359] width 131 height 11
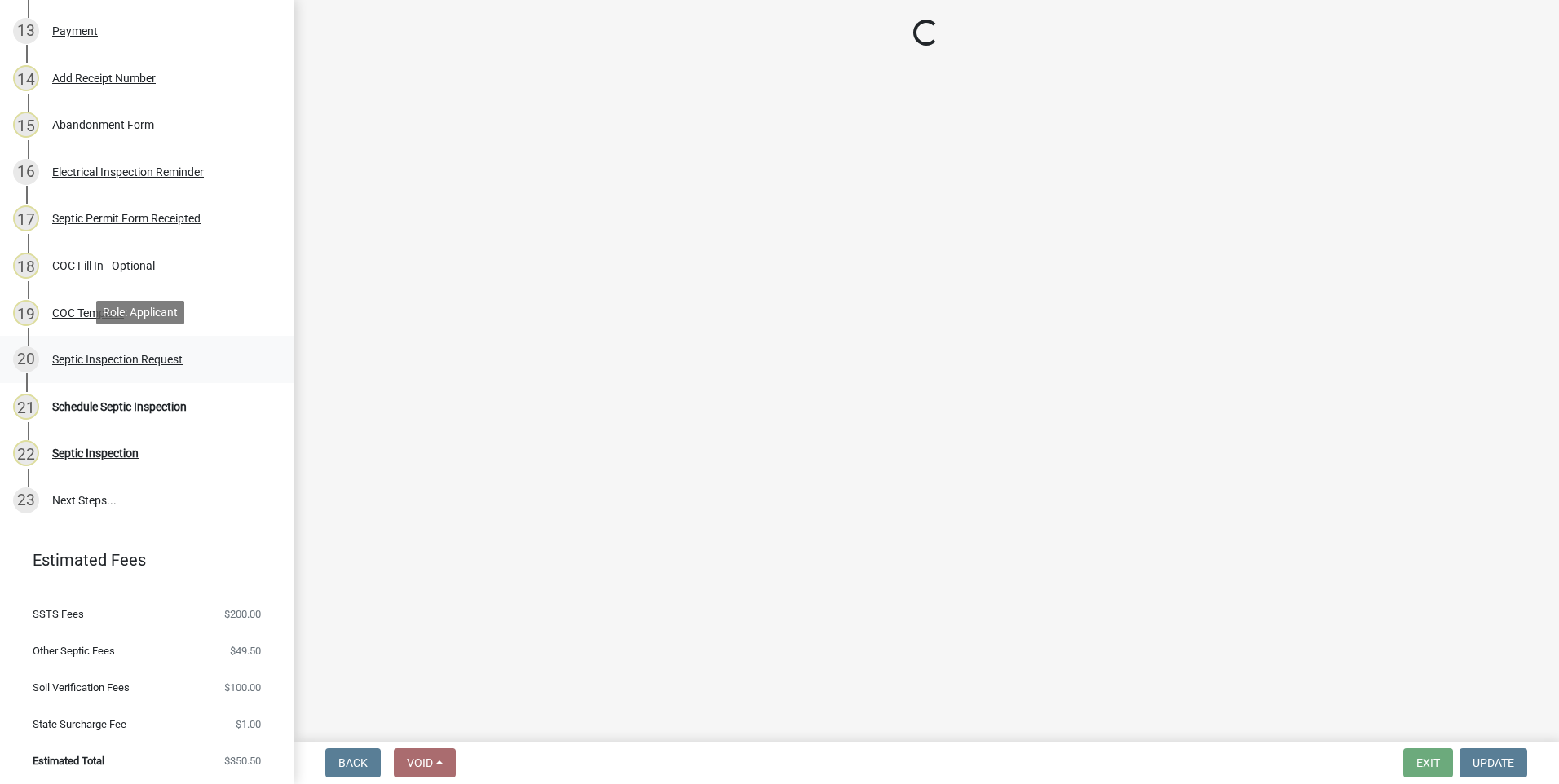
select select "e147c3a9-1840-4d8a-8b69-686b148401d6"
select select "2bffa26d-5937-4e49-ae9c-109493db88f9"
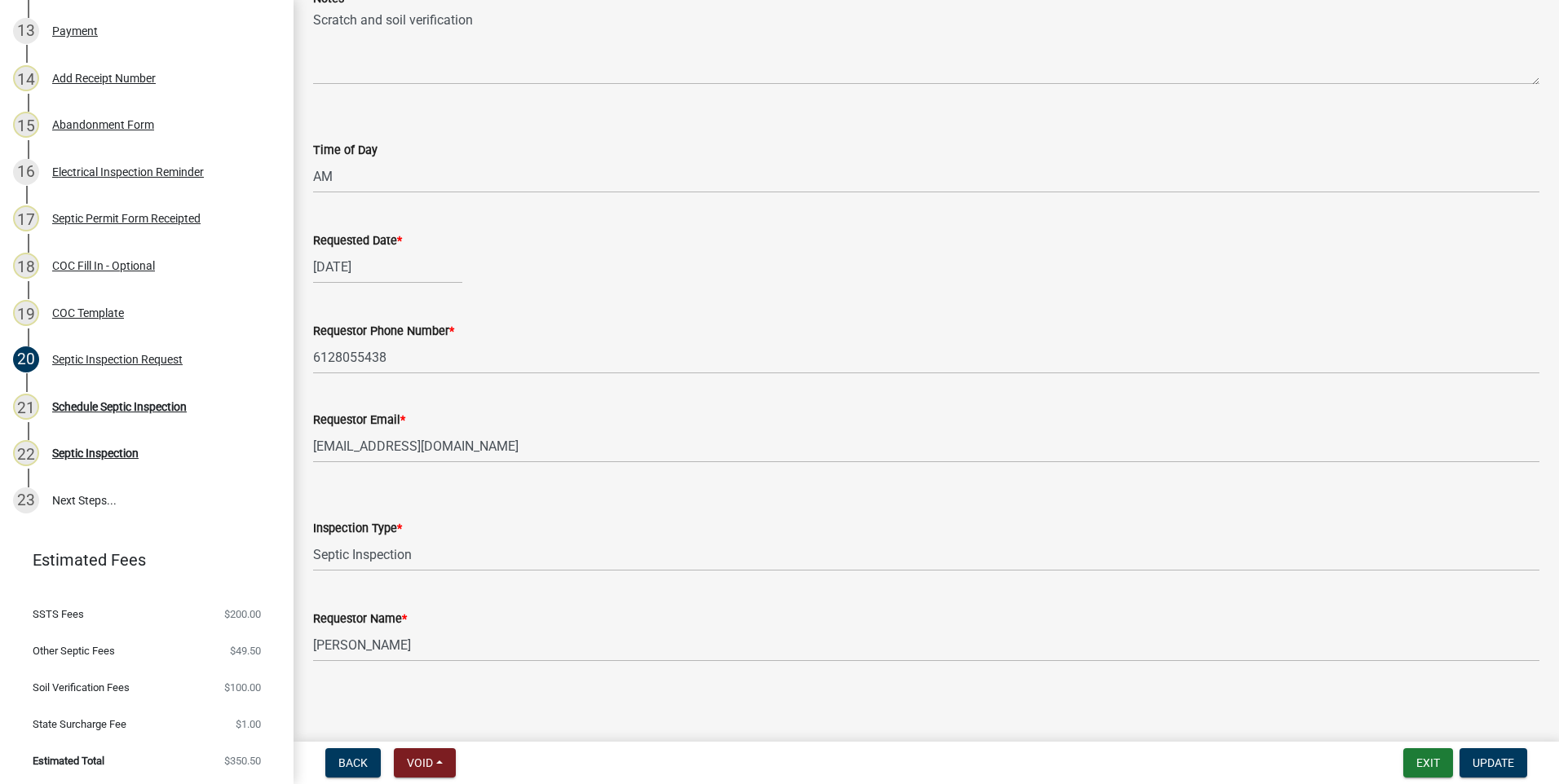
scroll to position [261, 0]
